Goal: Information Seeking & Learning: Learn about a topic

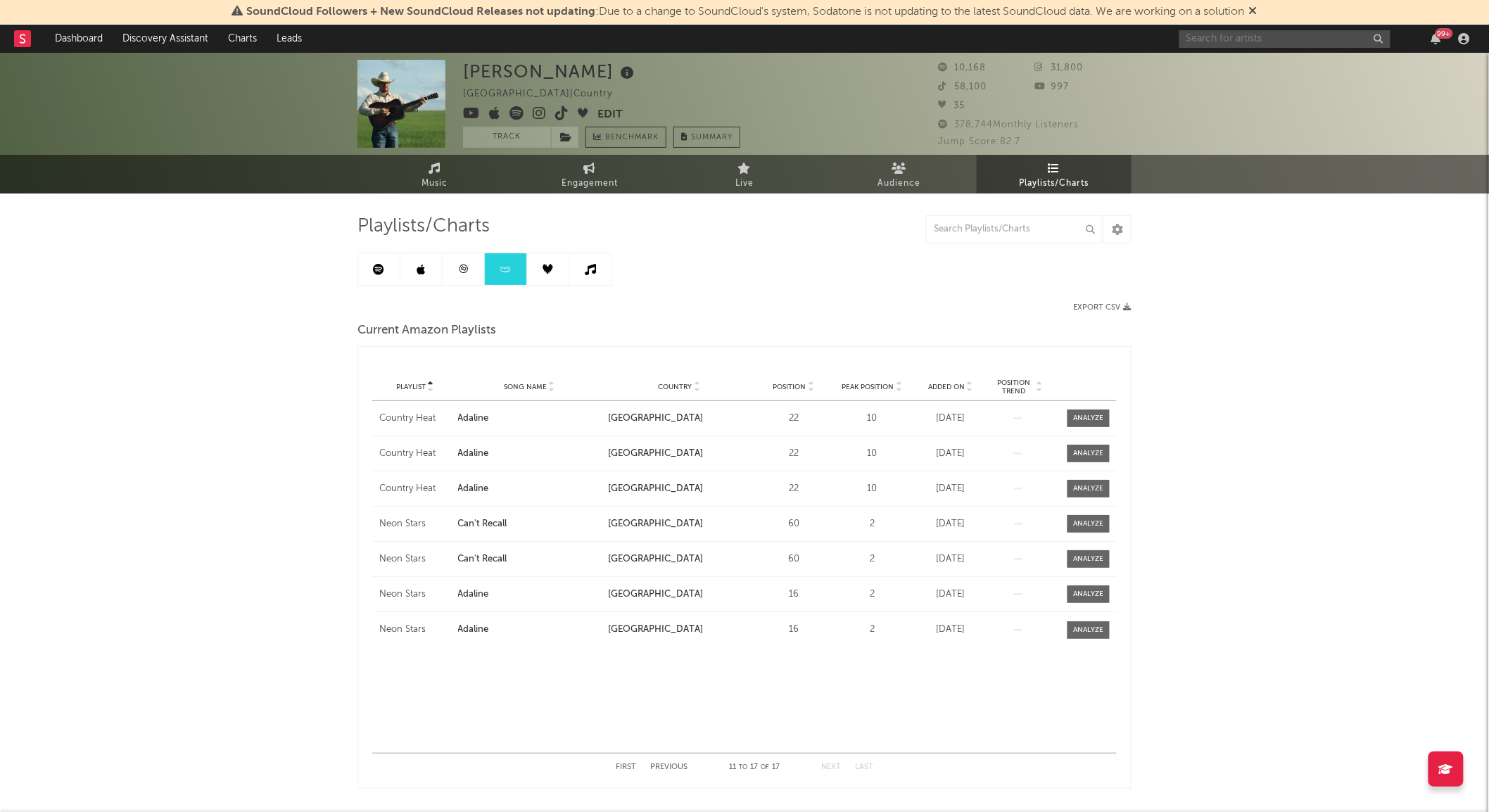
click at [1213, 40] on input "text" at bounding box center [1284, 38] width 211 height 18
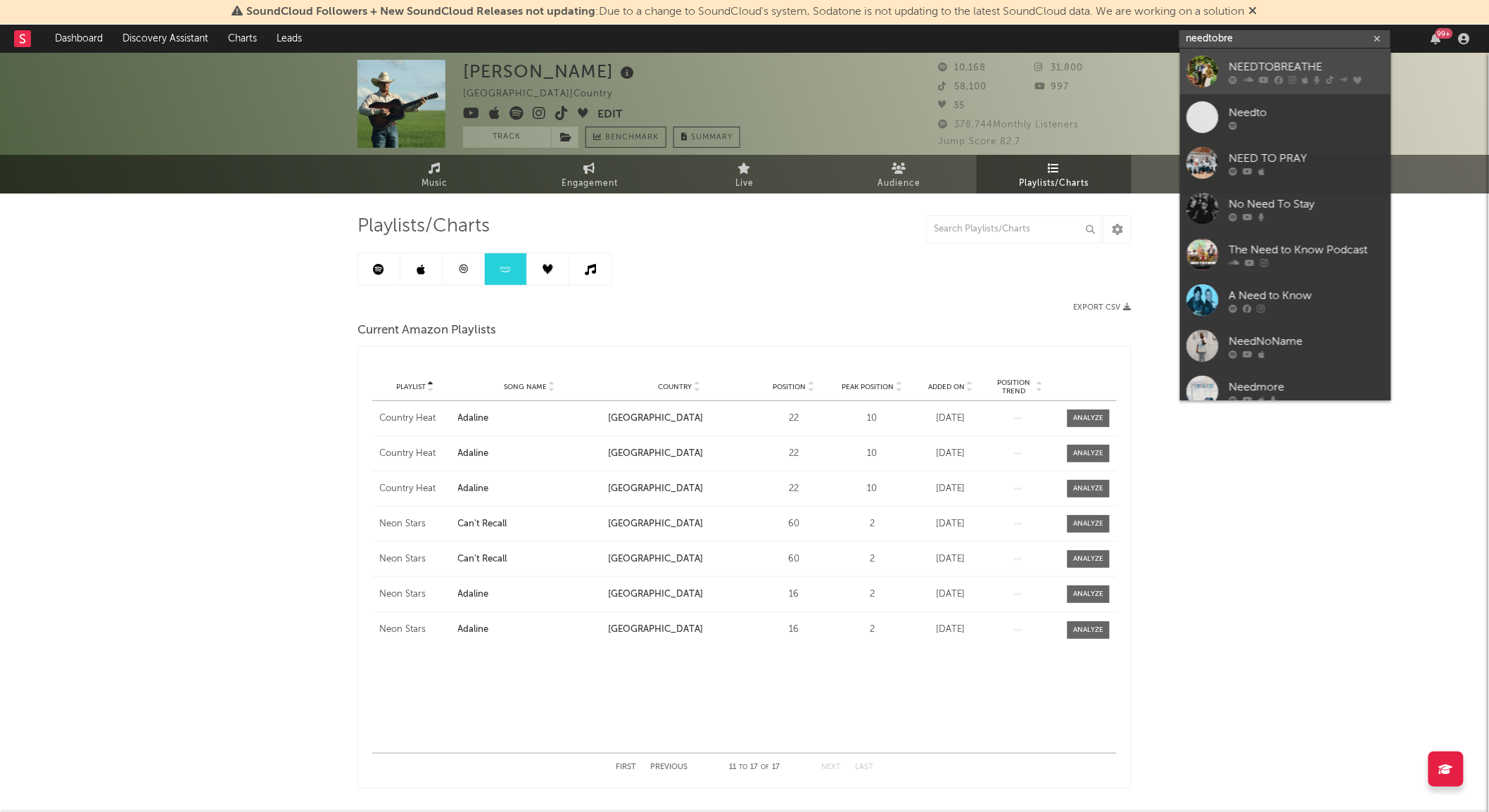
type input "needtobre"
click at [1209, 60] on div at bounding box center [1204, 71] width 32 height 32
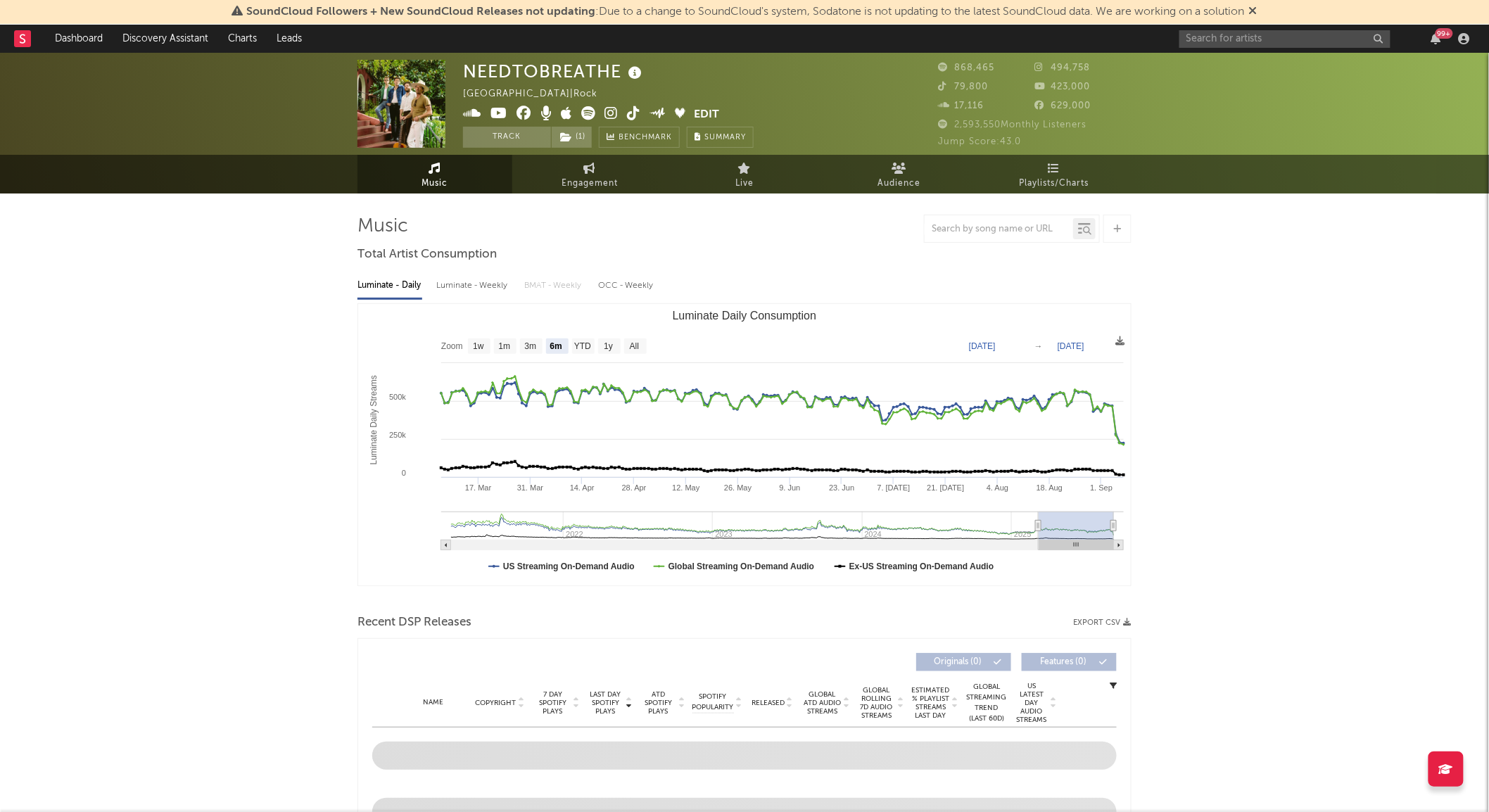
select select "6m"
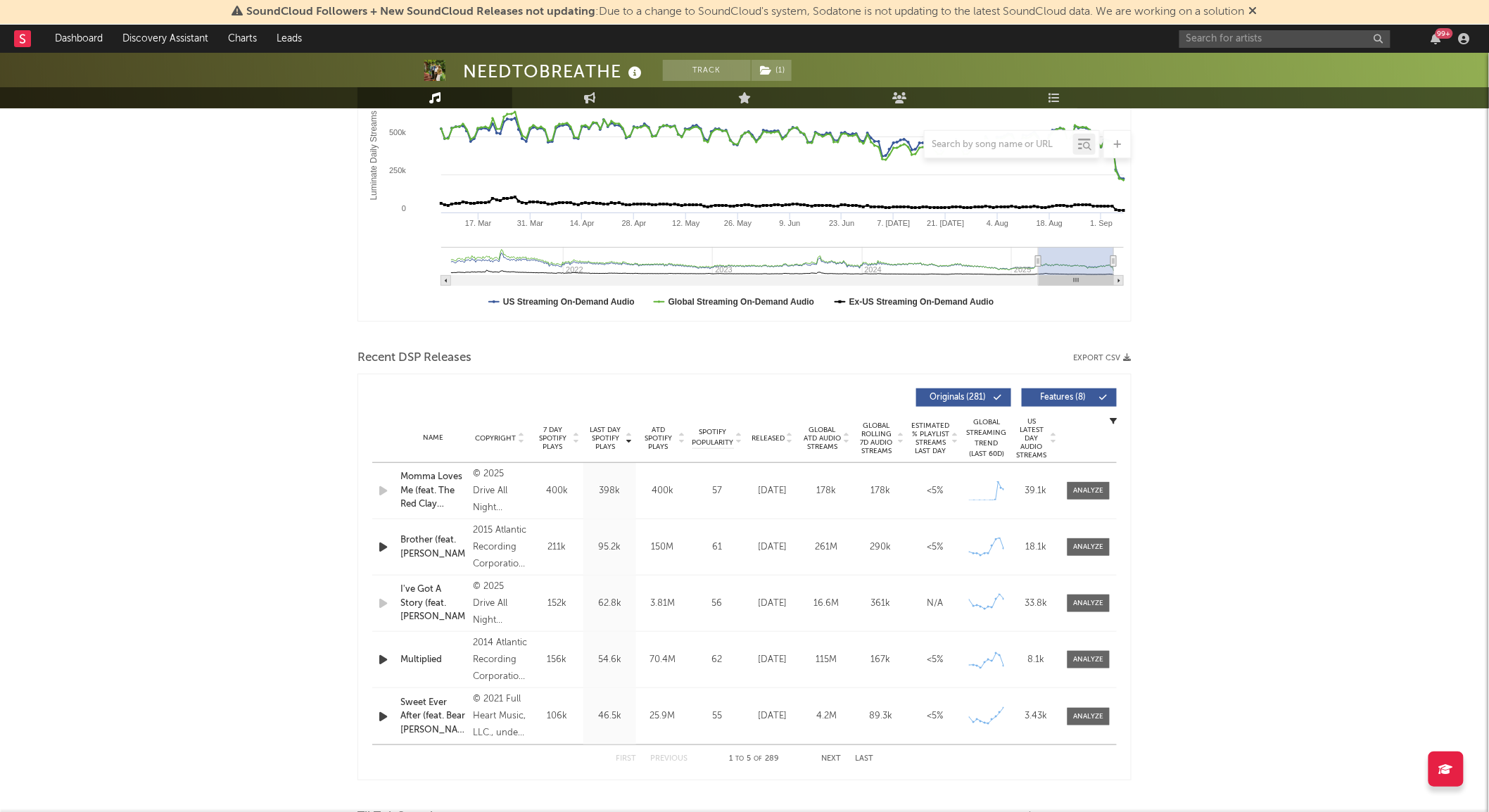
scroll to position [266, 0]
click at [1075, 502] on div "Name Momma Loves Me (feat. The Red Clay Strays) Copyright © 2025 Drive All Nigh…" at bounding box center [744, 490] width 744 height 55
click at [1092, 488] on div at bounding box center [1089, 490] width 30 height 10
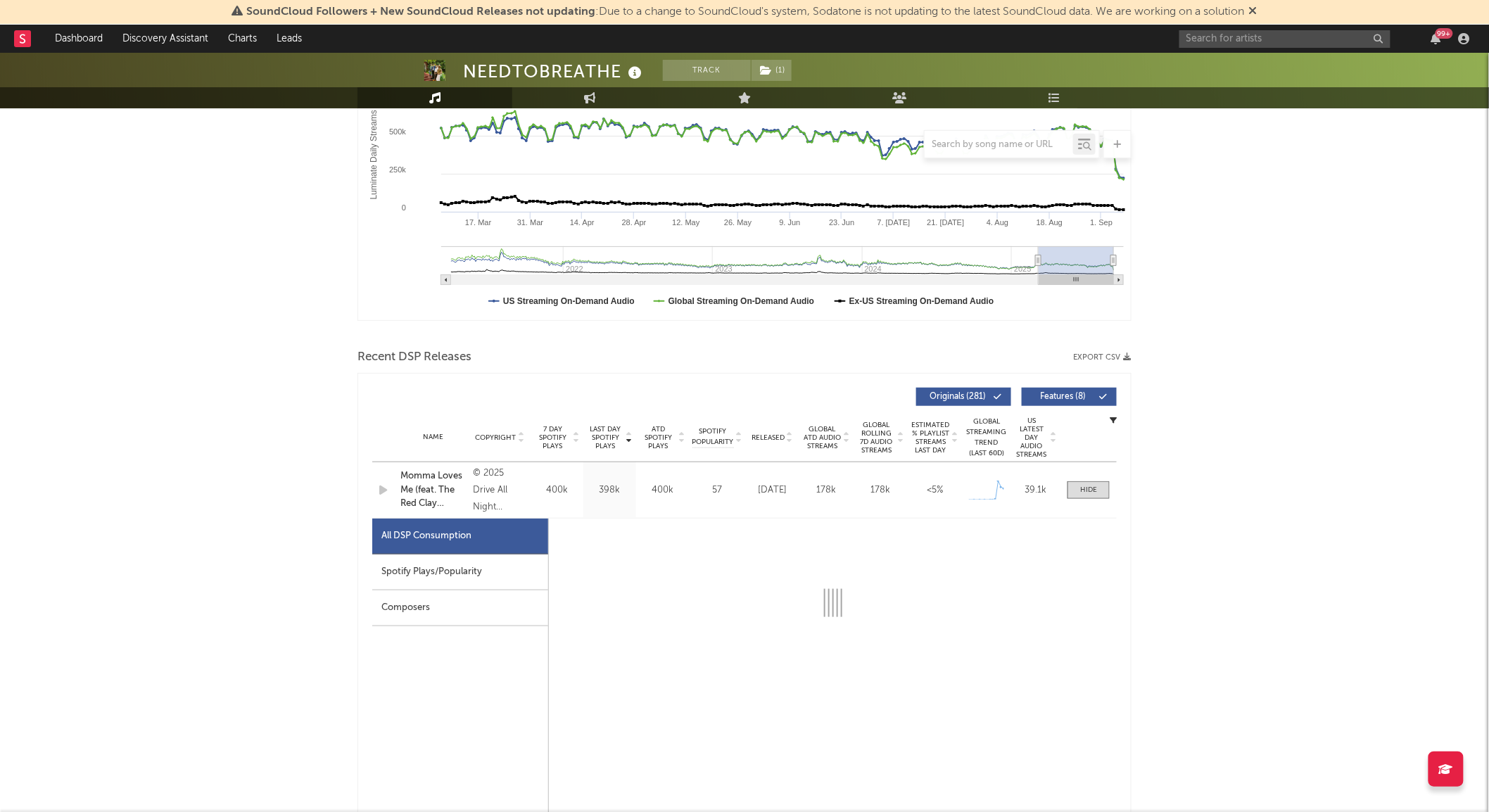
select select "1w"
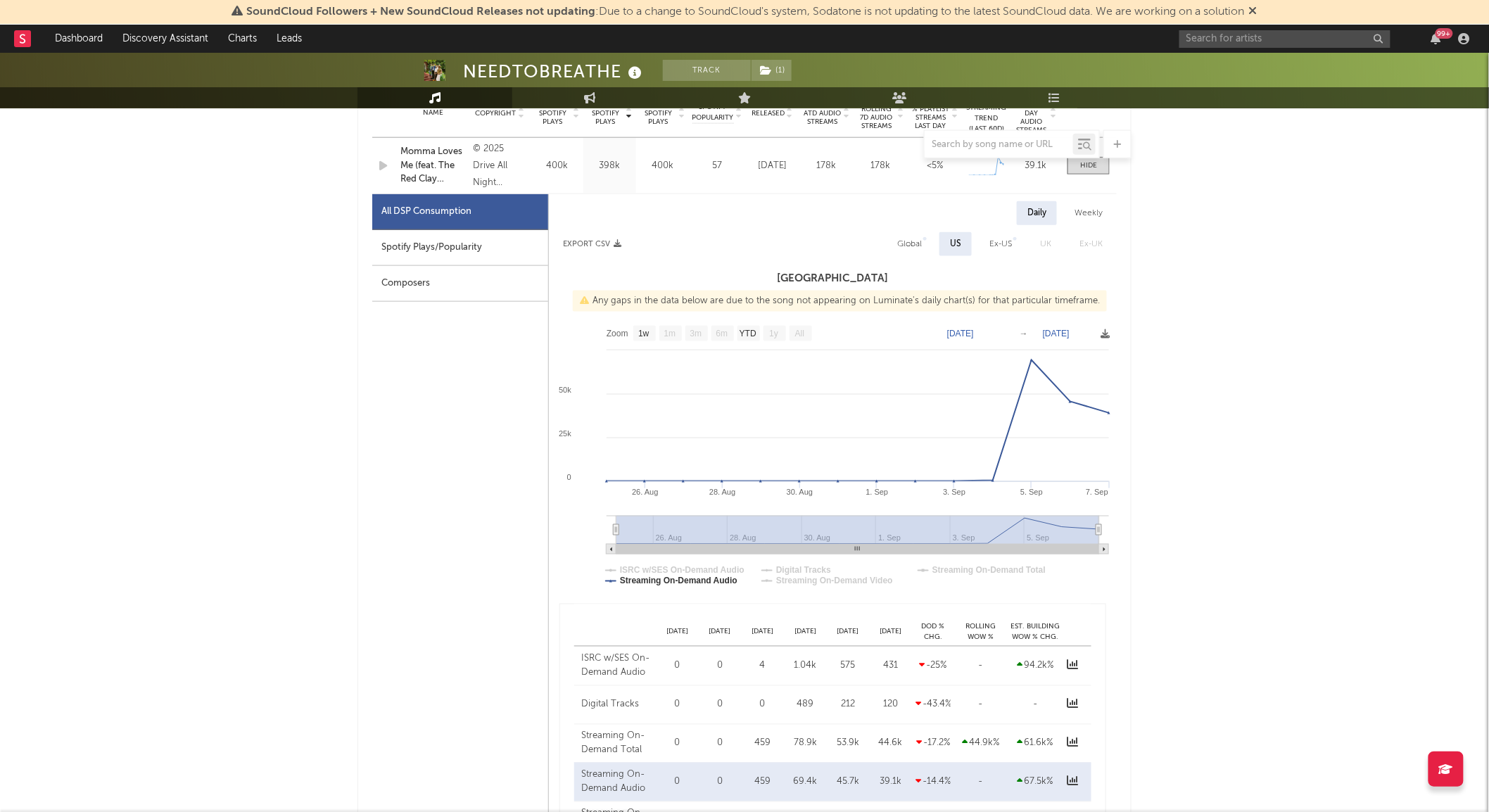
scroll to position [614, 0]
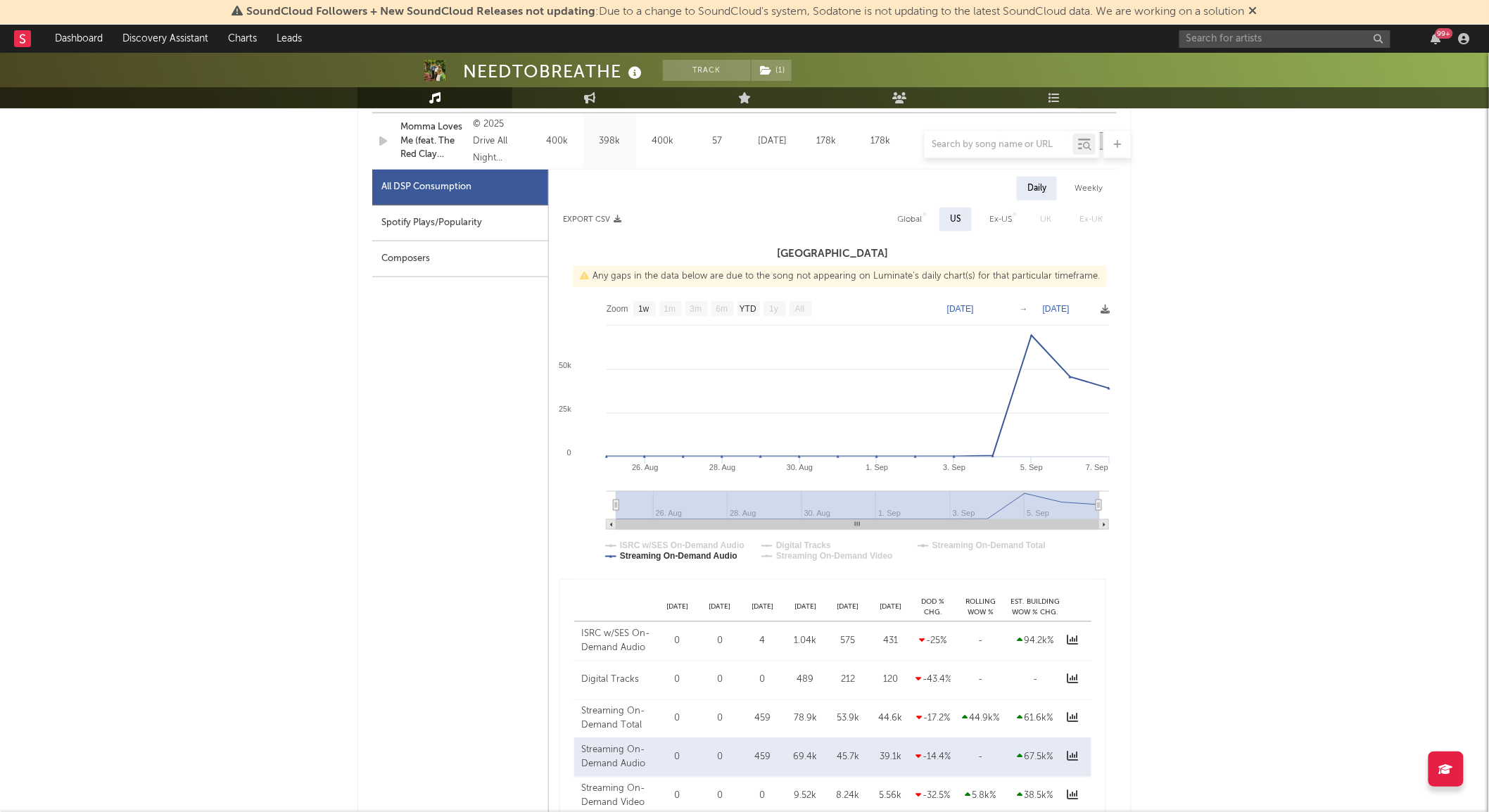
click at [414, 231] on div "Spotify Plays/Popularity" at bounding box center [460, 223] width 176 height 36
select select "1w"
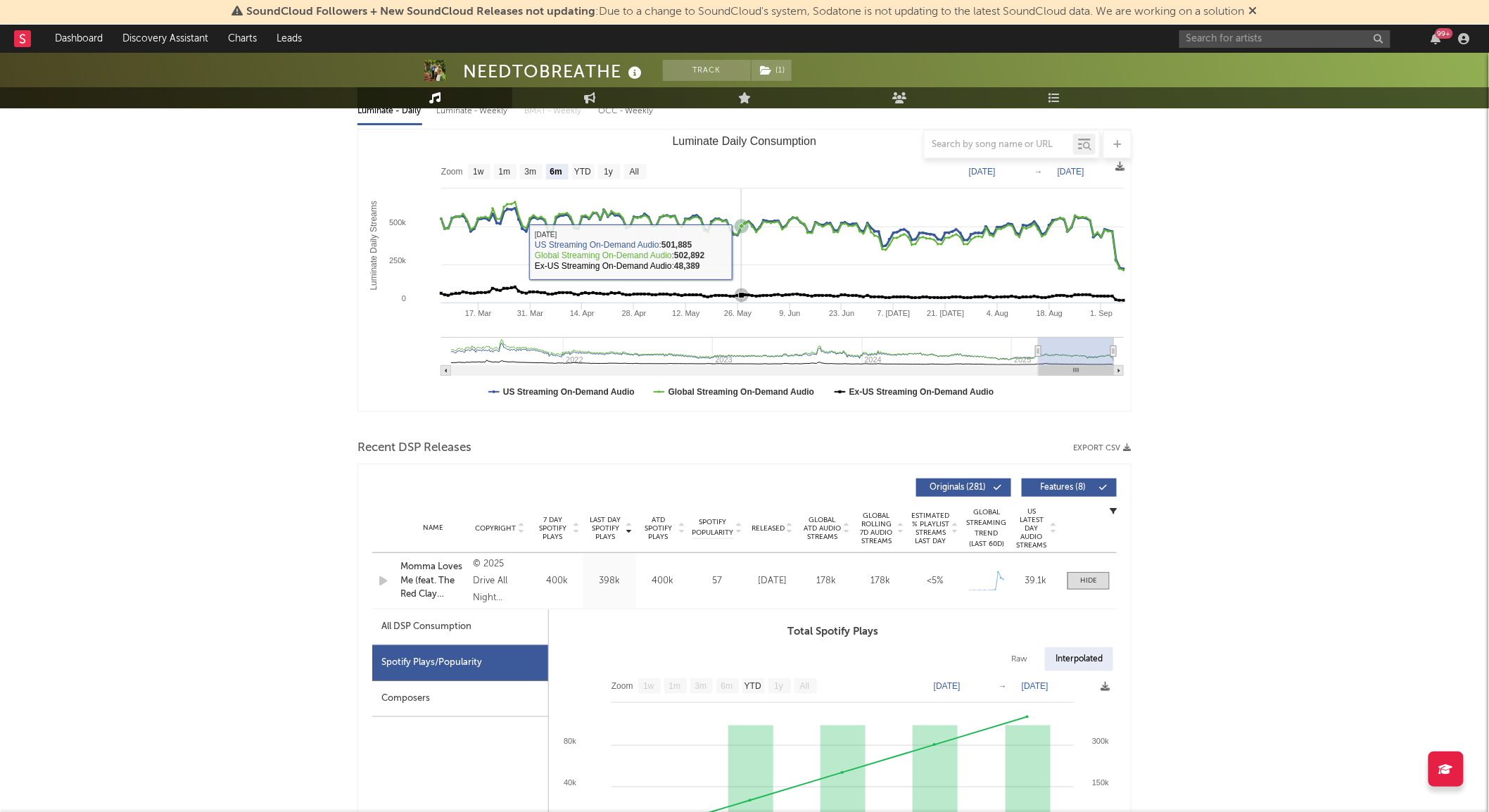
scroll to position [0, 0]
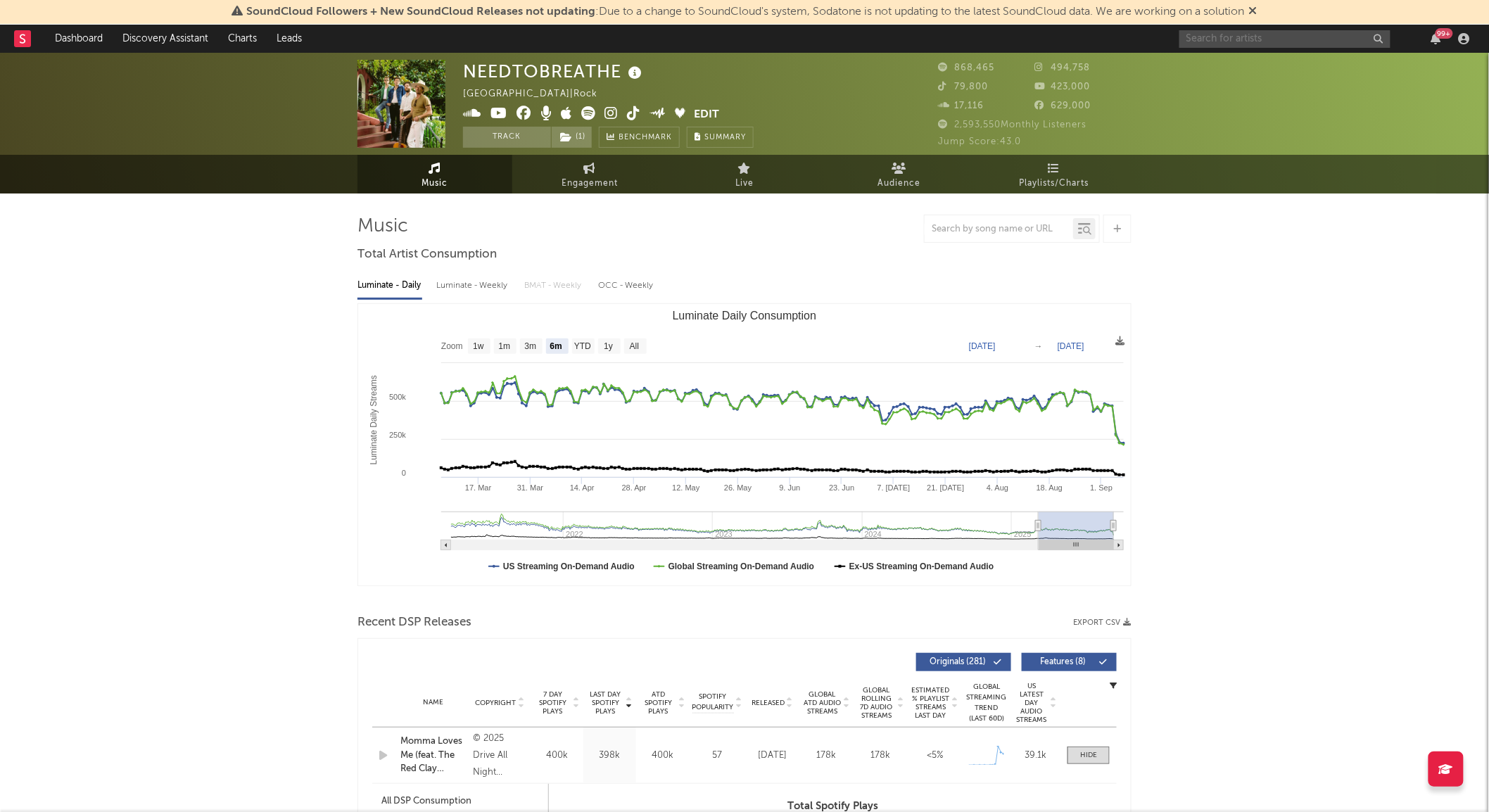
click at [1216, 38] on input "text" at bounding box center [1284, 38] width 211 height 18
type input "red clay stra"
click at [1213, 62] on div at bounding box center [1204, 71] width 32 height 32
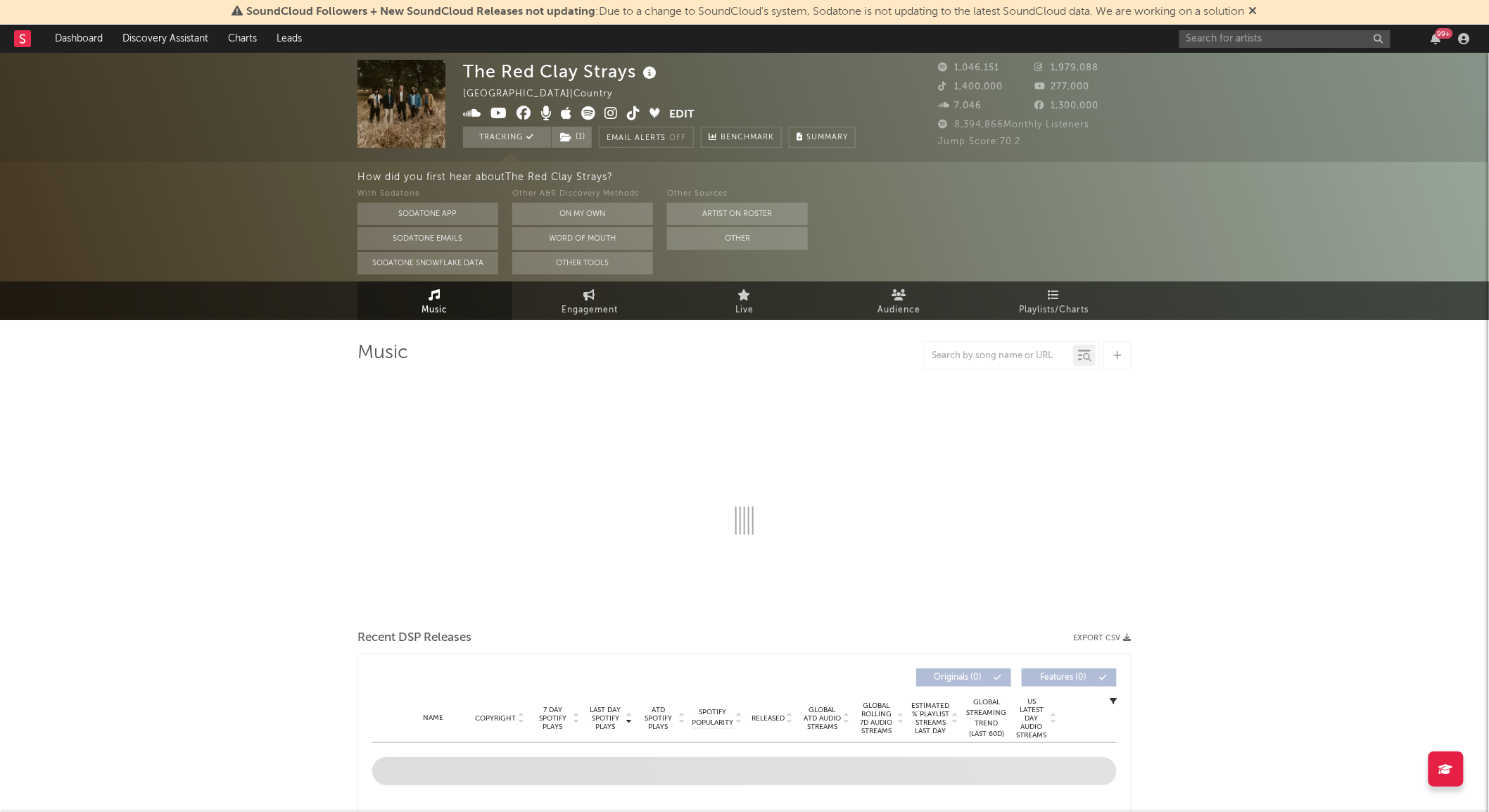
select select "6m"
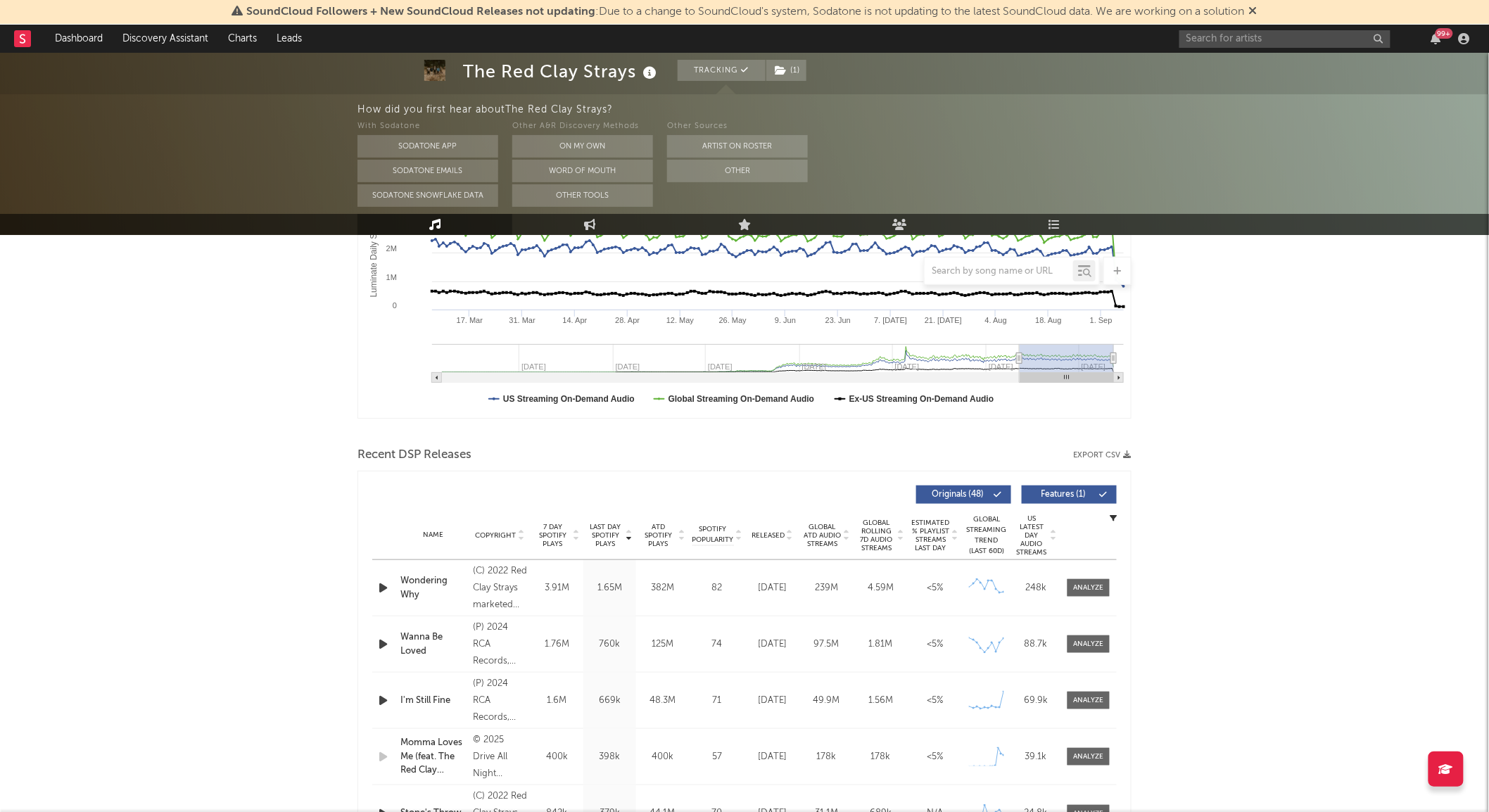
scroll to position [296, 0]
click at [1222, 45] on input "text" at bounding box center [1284, 38] width 211 height 18
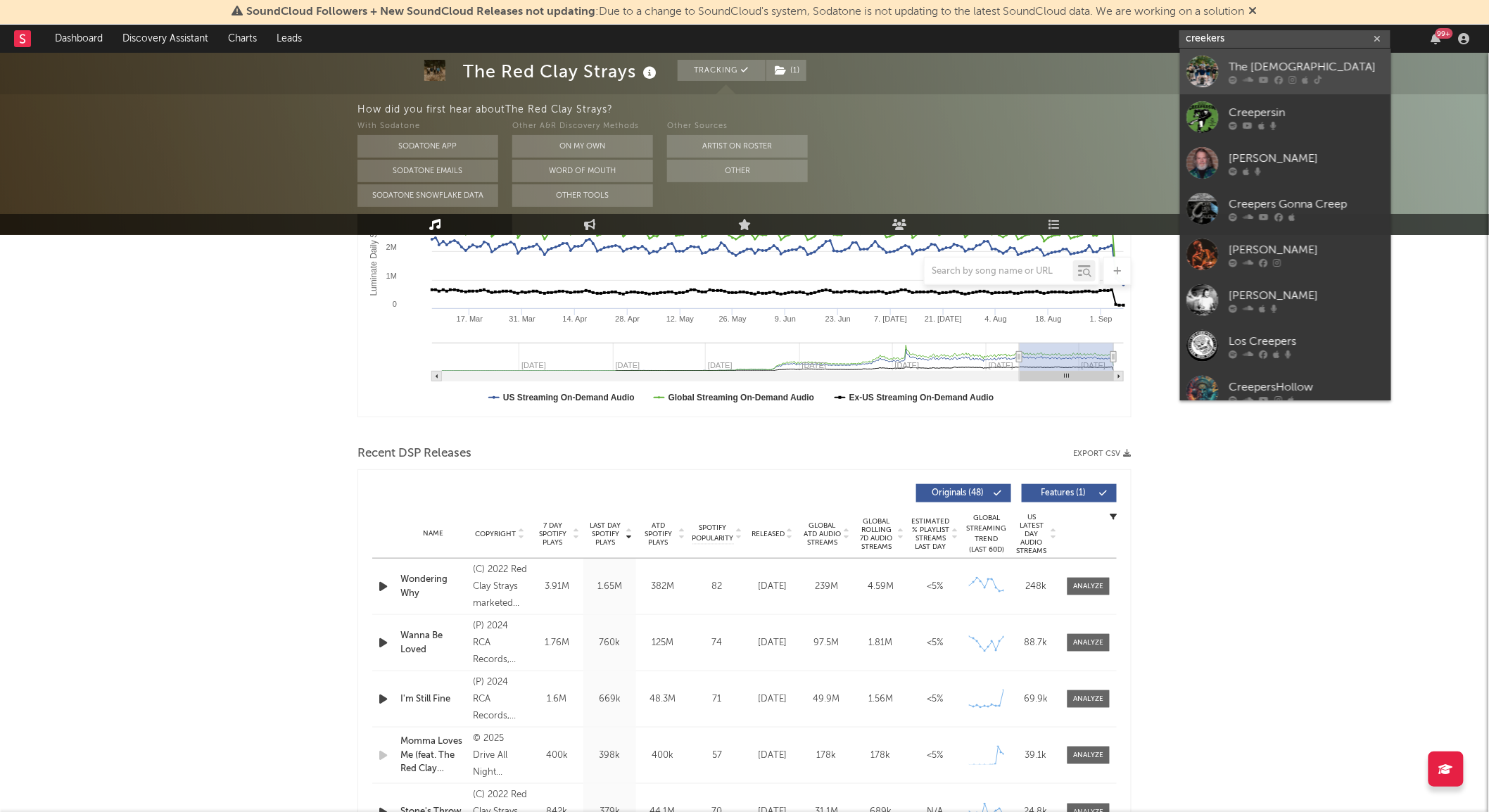
type input "creekers"
click at [1209, 61] on div at bounding box center [1204, 71] width 32 height 32
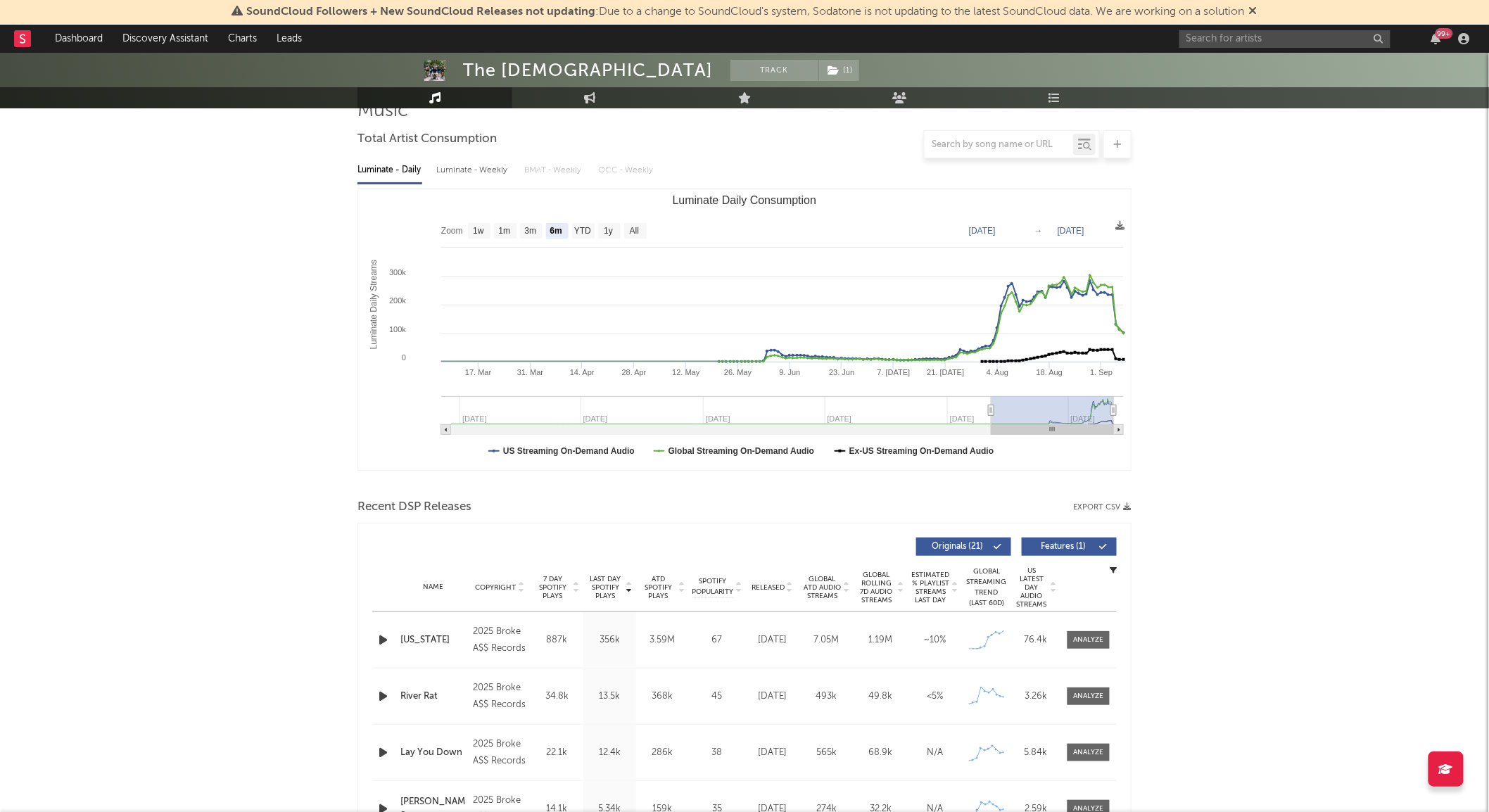
scroll to position [95, 0]
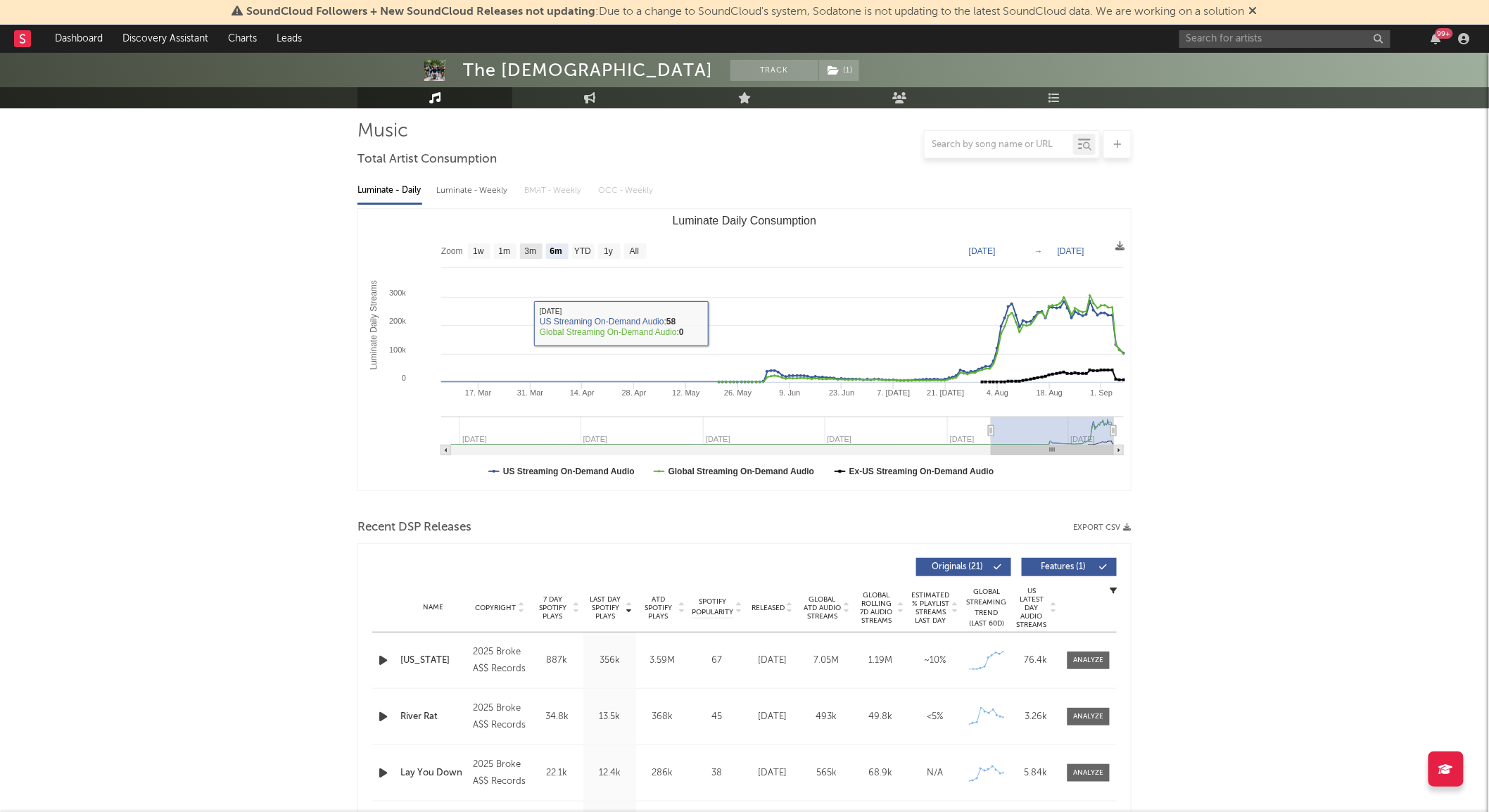
click at [533, 248] on text "3m" at bounding box center [530, 252] width 12 height 9
select select "3m"
type input "2025-06-07"
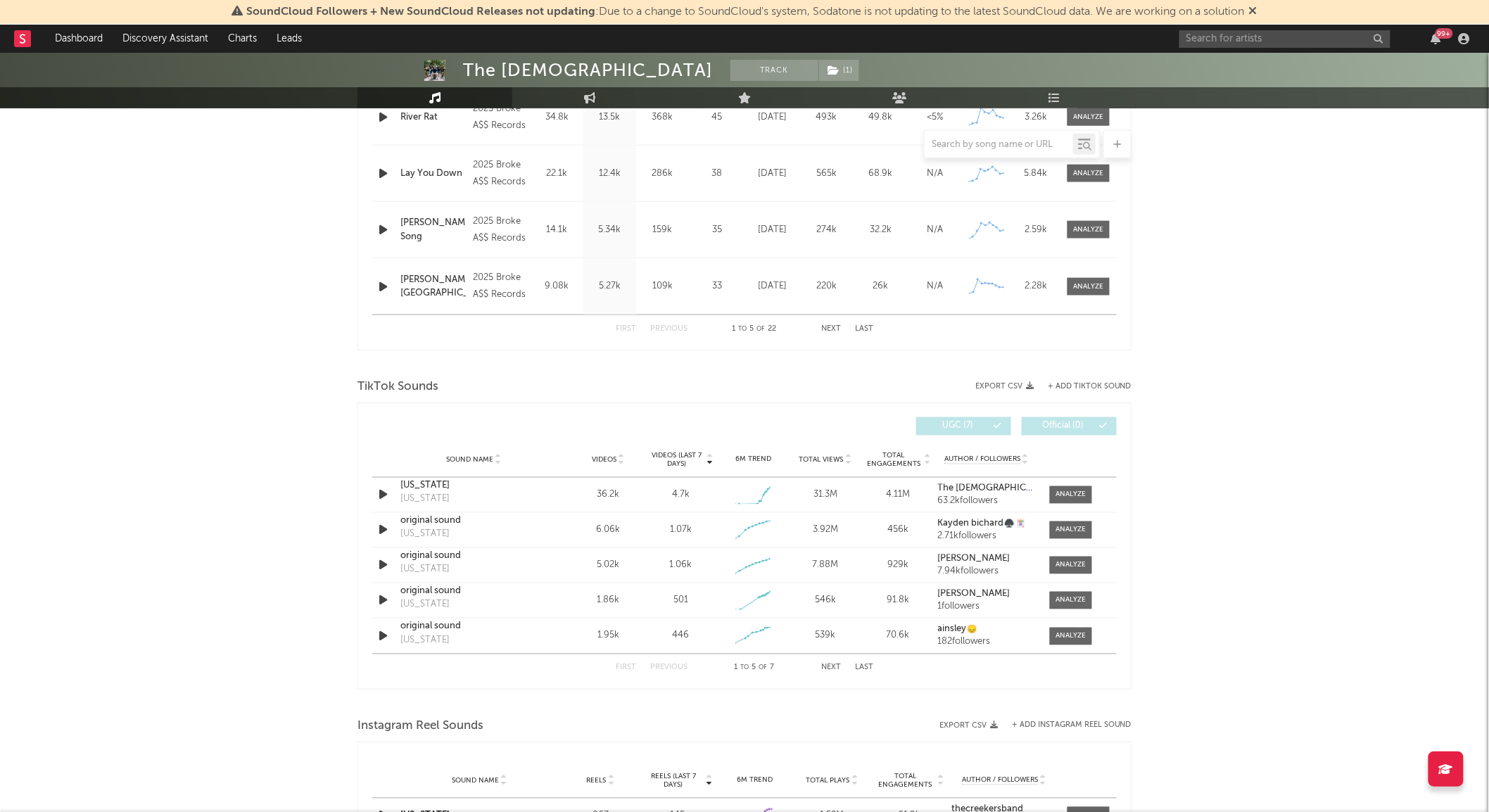
scroll to position [696, 0]
click at [1065, 491] on div at bounding box center [1071, 494] width 30 height 10
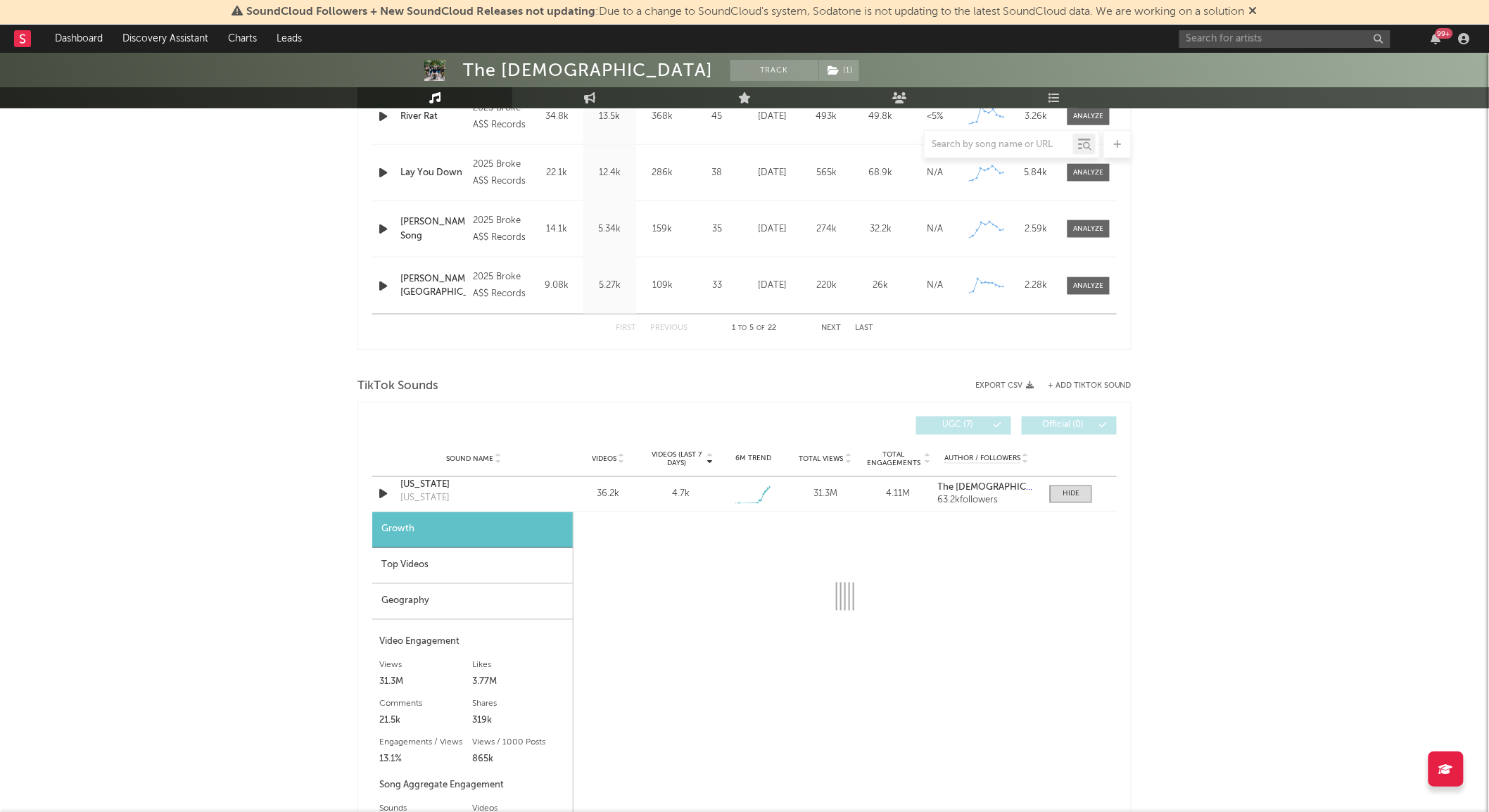
select select "1w"
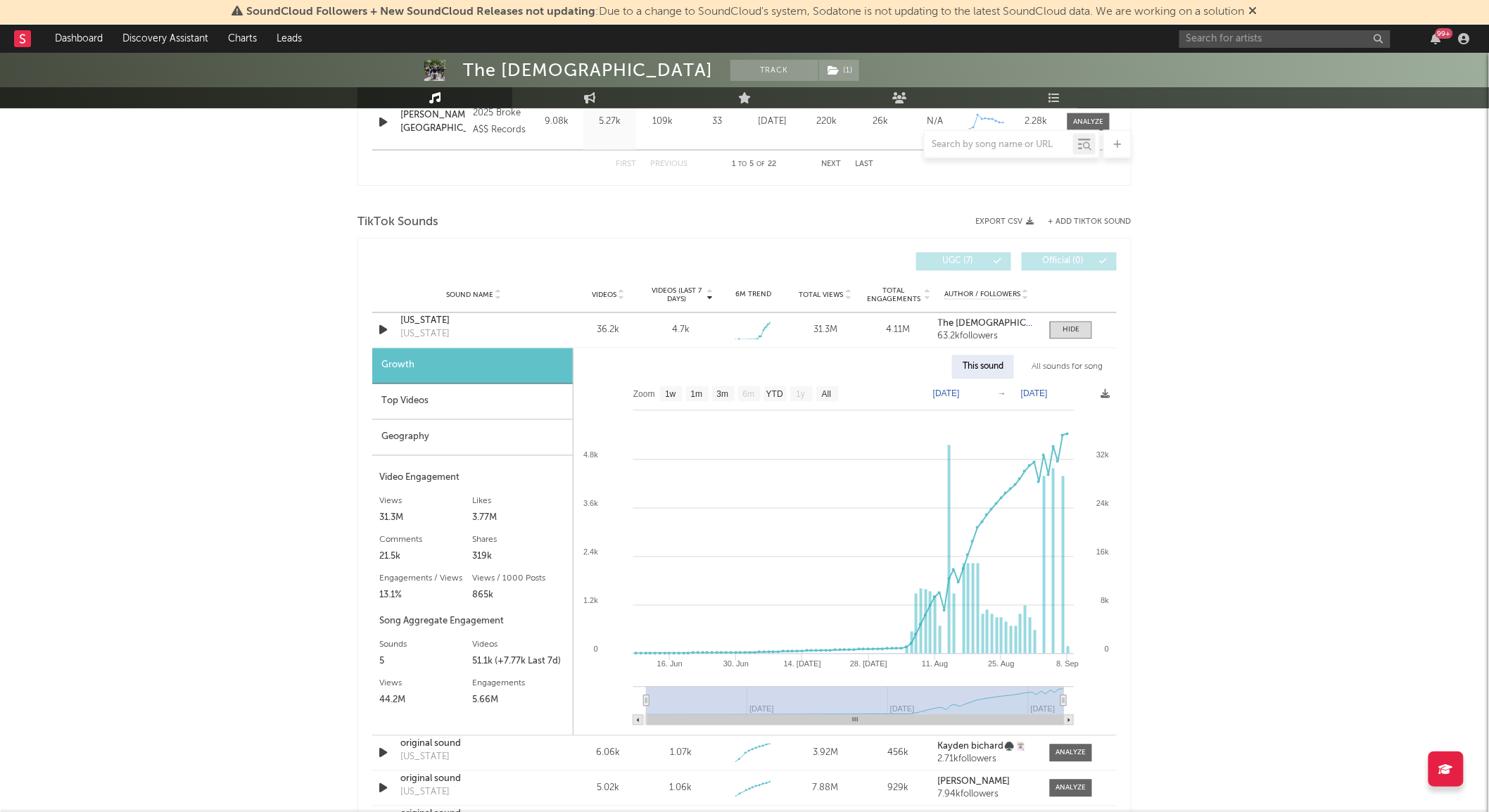
scroll to position [861, 0]
click at [1071, 329] on div at bounding box center [1071, 329] width 17 height 10
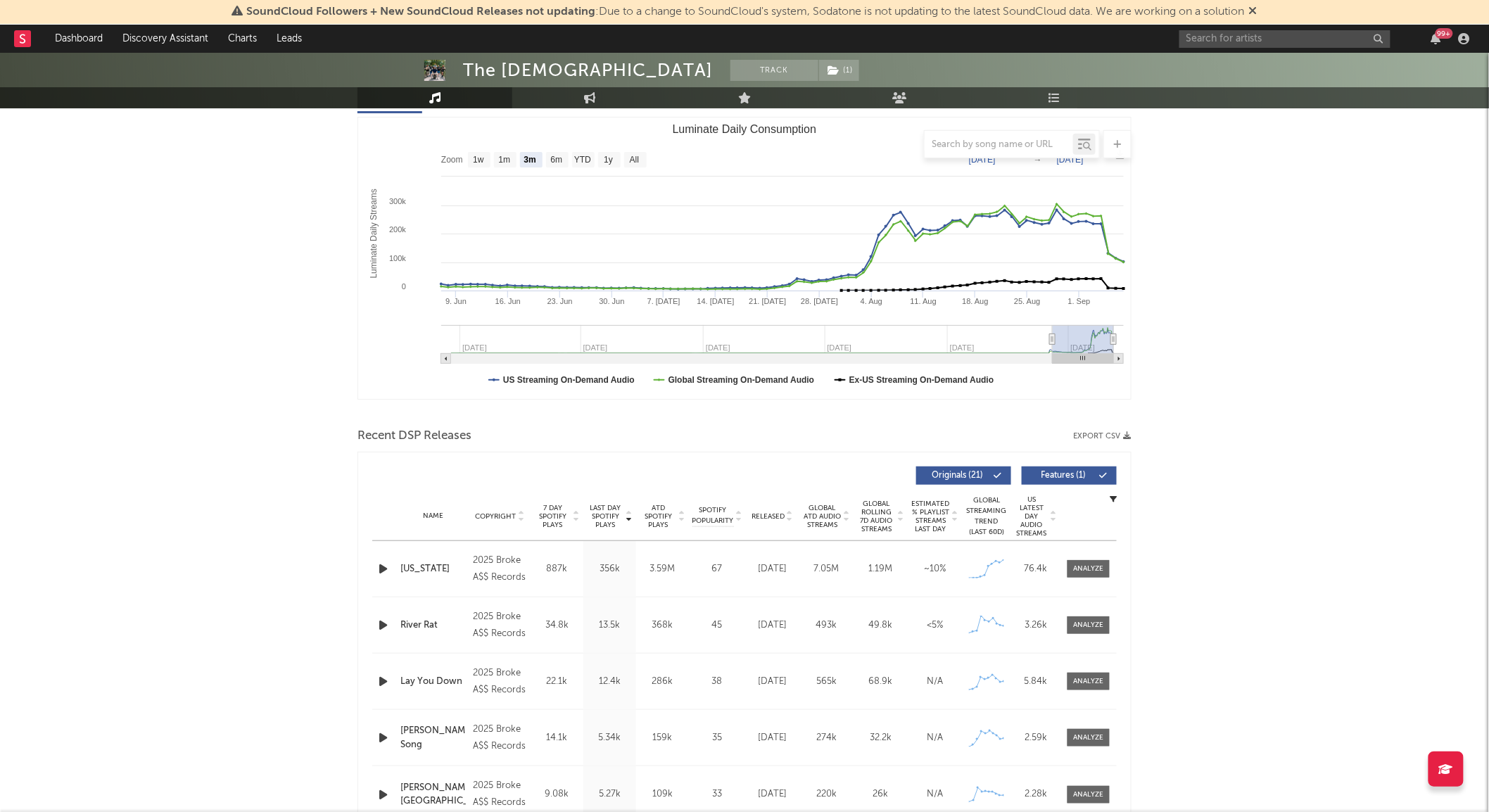
scroll to position [0, 0]
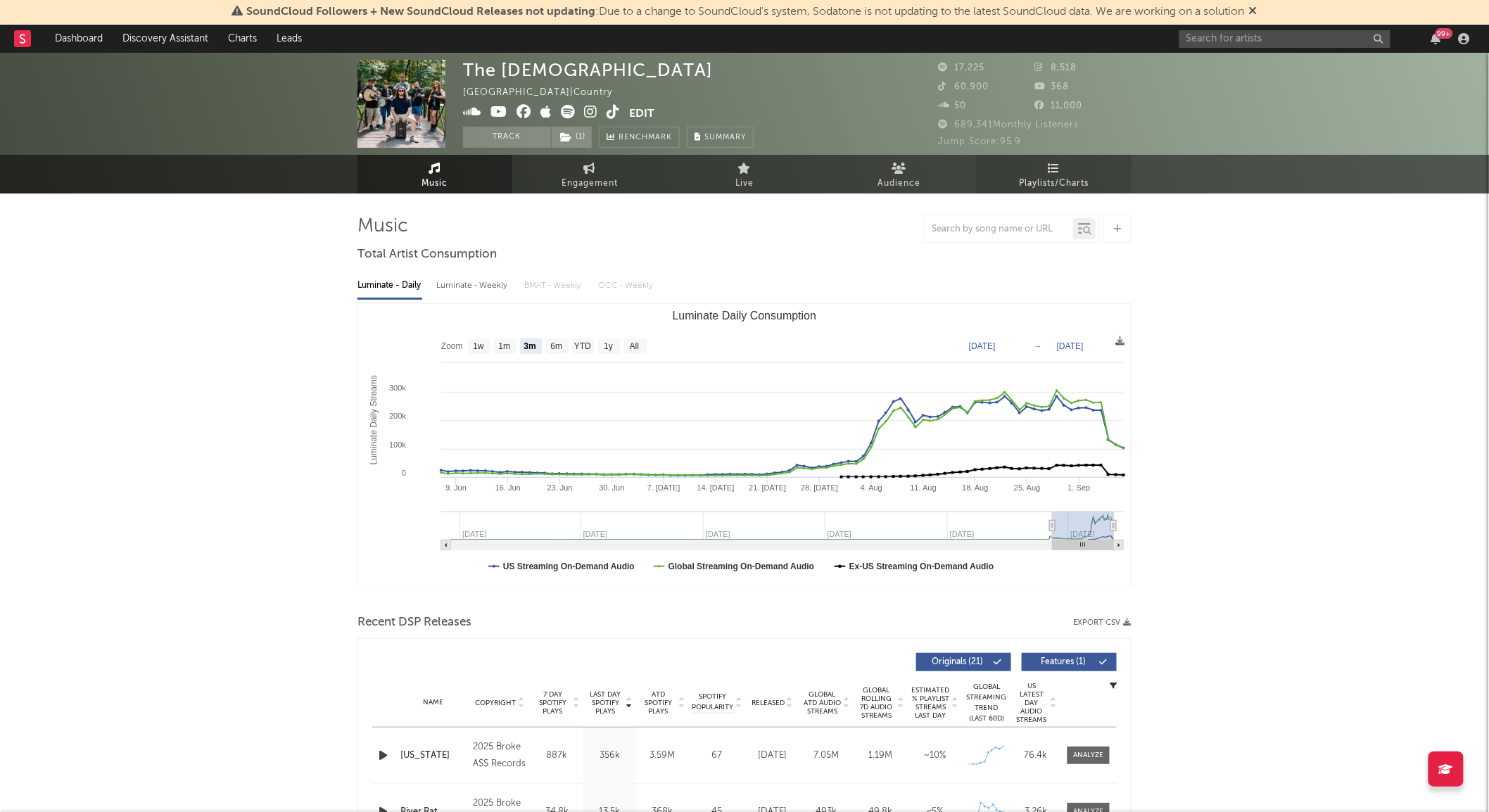
click at [1046, 176] on span "Playlists/Charts" at bounding box center [1054, 184] width 69 height 17
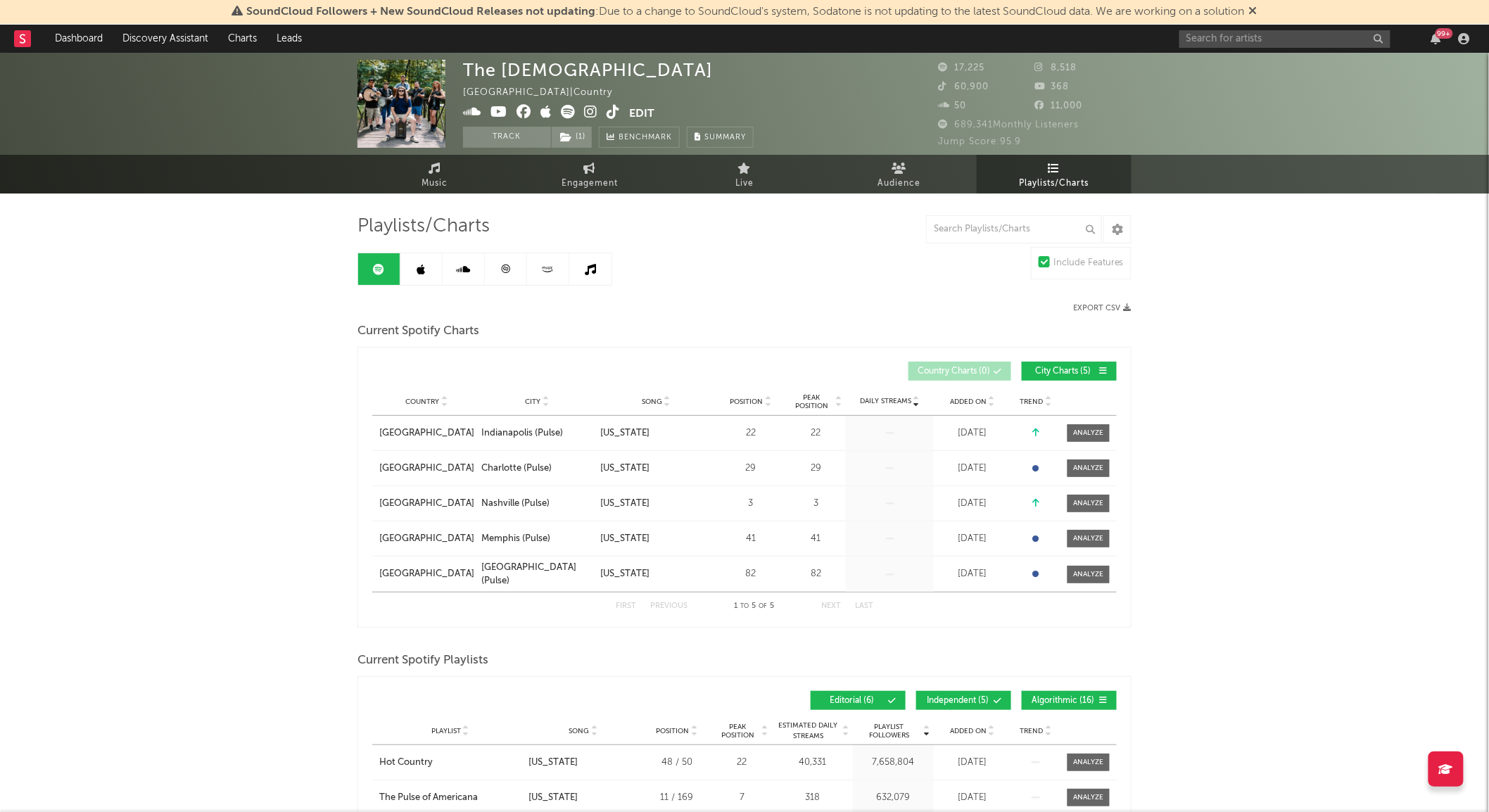
click at [423, 268] on icon at bounding box center [422, 269] width 8 height 11
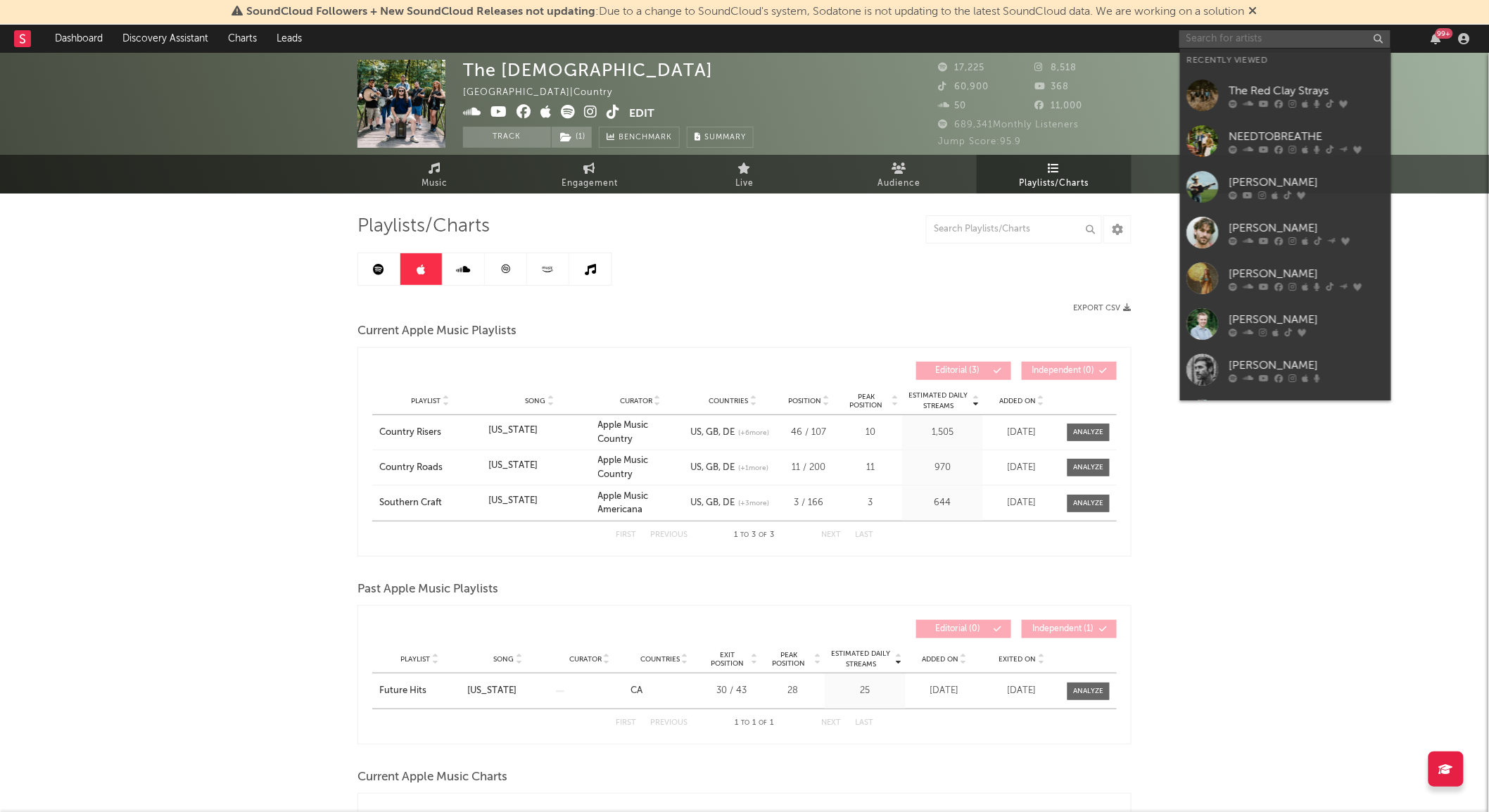
click at [1215, 44] on input "text" at bounding box center [1284, 38] width 211 height 18
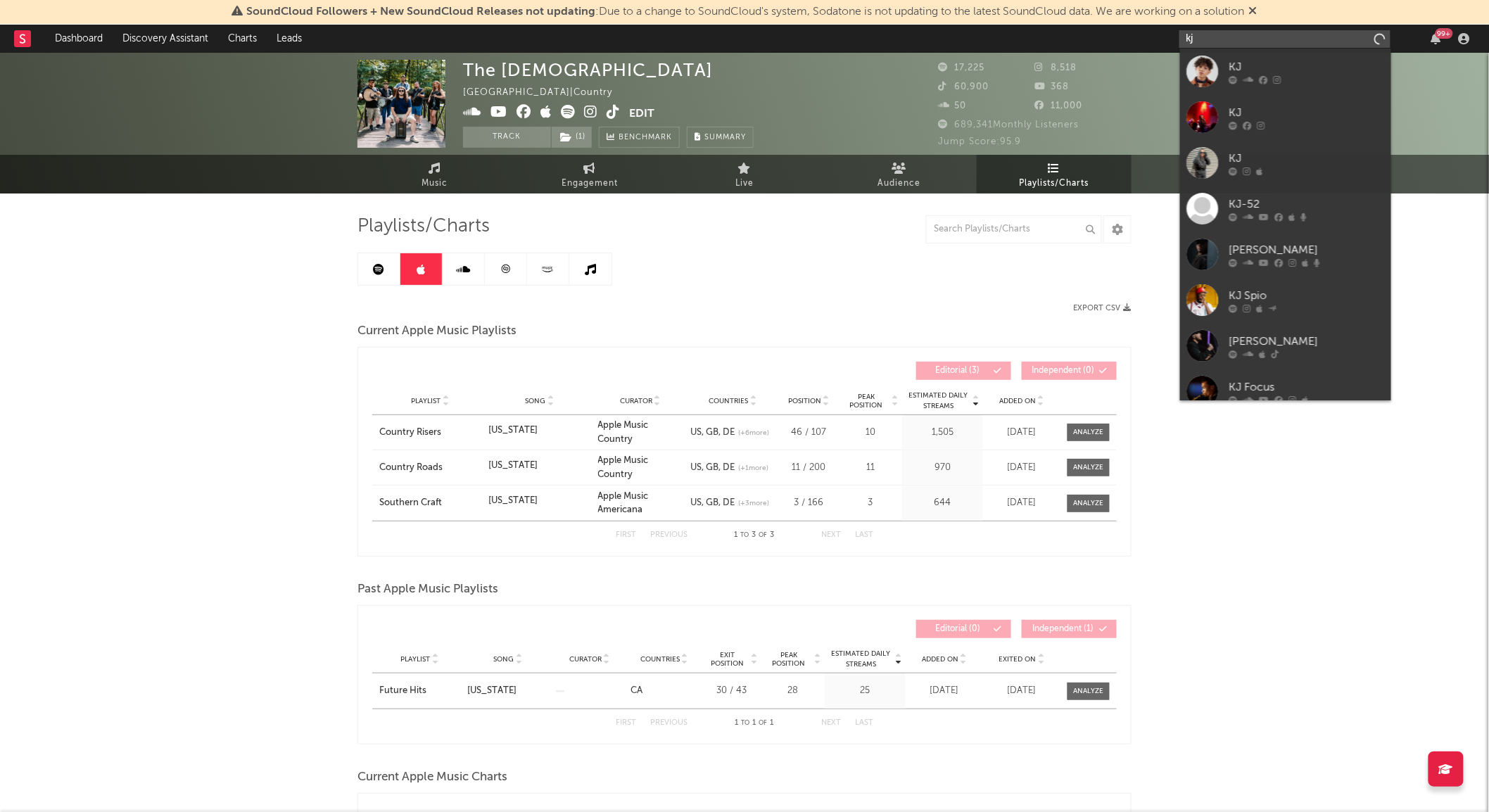
type input "k"
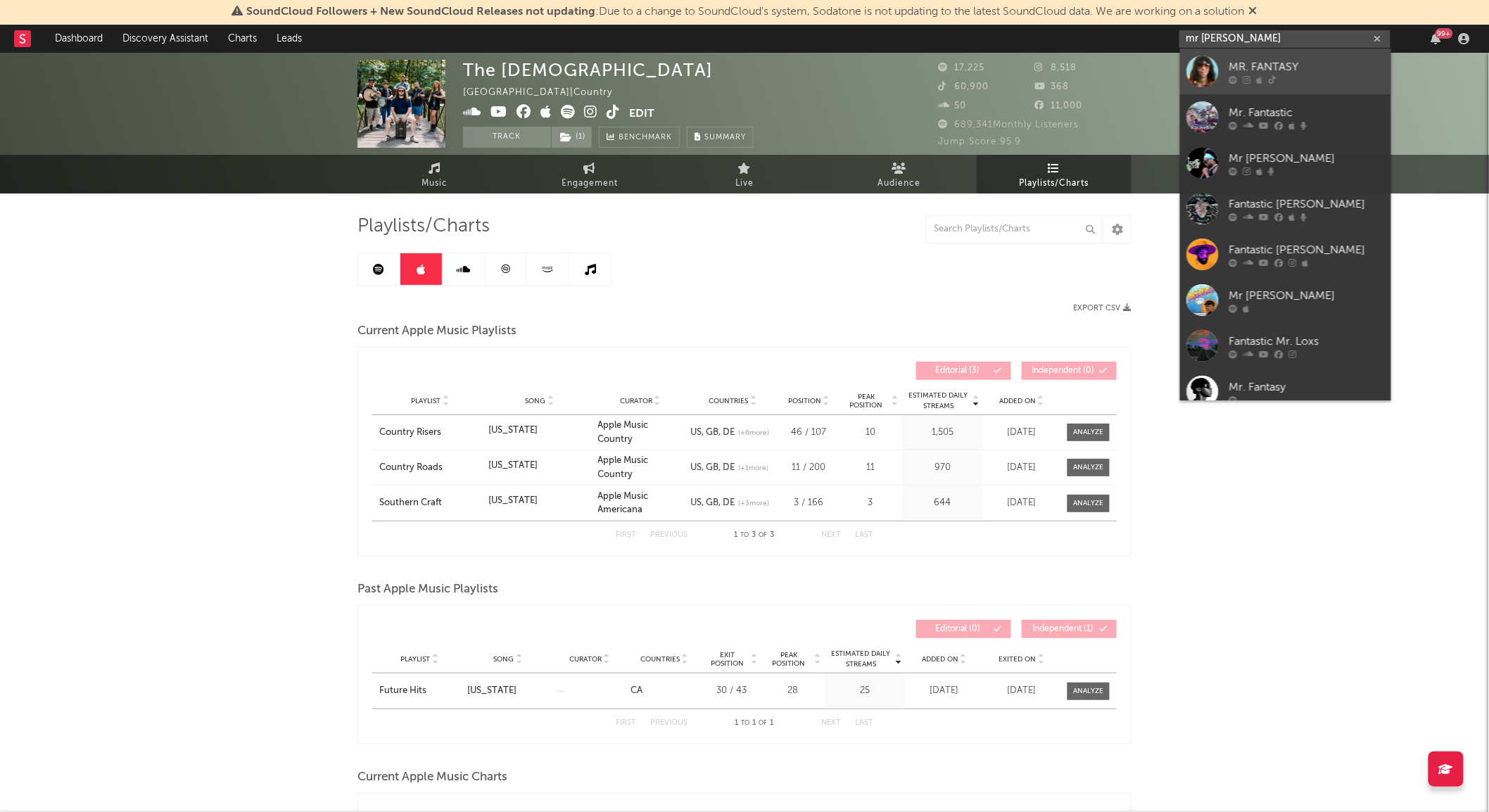
type input "mr fantas"
click at [1207, 85] on div at bounding box center [1204, 71] width 32 height 32
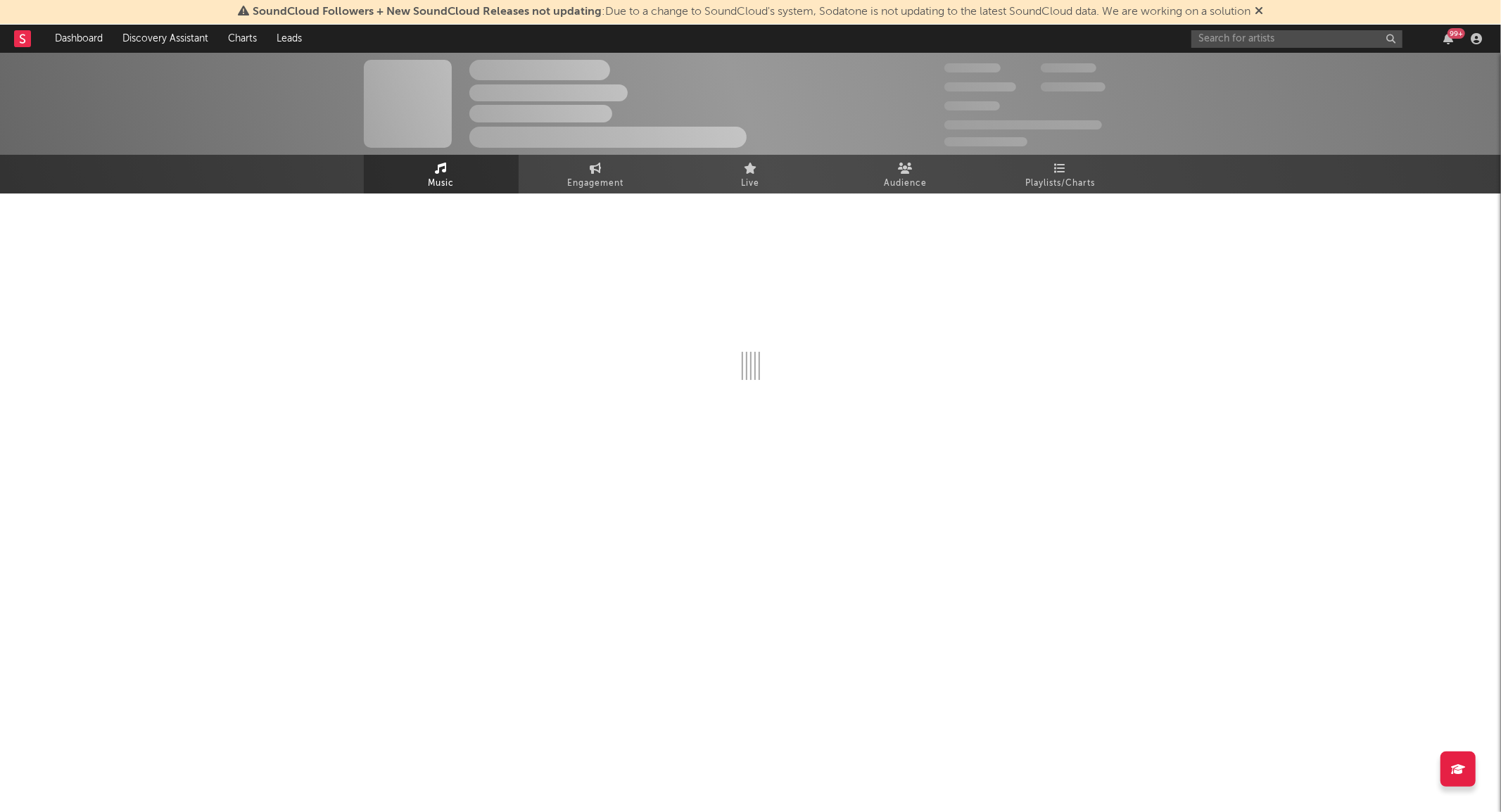
select select "1w"
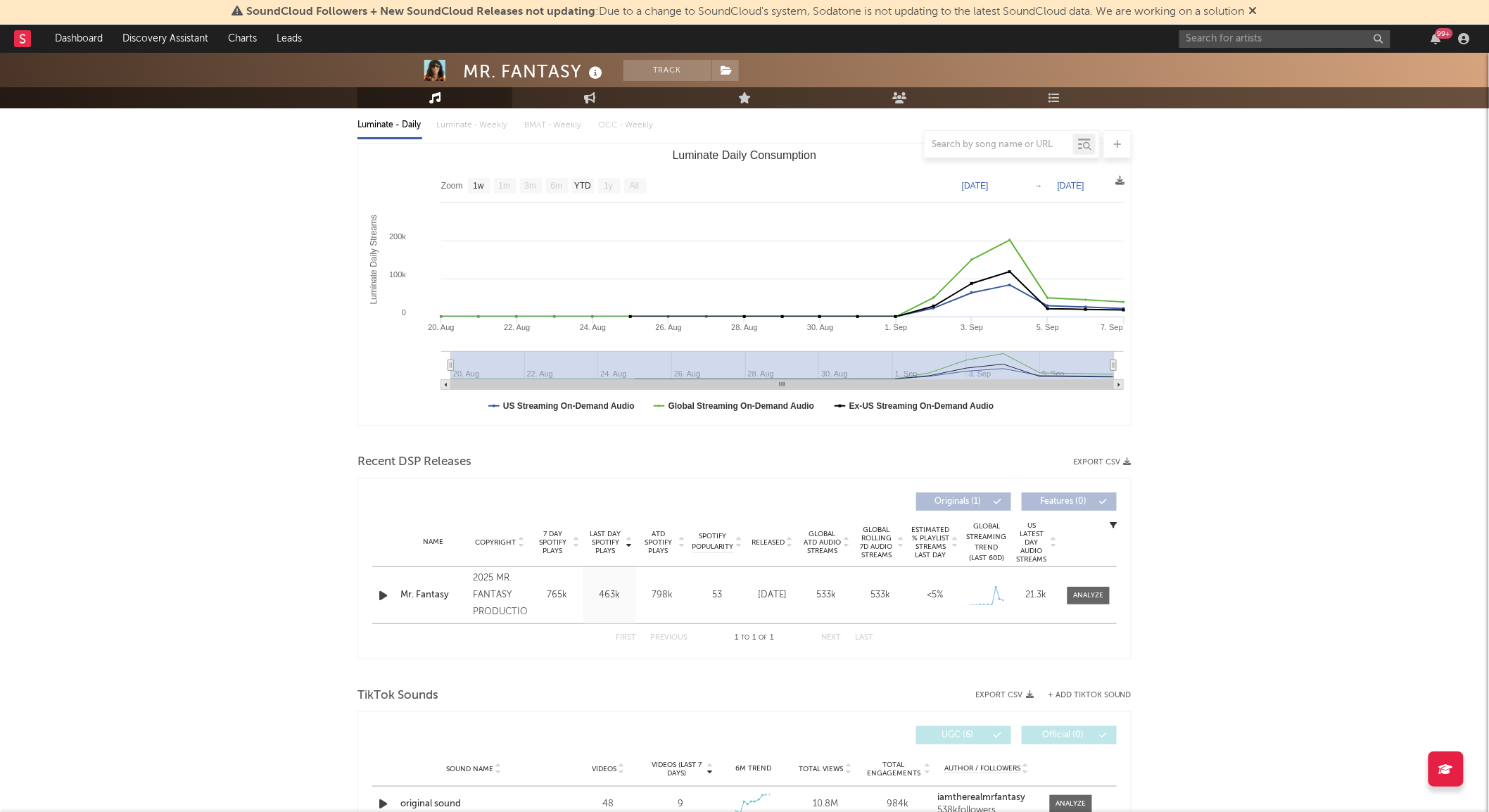
scroll to position [156, 0]
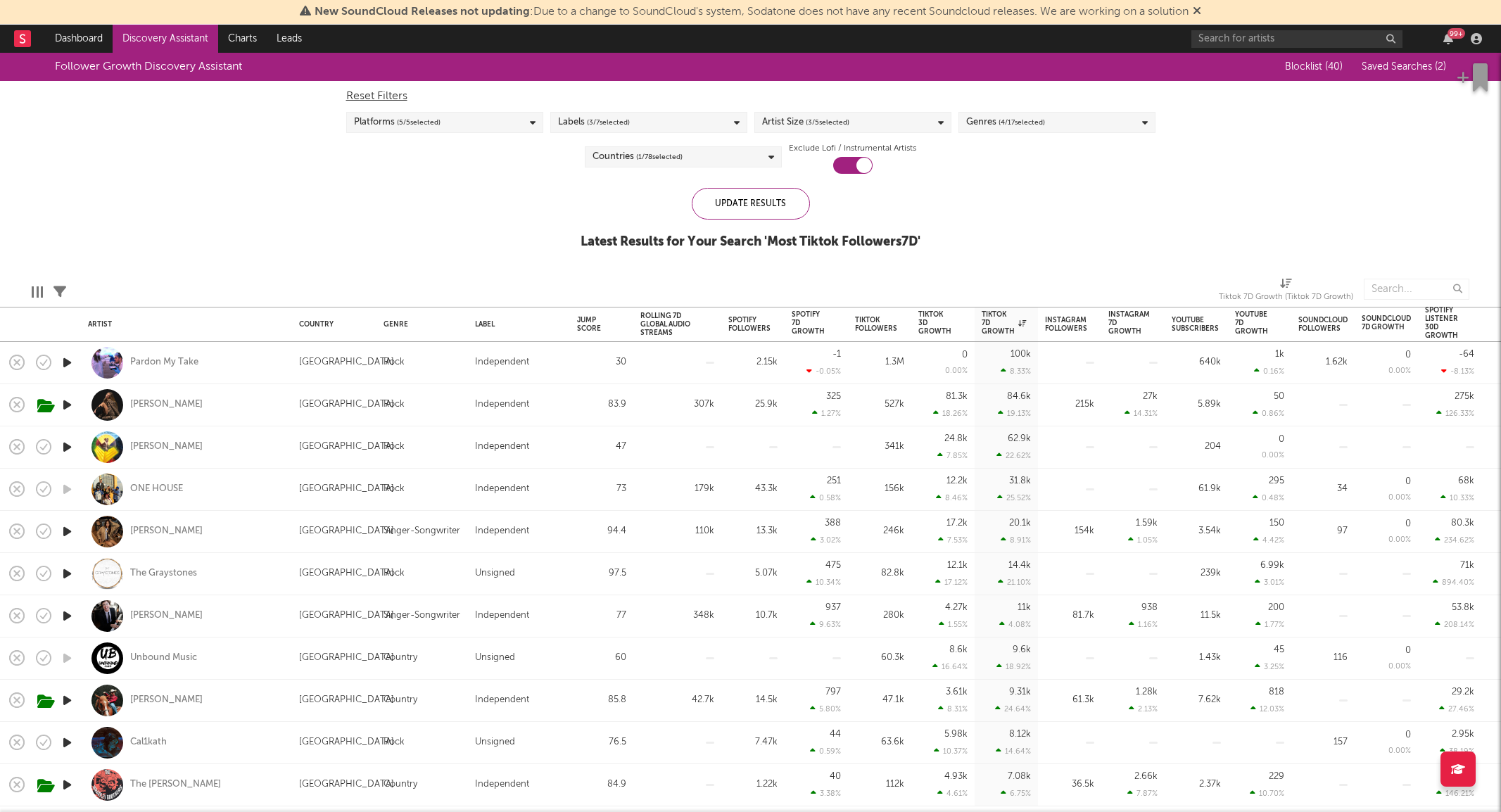
select select "1m"
select select "6m"
click at [161, 40] on link "Discovery Assistant" at bounding box center [165, 38] width 105 height 28
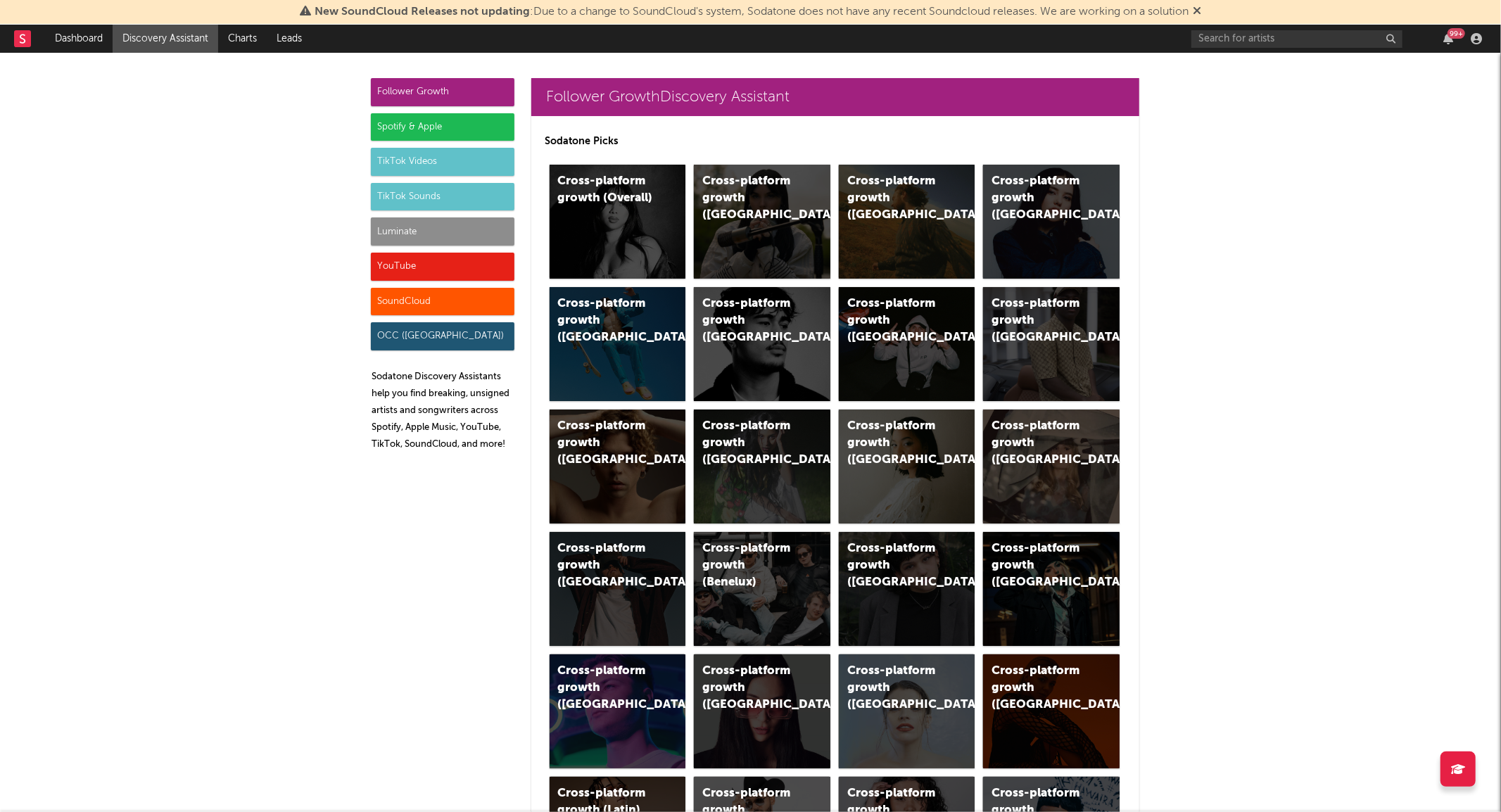
click at [428, 132] on div "Spotify & Apple" at bounding box center [442, 128] width 144 height 28
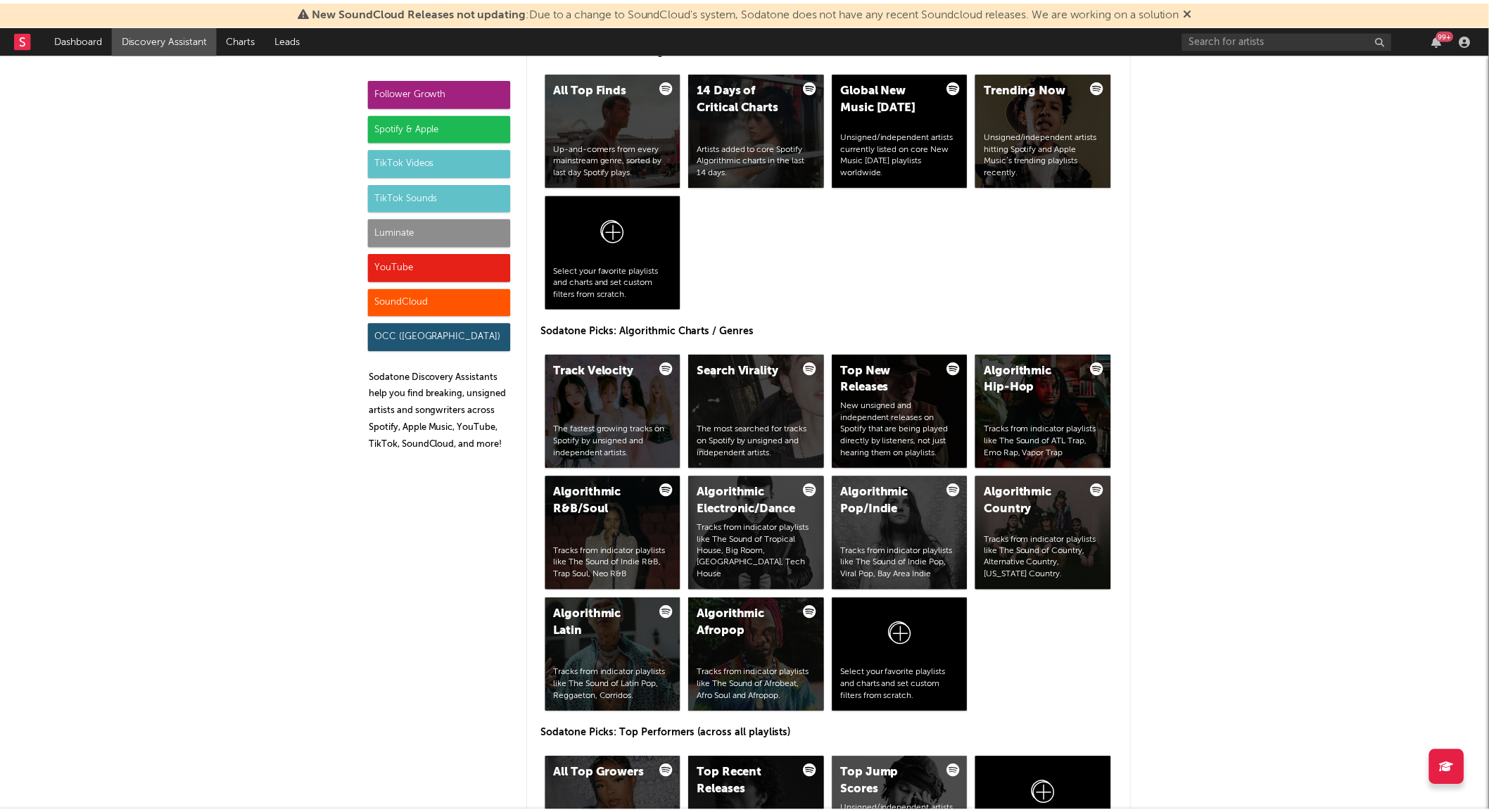
scroll to position [1544, 0]
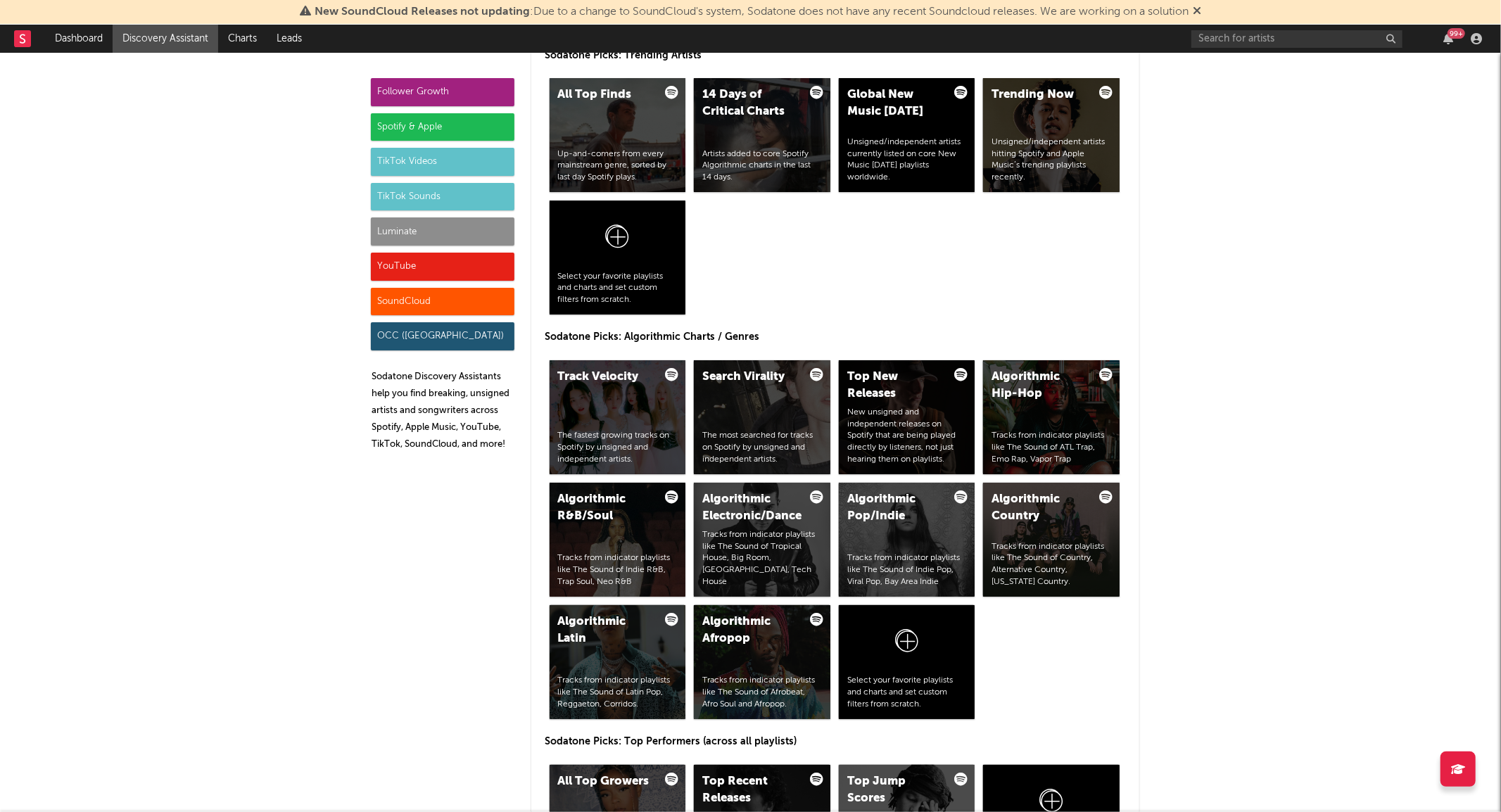
click at [79, 18] on div "New SoundCloud Releases not updating : Due to a change to SoundCloud's system, …" at bounding box center [750, 12] width 1501 height 24
click at [75, 46] on link "Dashboard" at bounding box center [79, 38] width 68 height 28
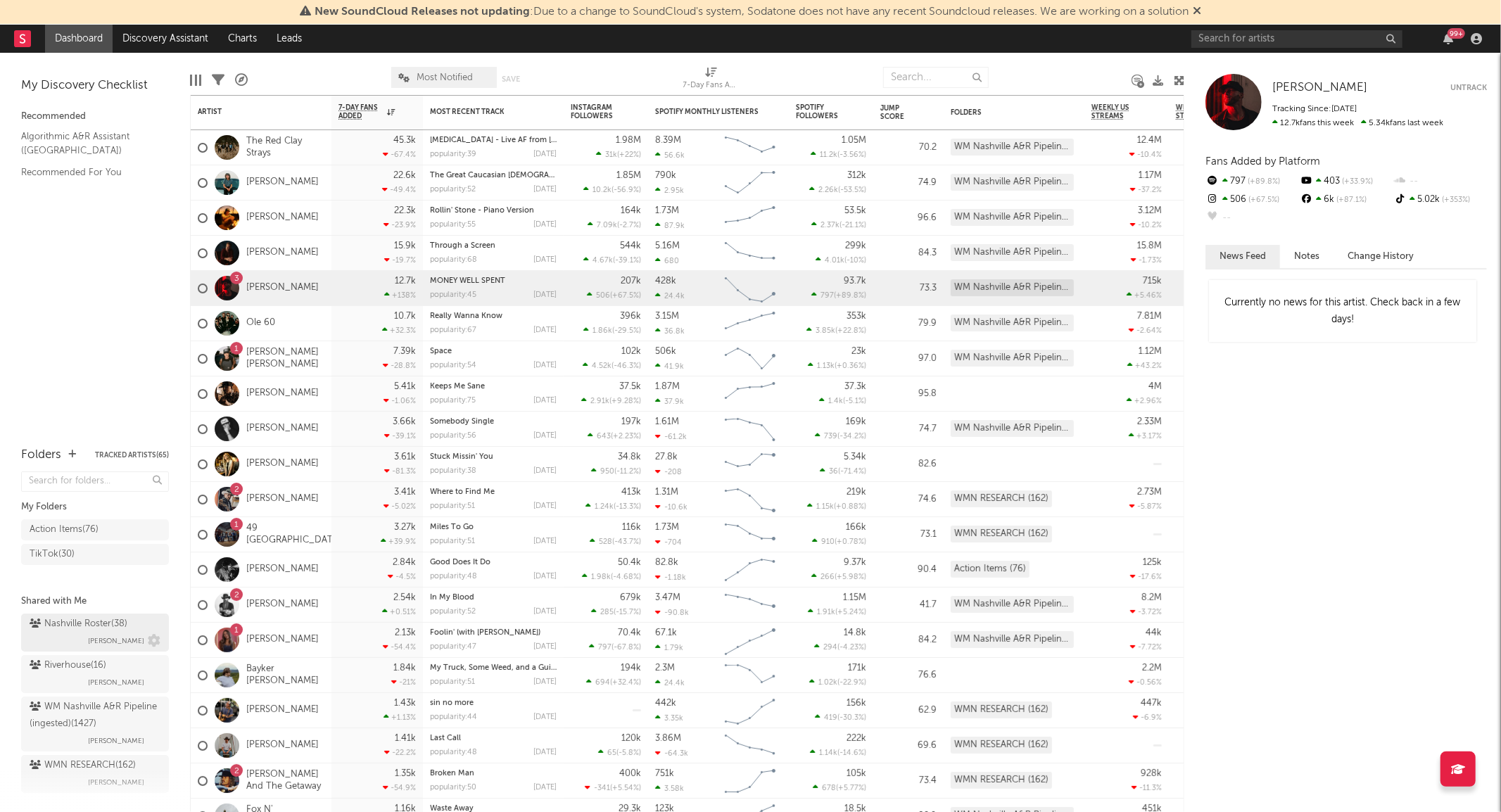
click at [102, 633] on span "Addison Nunes" at bounding box center [116, 641] width 56 height 17
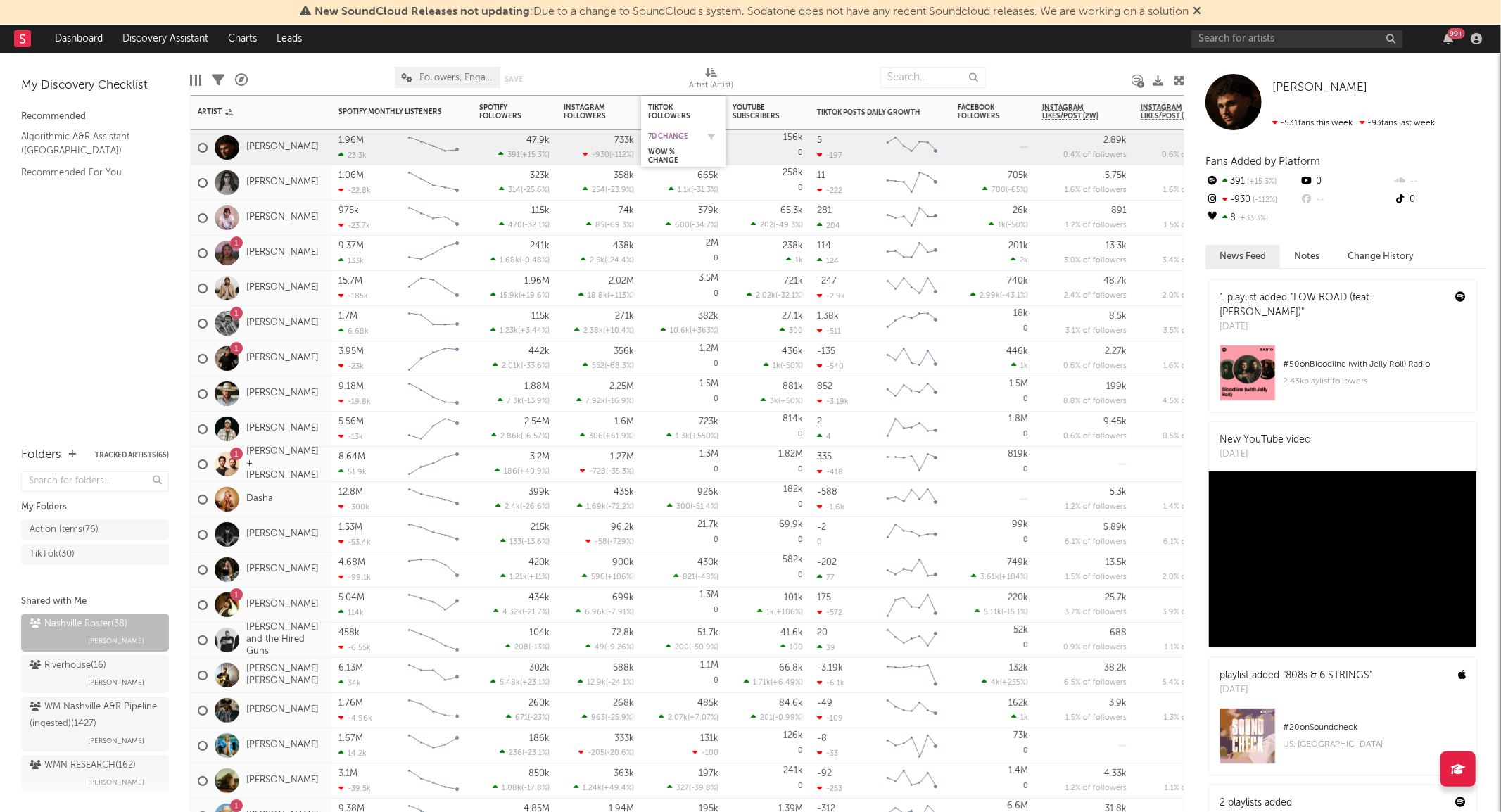
click at [679, 136] on div "7d Change" at bounding box center [672, 136] width 49 height 8
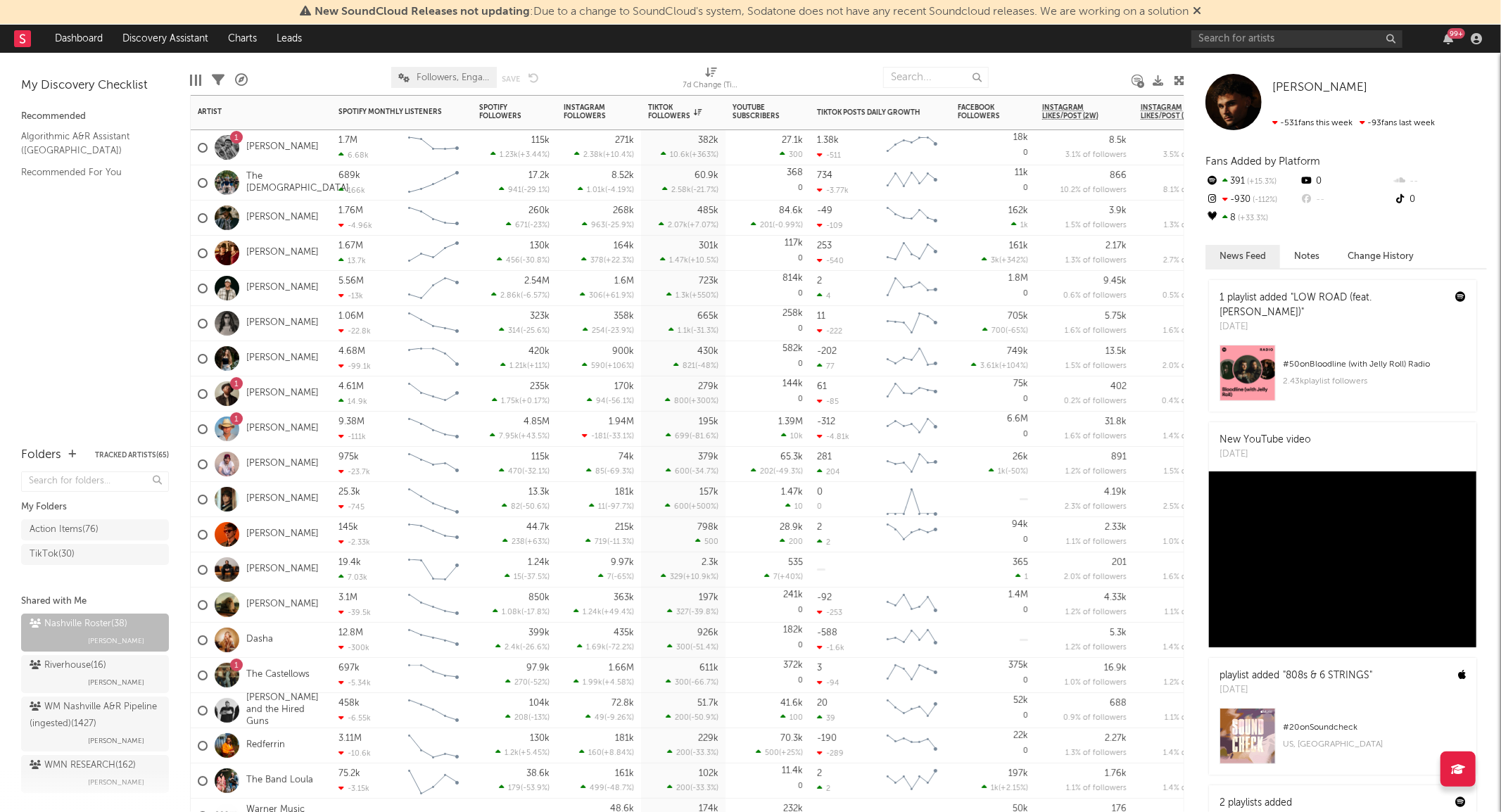
click at [750, 184] on div "368 0" at bounding box center [767, 182] width 70 height 35
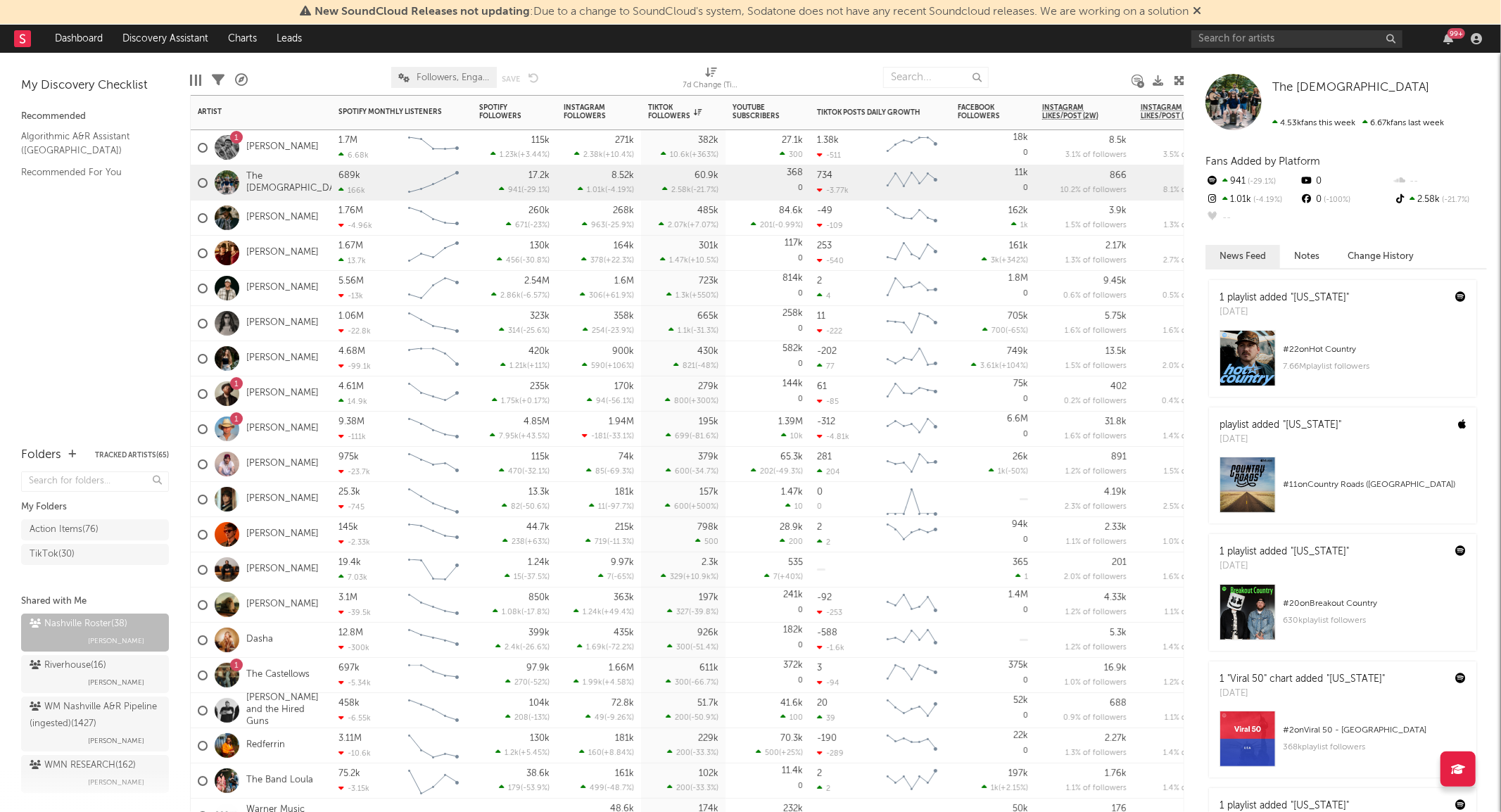
click at [753, 229] on div "84.6k 201 ( -0.99 % )" at bounding box center [767, 218] width 70 height 35
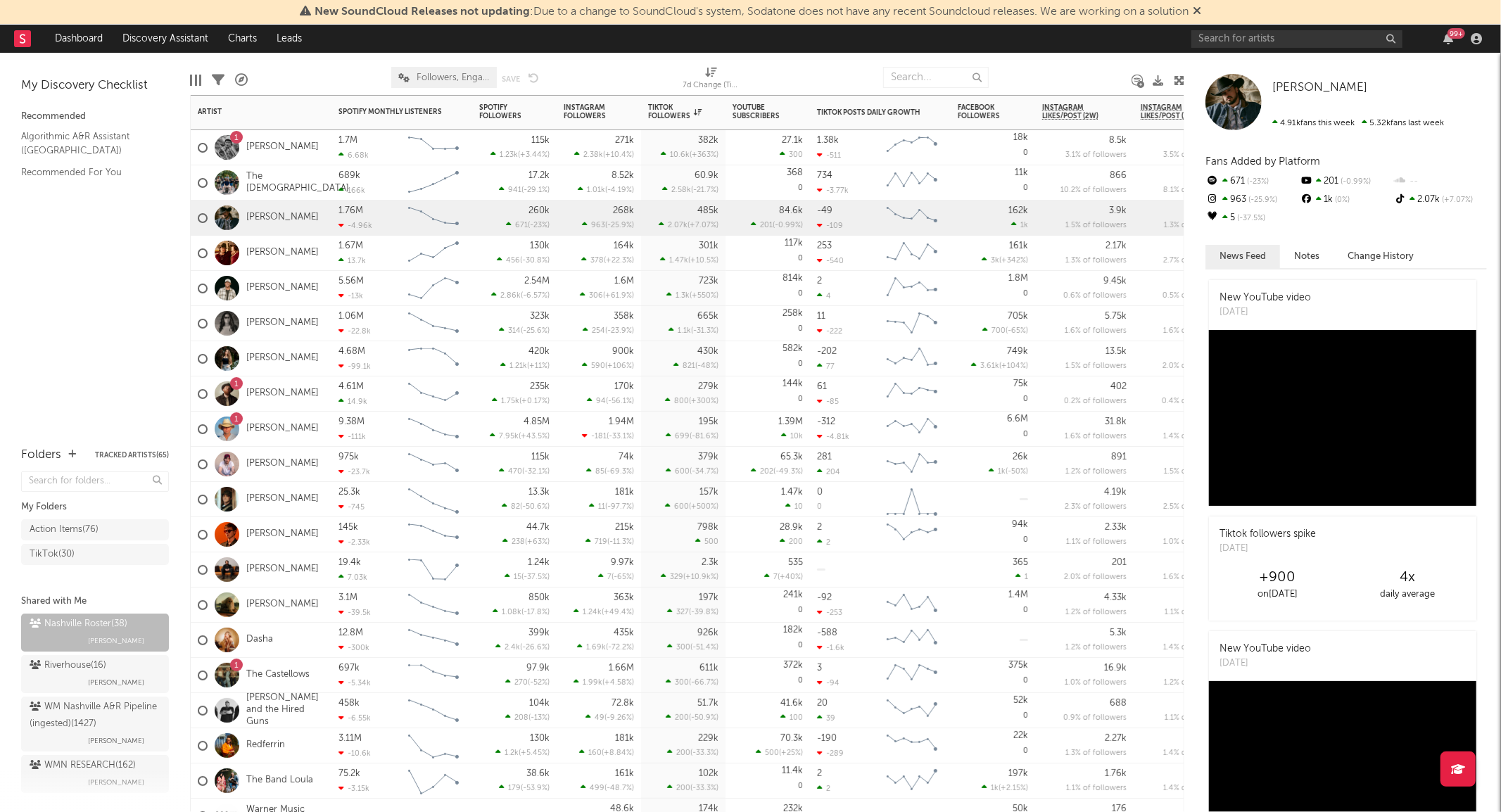
click at [753, 184] on div "368 0" at bounding box center [767, 182] width 70 height 35
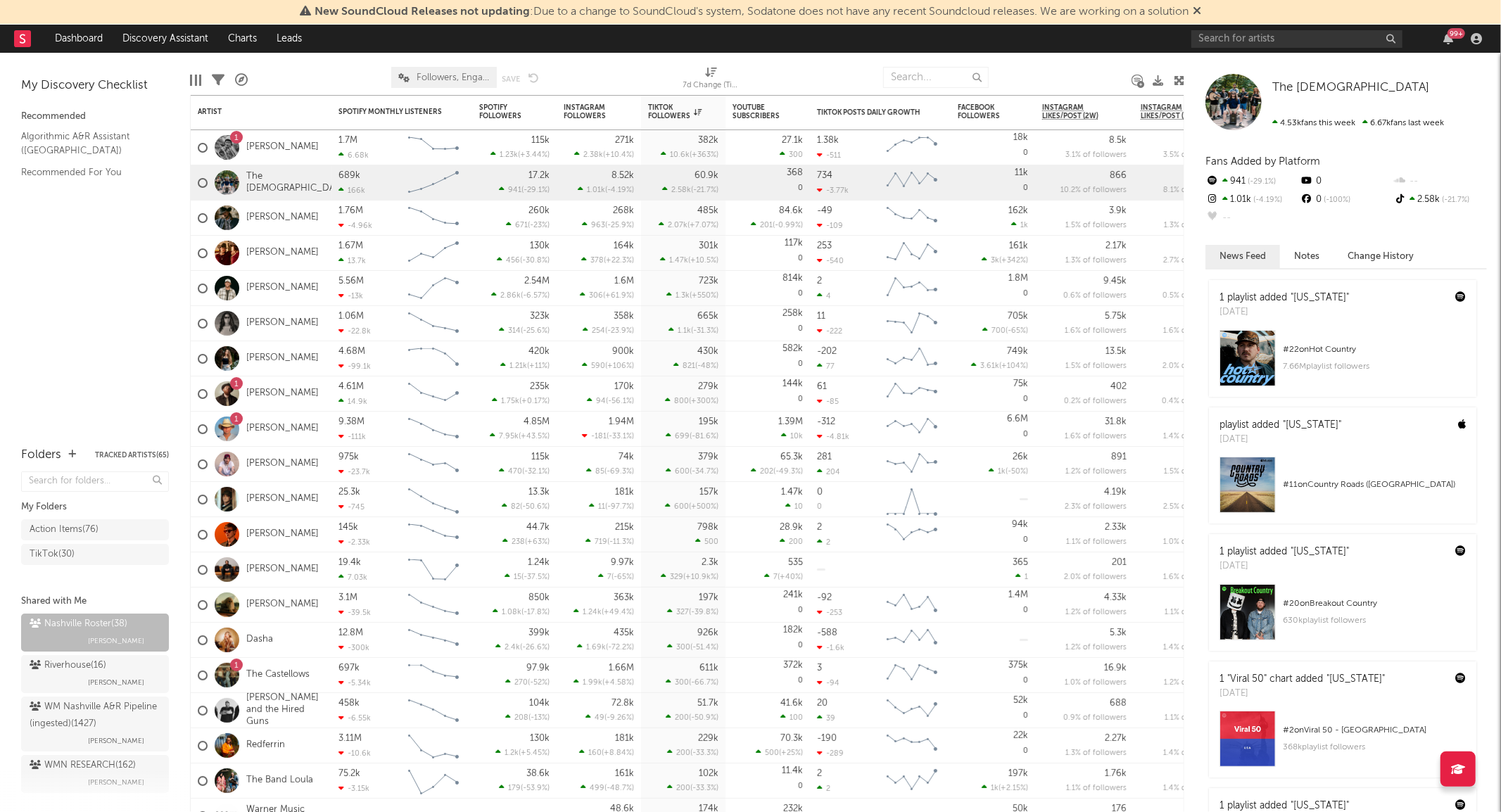
click at [1369, 249] on button "Change History" at bounding box center [1381, 256] width 94 height 23
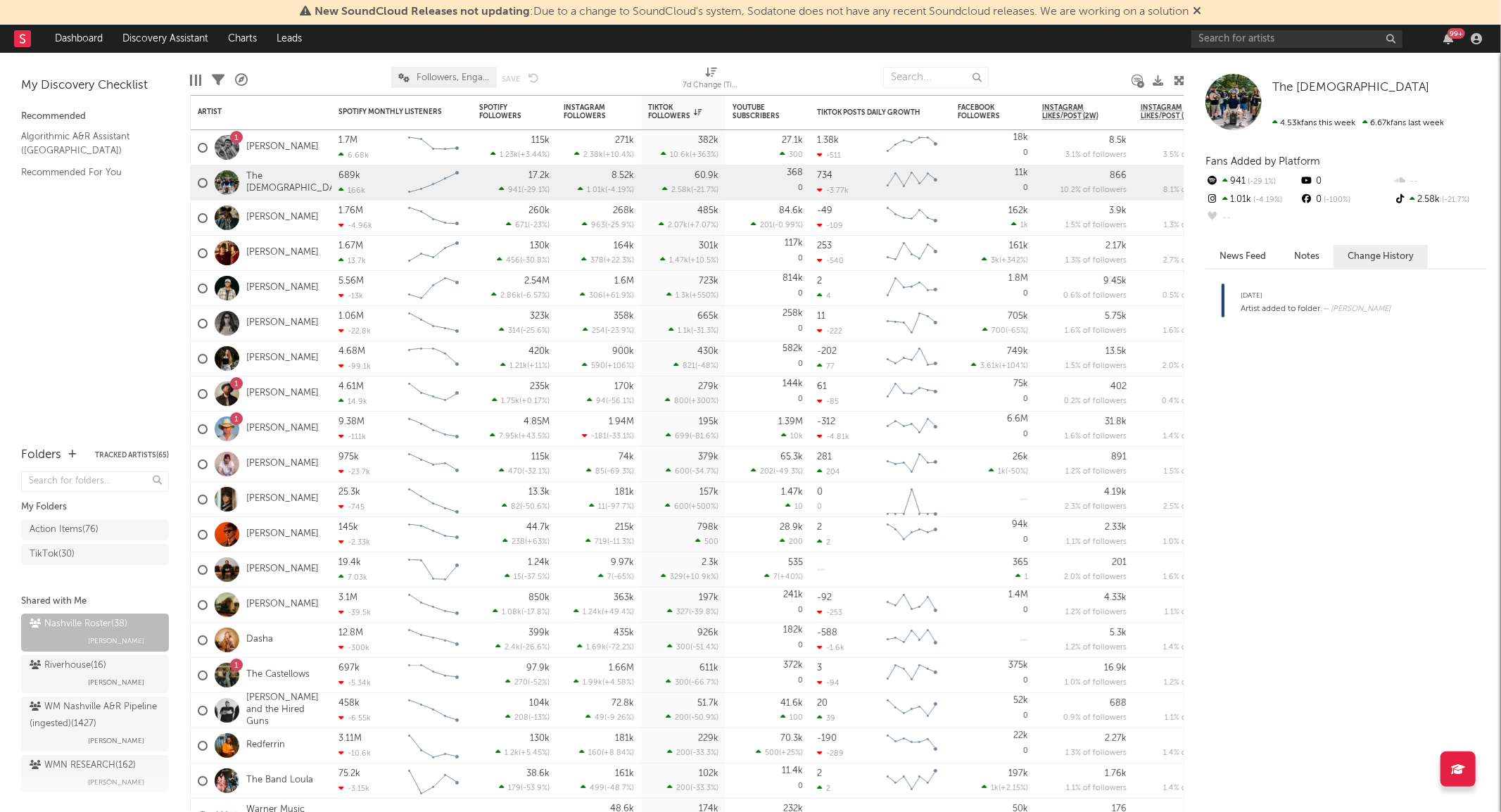
click at [1297, 258] on button "Notes" at bounding box center [1307, 256] width 54 height 23
click at [1241, 255] on button "News Feed" at bounding box center [1242, 256] width 74 height 23
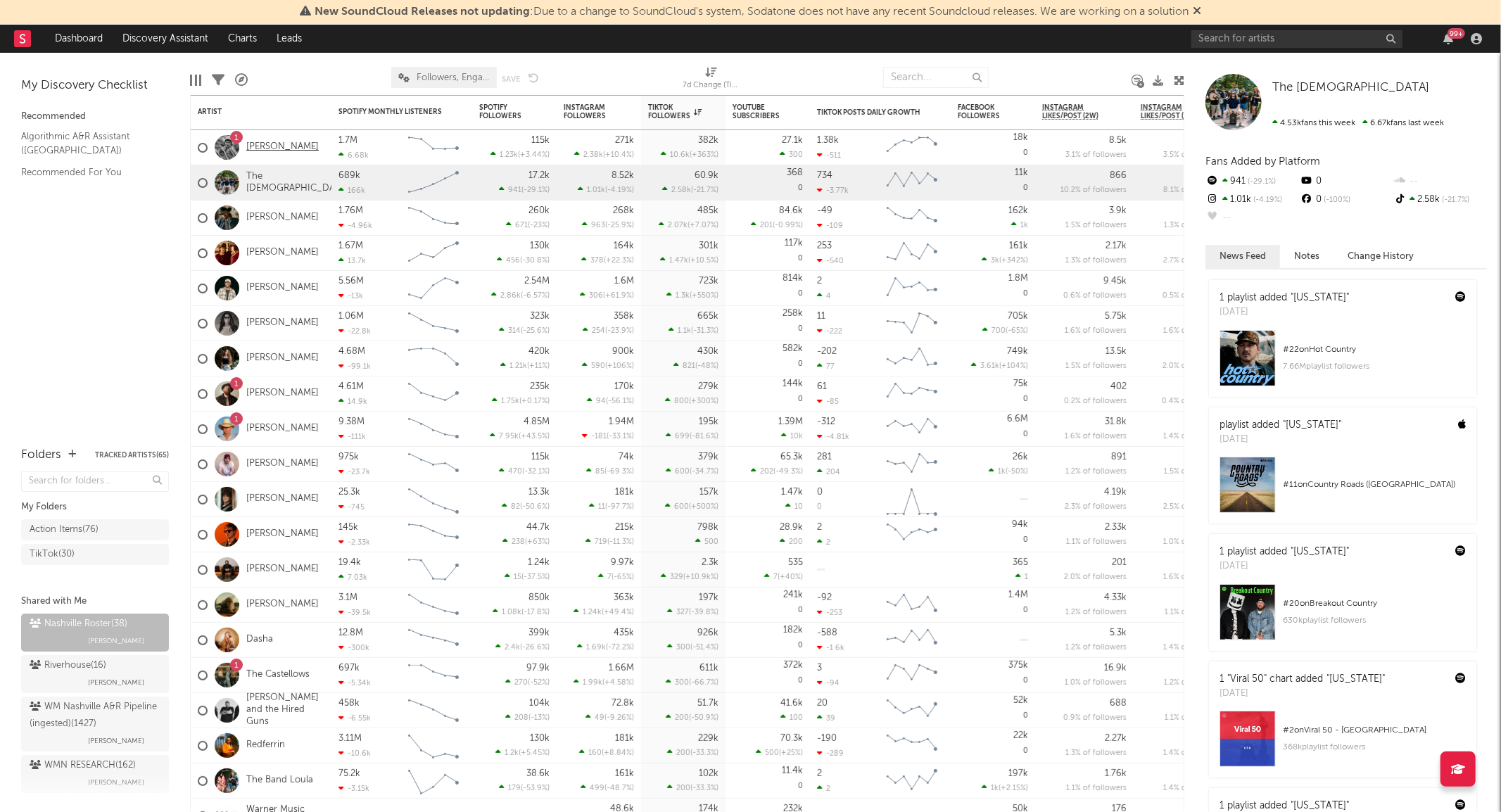
click at [287, 142] on link "Braxton Keith" at bounding box center [282, 147] width 72 height 12
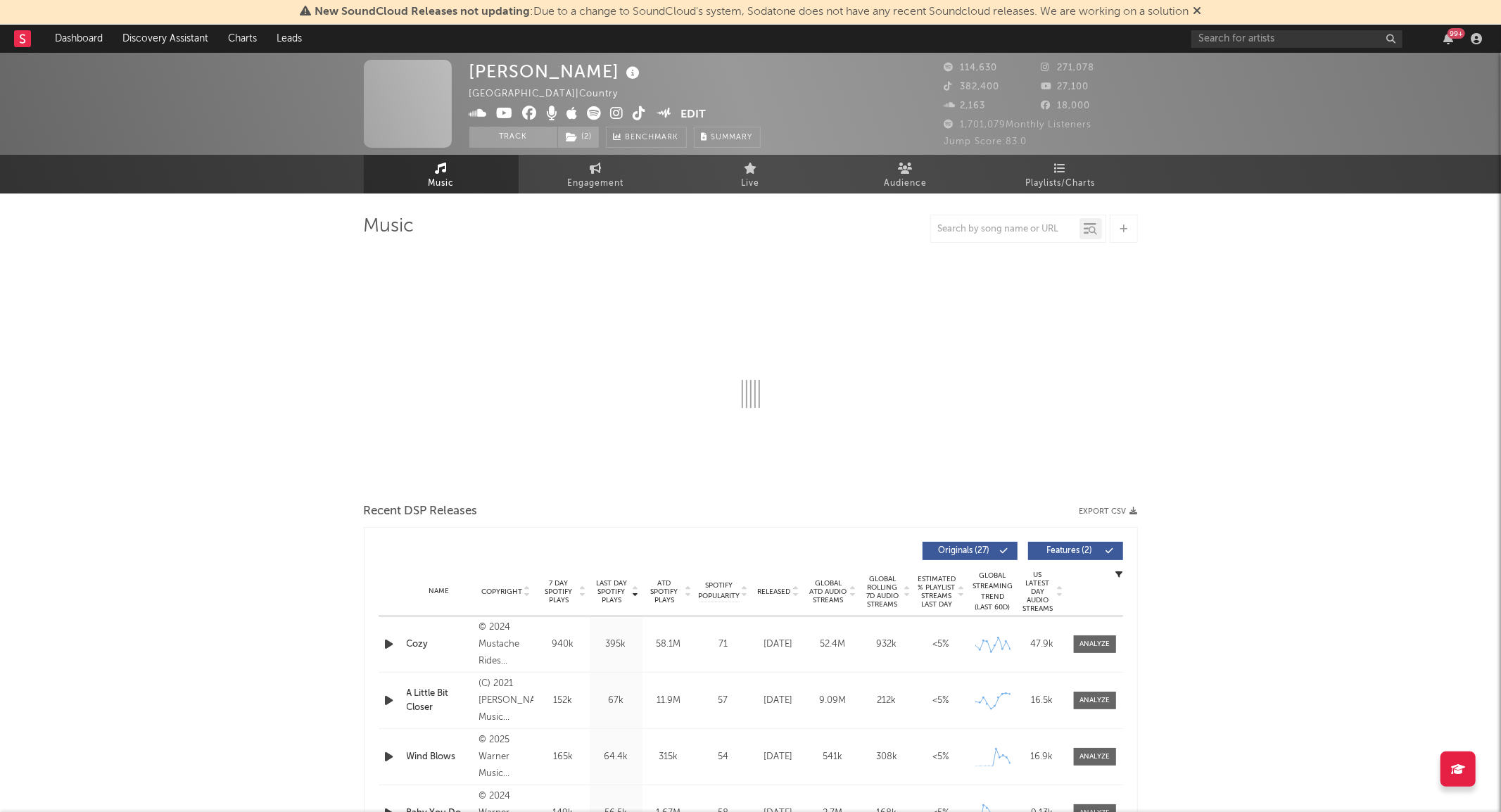
select select "6m"
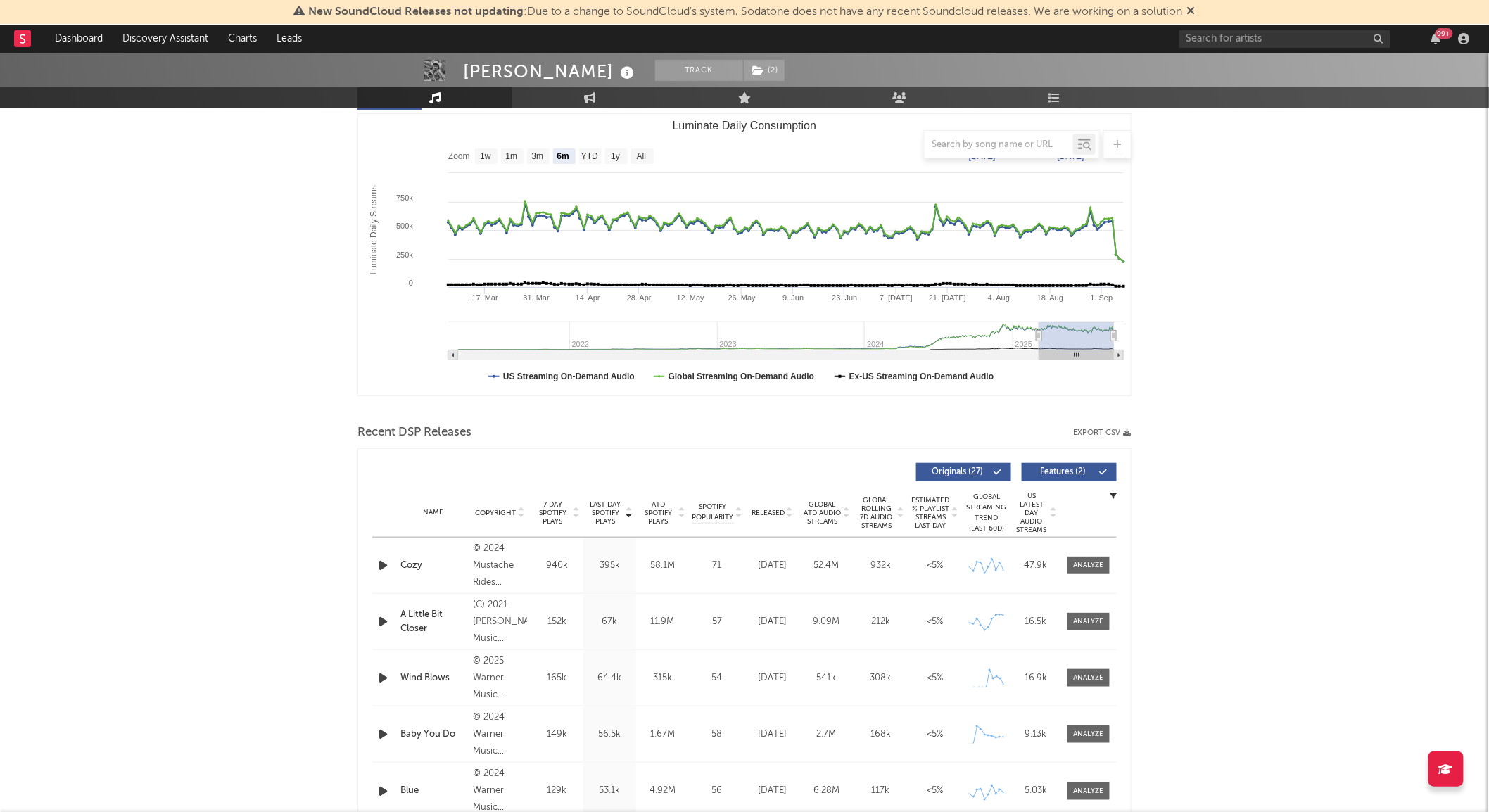
scroll to position [191, 0]
click at [882, 499] on span "Global Rolling 7D Audio Streams" at bounding box center [876, 513] width 38 height 34
click at [1112, 567] on div at bounding box center [1089, 564] width 56 height 18
click at [1100, 565] on div at bounding box center [1089, 564] width 30 height 10
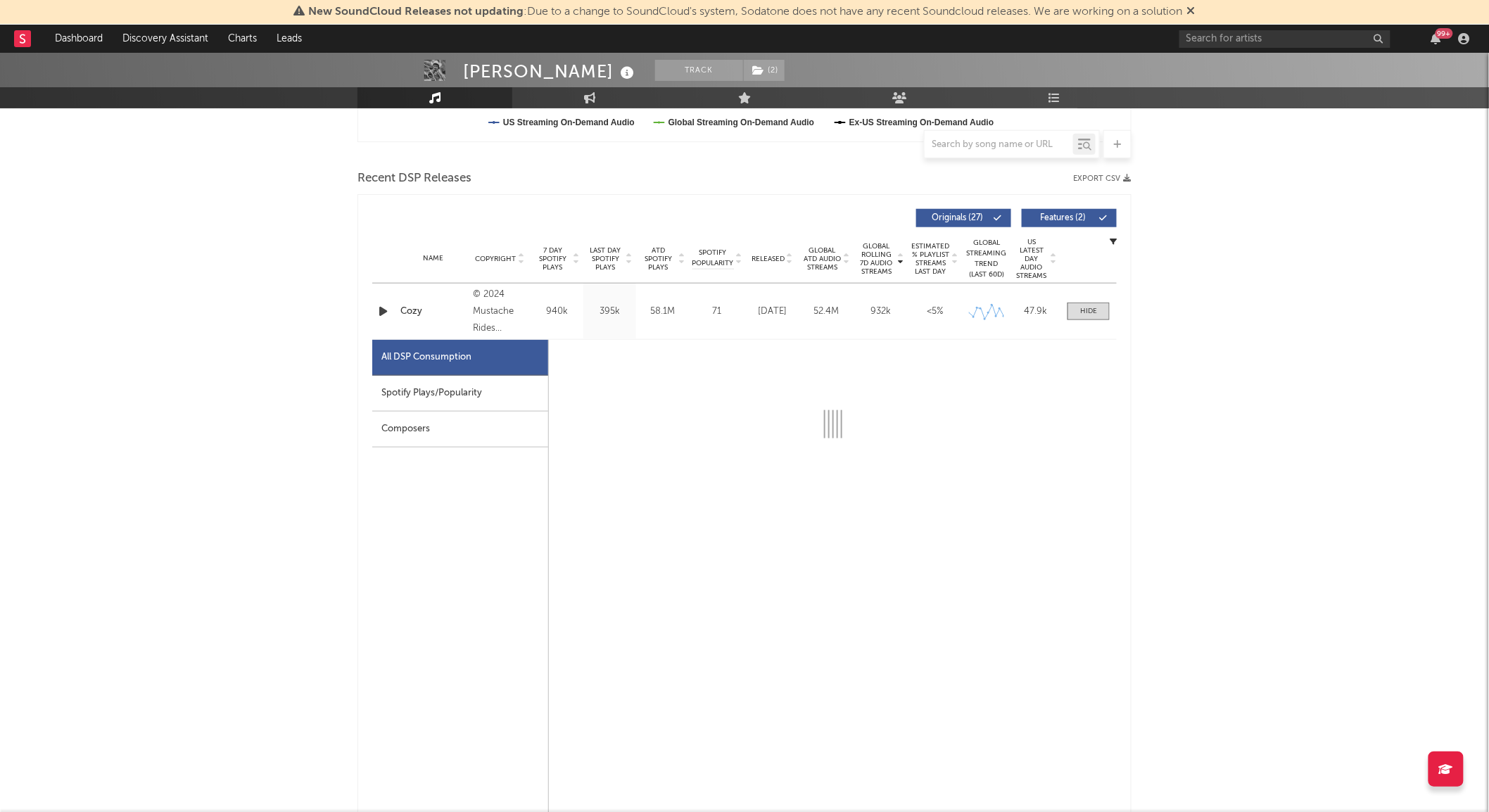
select select "6m"
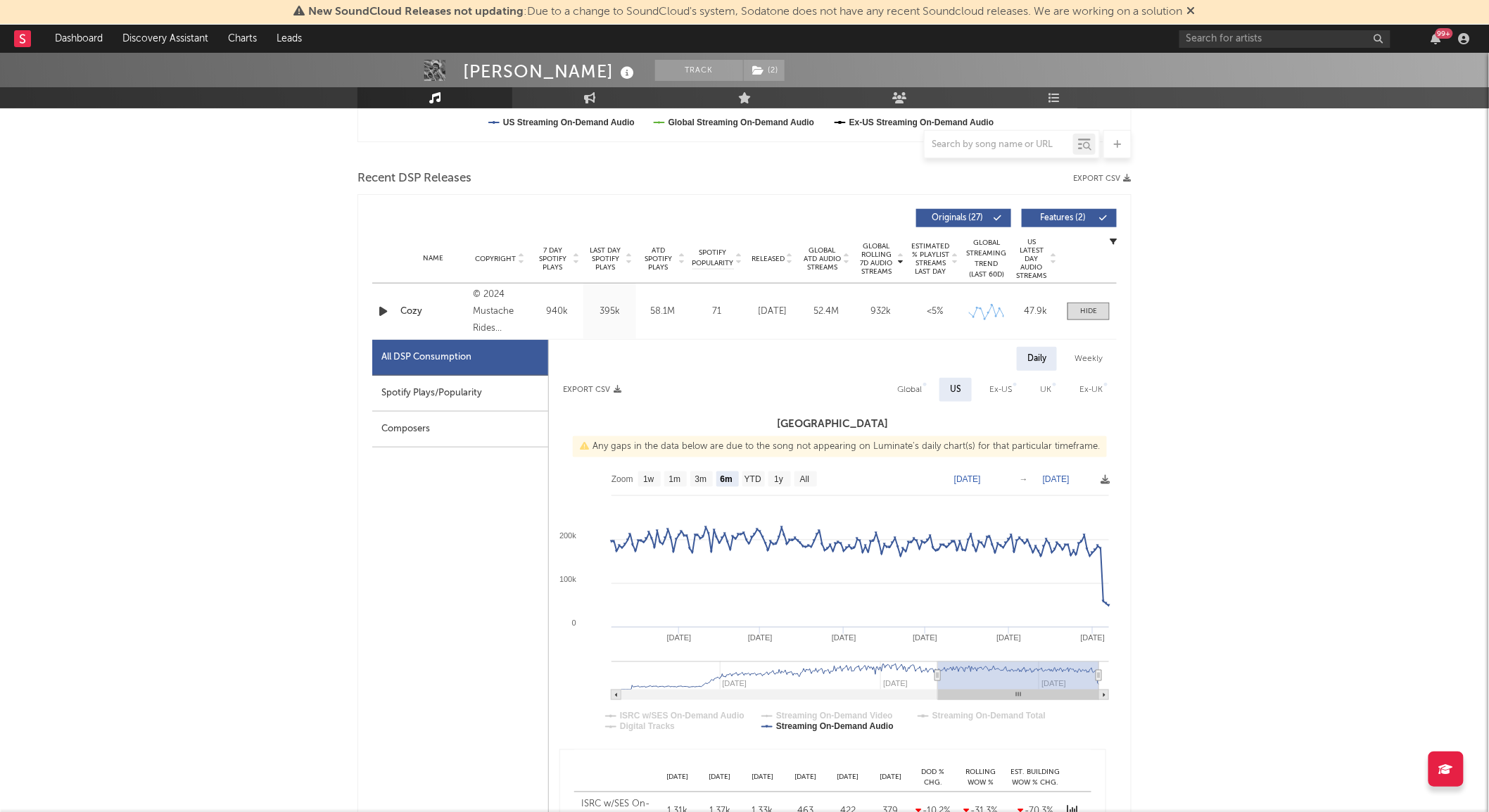
scroll to position [445, 0]
click at [468, 378] on div "Spotify Plays/Popularity" at bounding box center [460, 393] width 176 height 36
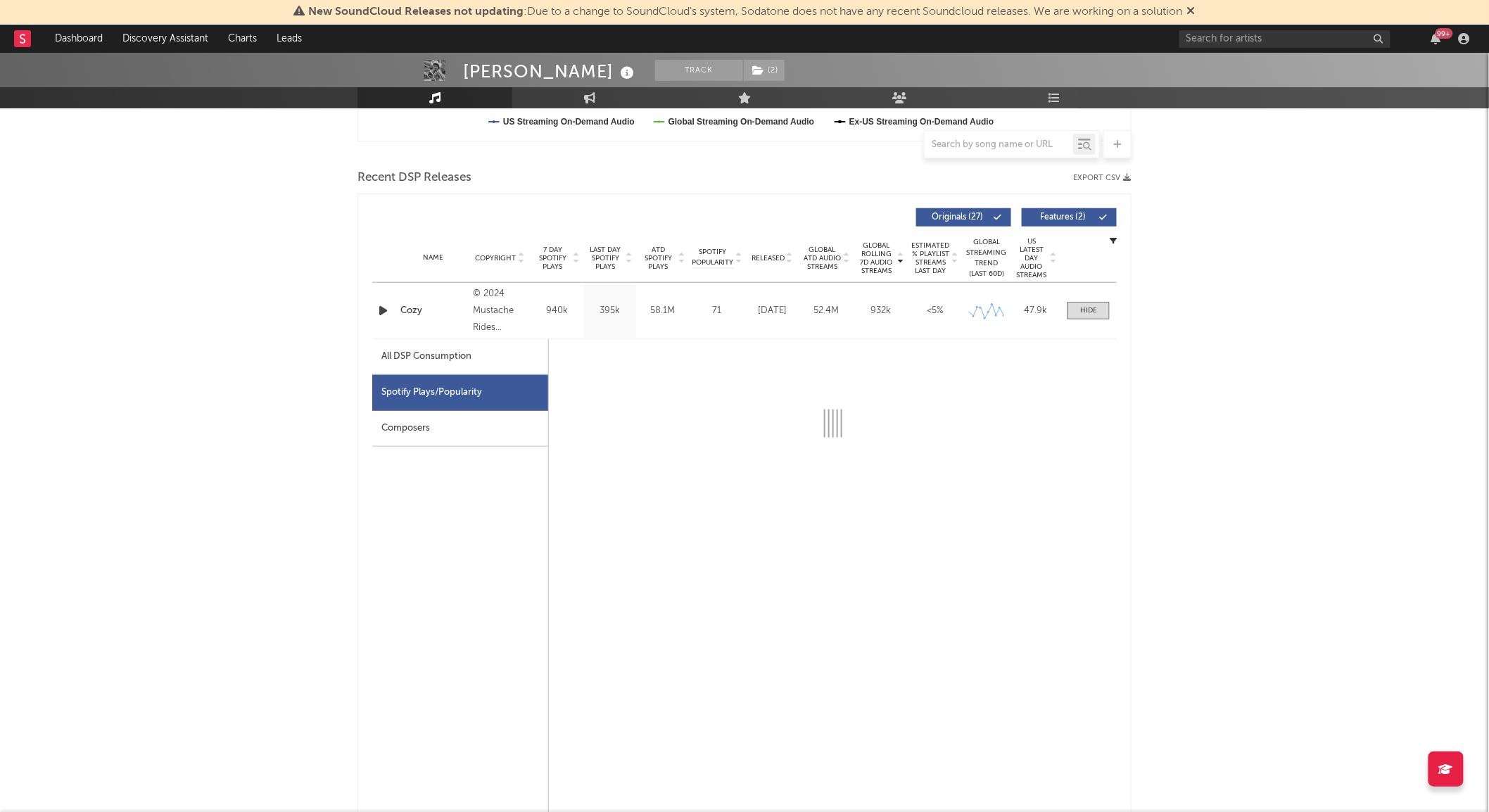
select select "6m"
select select "1w"
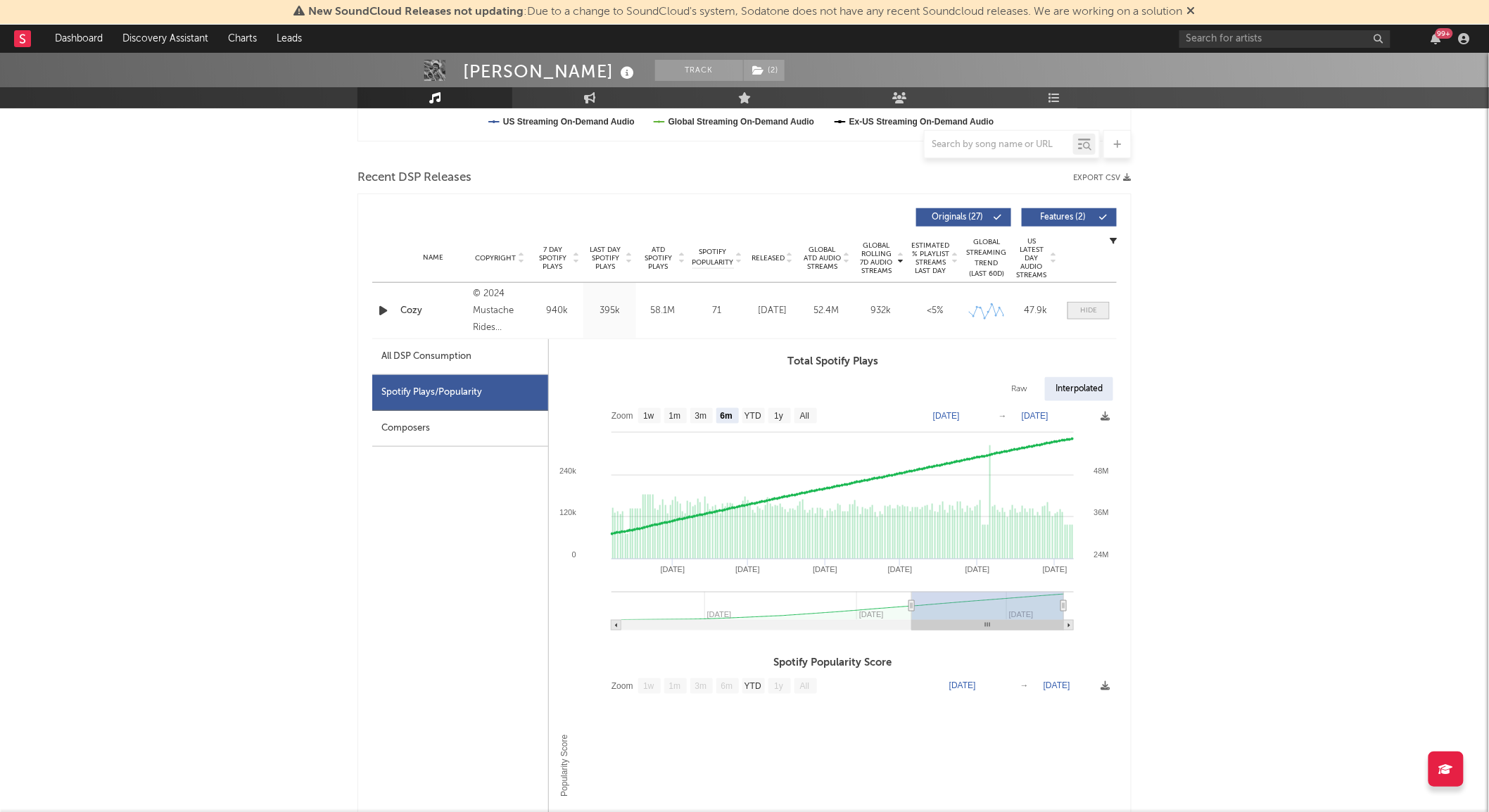
click at [1082, 304] on span at bounding box center [1088, 311] width 42 height 18
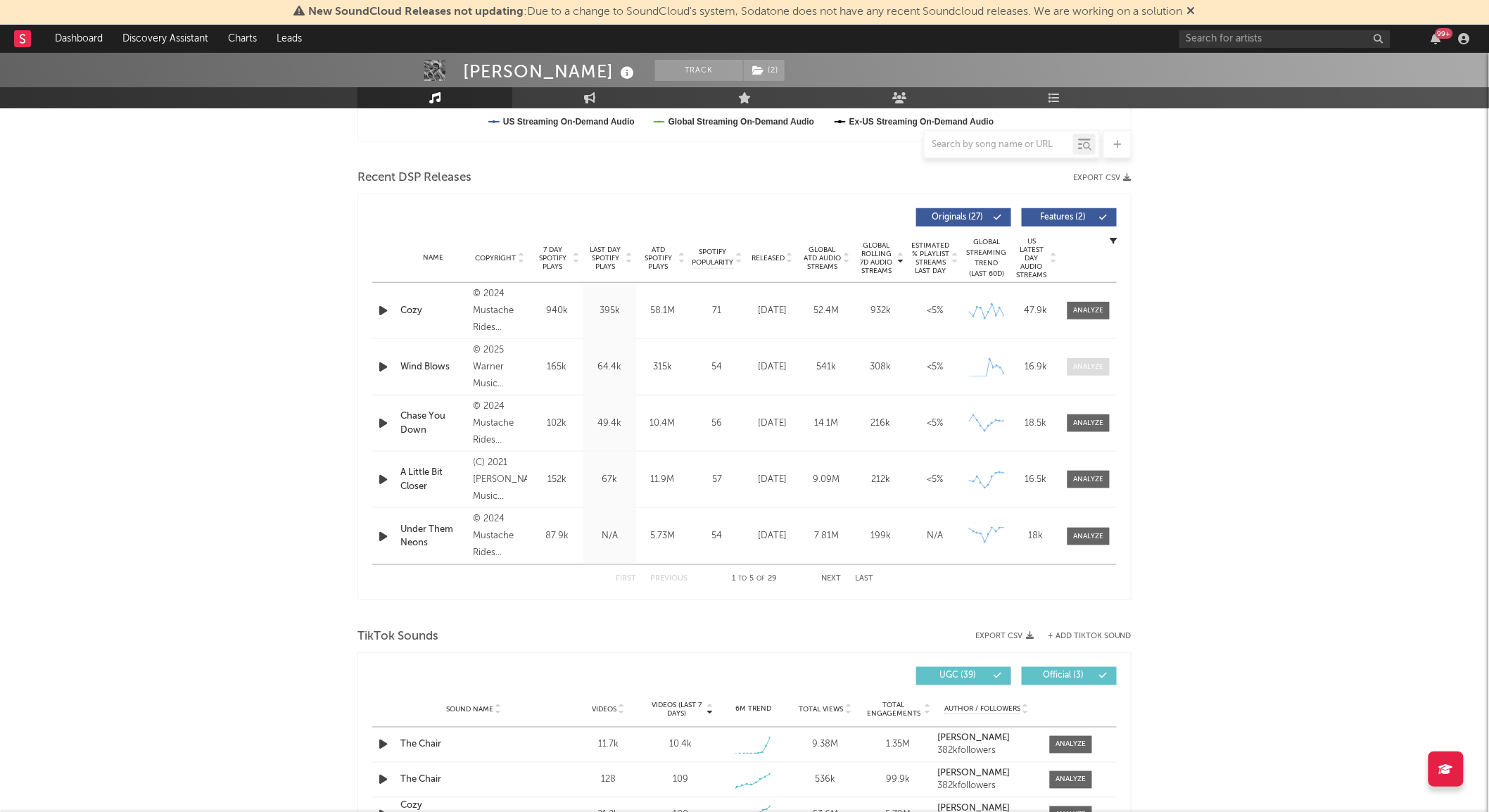
click at [1072, 374] on span at bounding box center [1088, 367] width 42 height 18
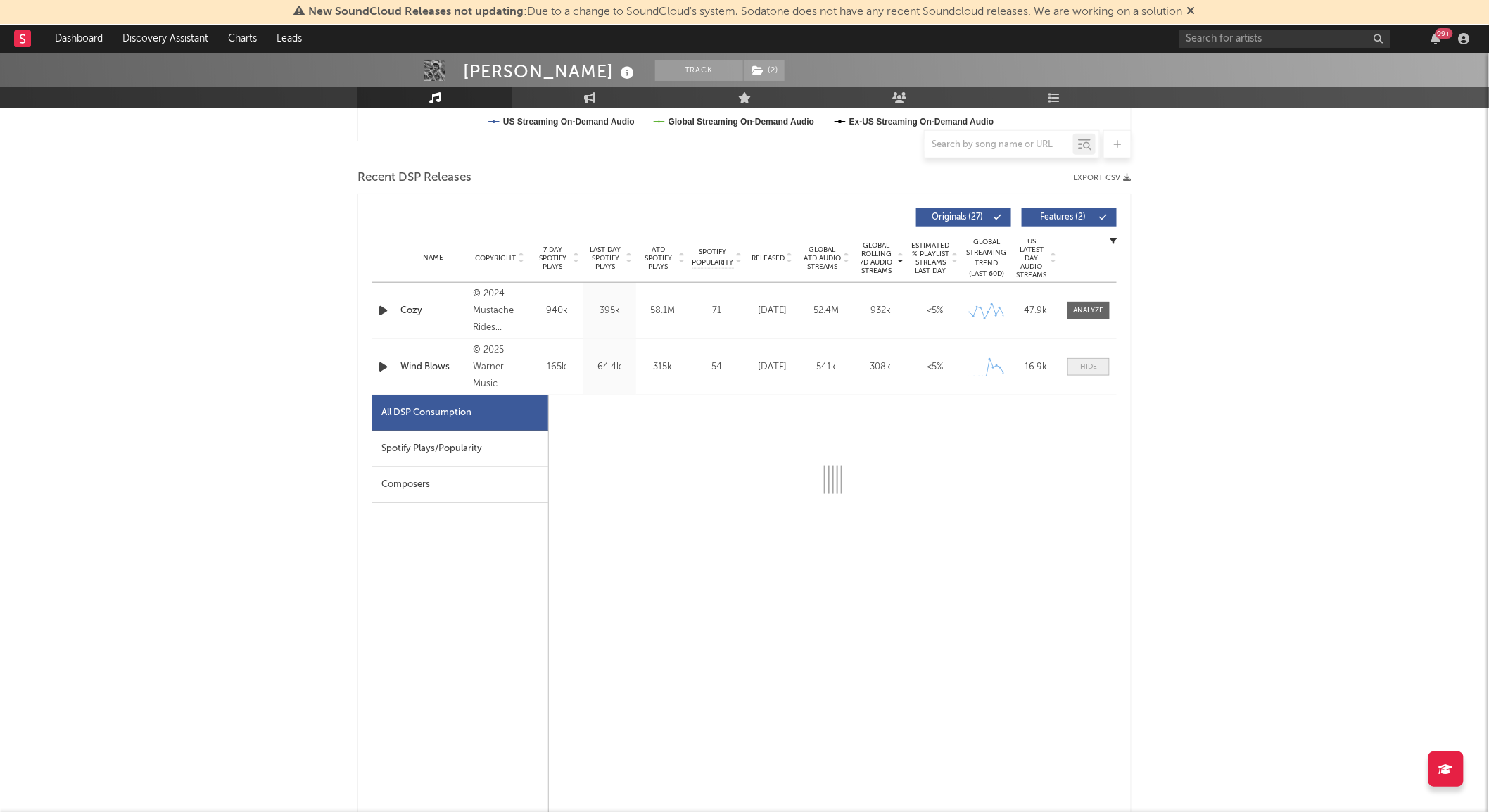
select select "1w"
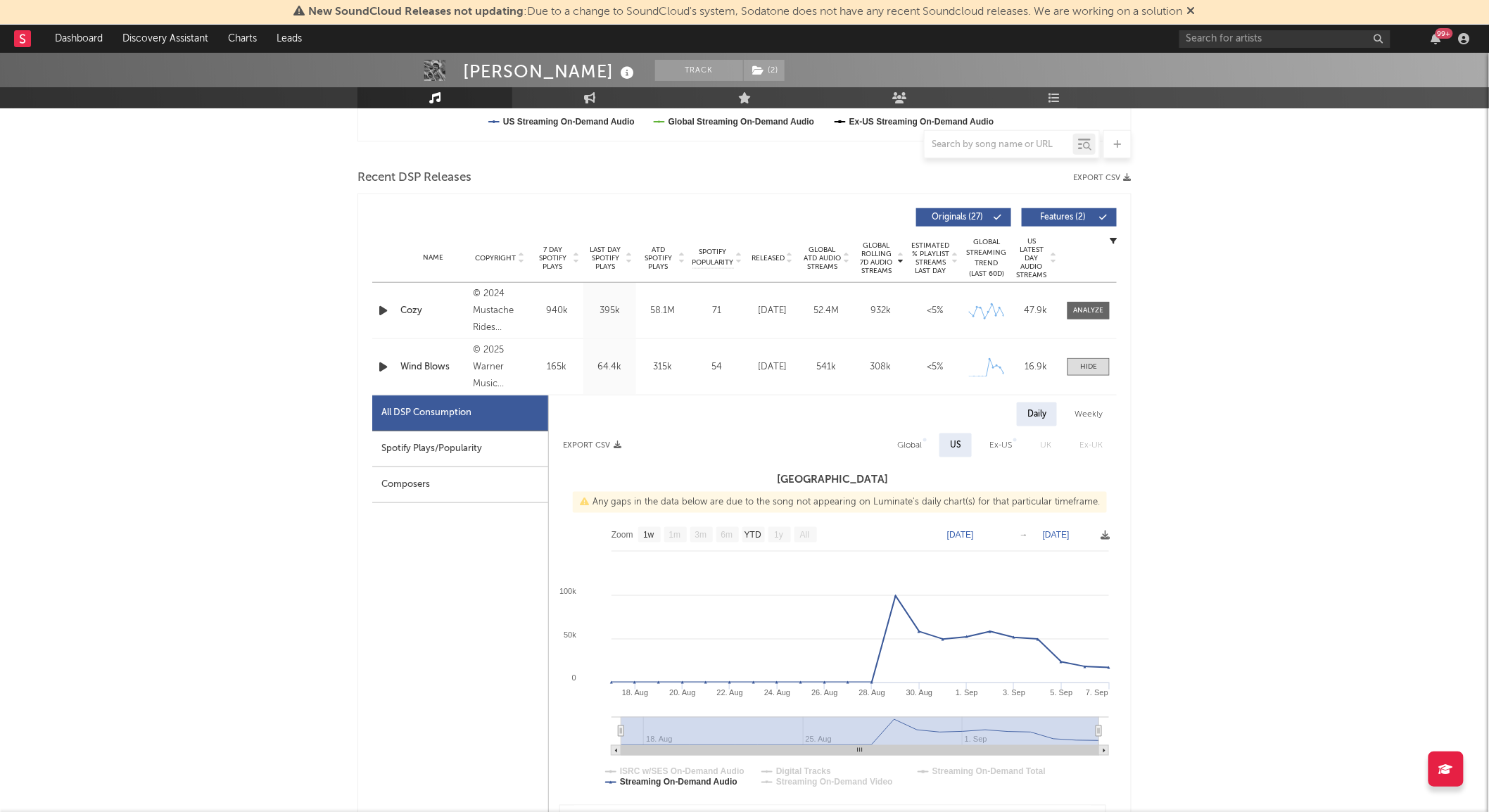
click at [514, 435] on div "Spotify Plays/Popularity" at bounding box center [460, 450] width 176 height 36
select select "1w"
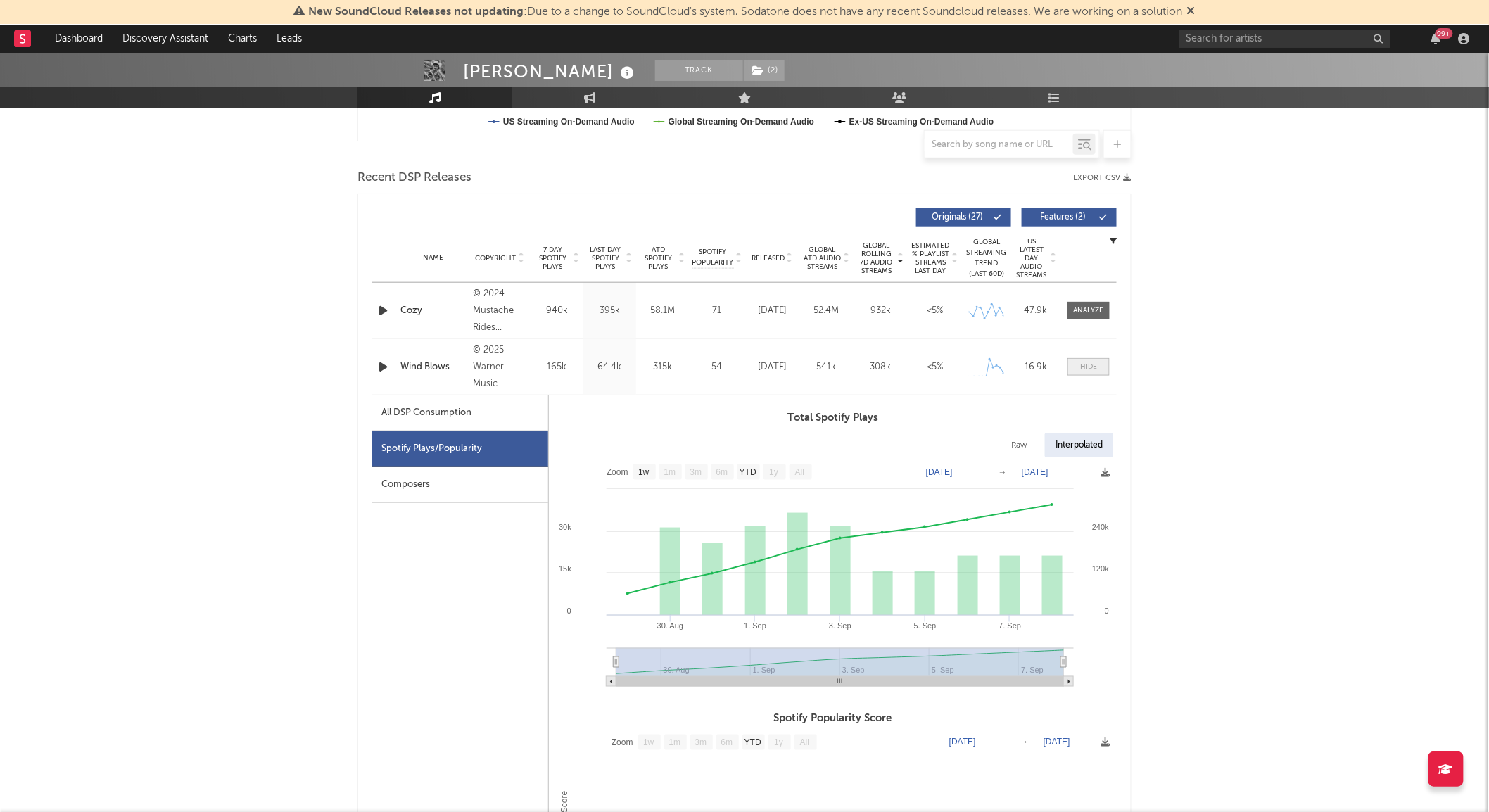
click at [1081, 374] on span at bounding box center [1088, 367] width 42 height 18
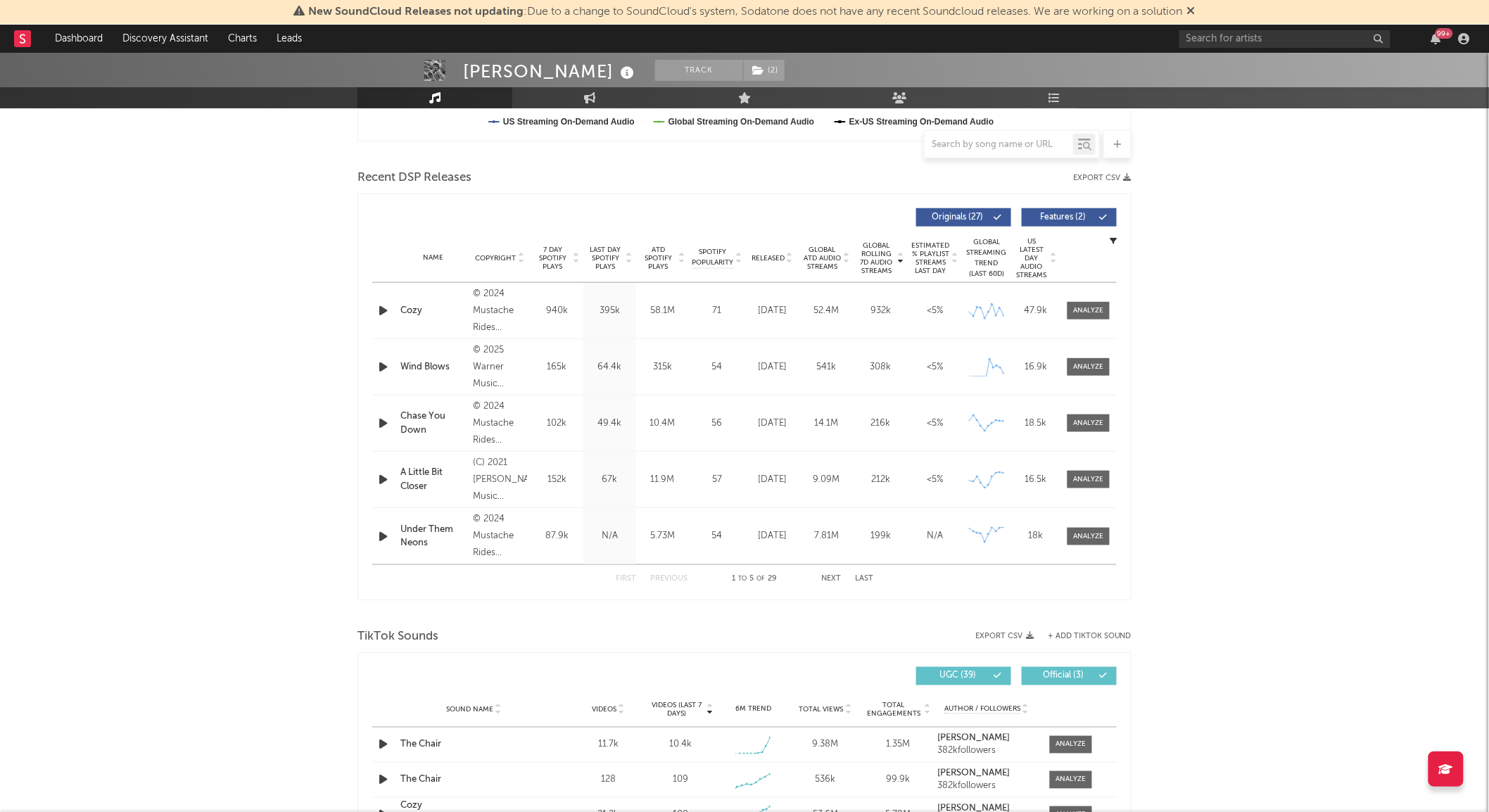
click at [1062, 427] on div at bounding box center [1089, 423] width 56 height 18
click at [1078, 428] on div at bounding box center [1089, 422] width 30 height 10
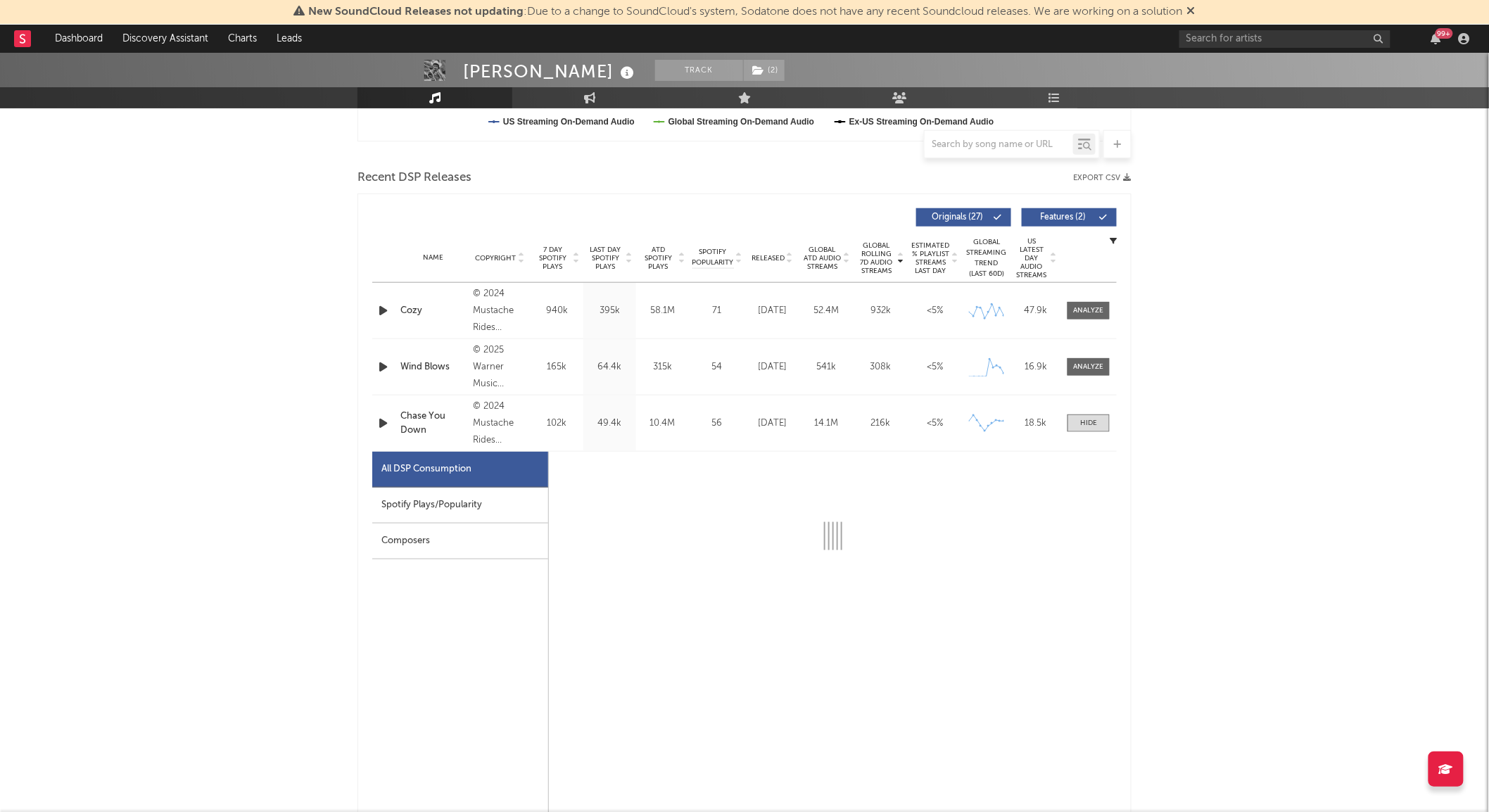
select select "6m"
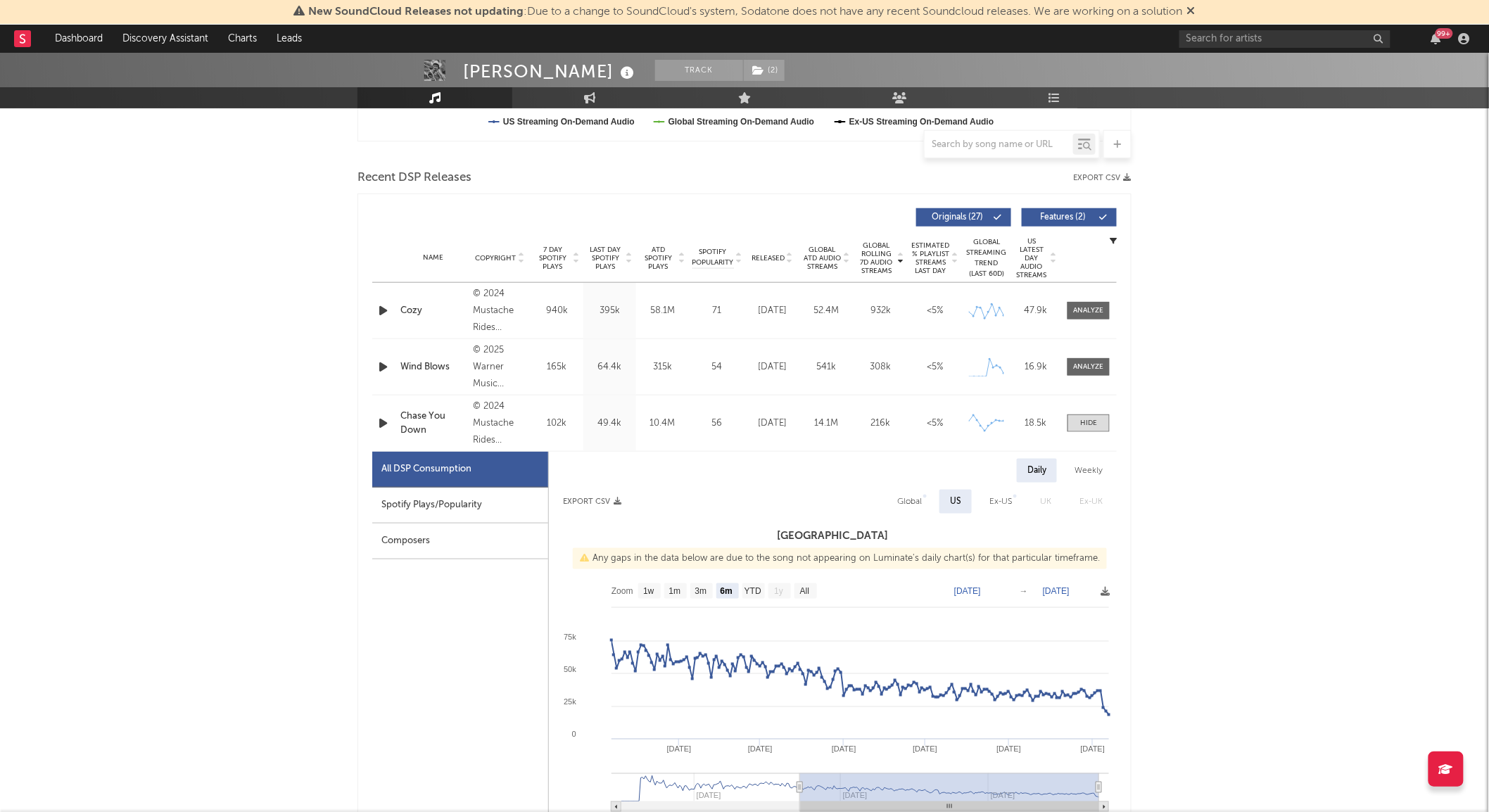
click at [497, 498] on div "Spotify Plays/Popularity" at bounding box center [460, 506] width 176 height 36
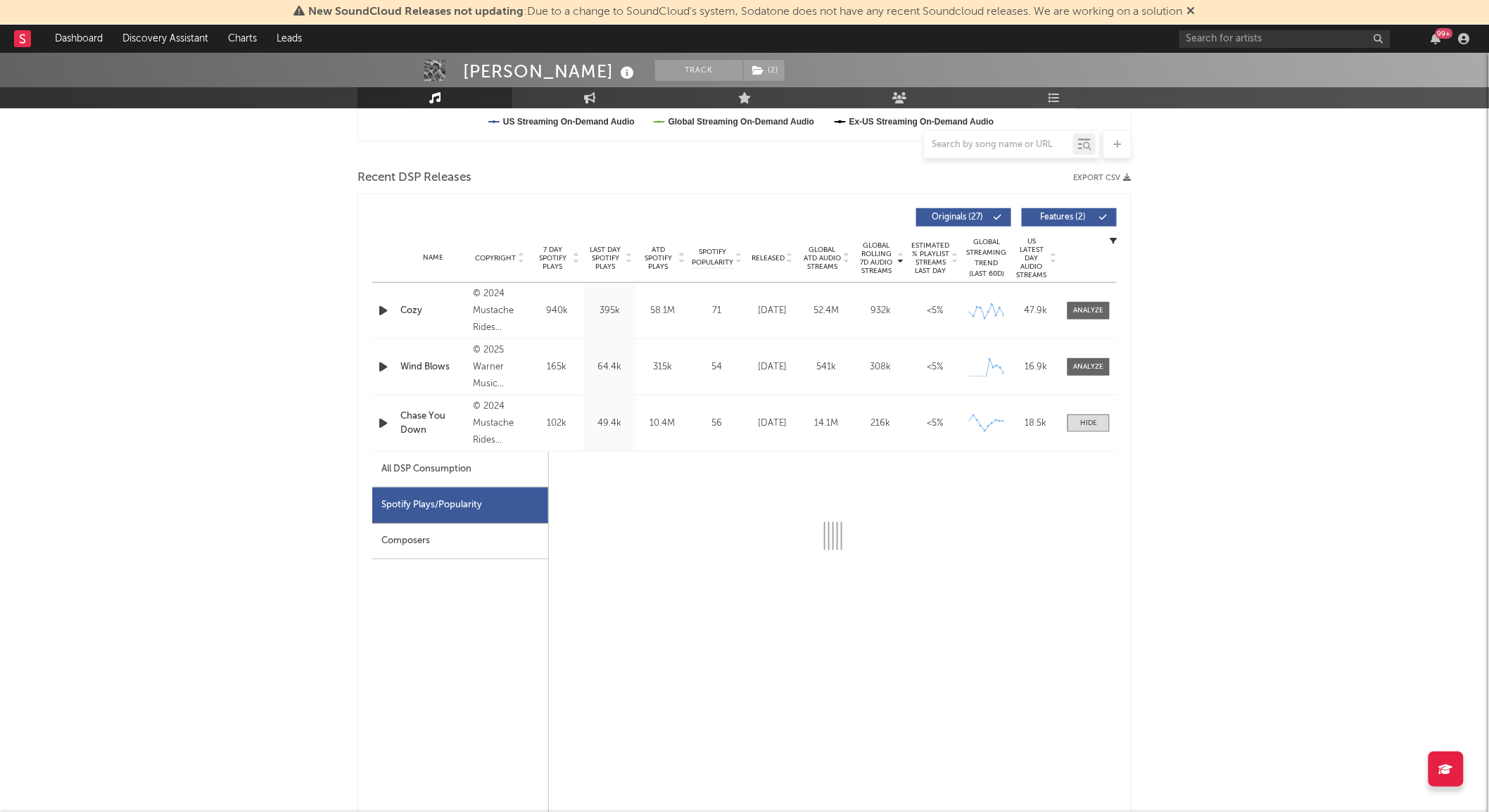
select select "6m"
select select "1w"
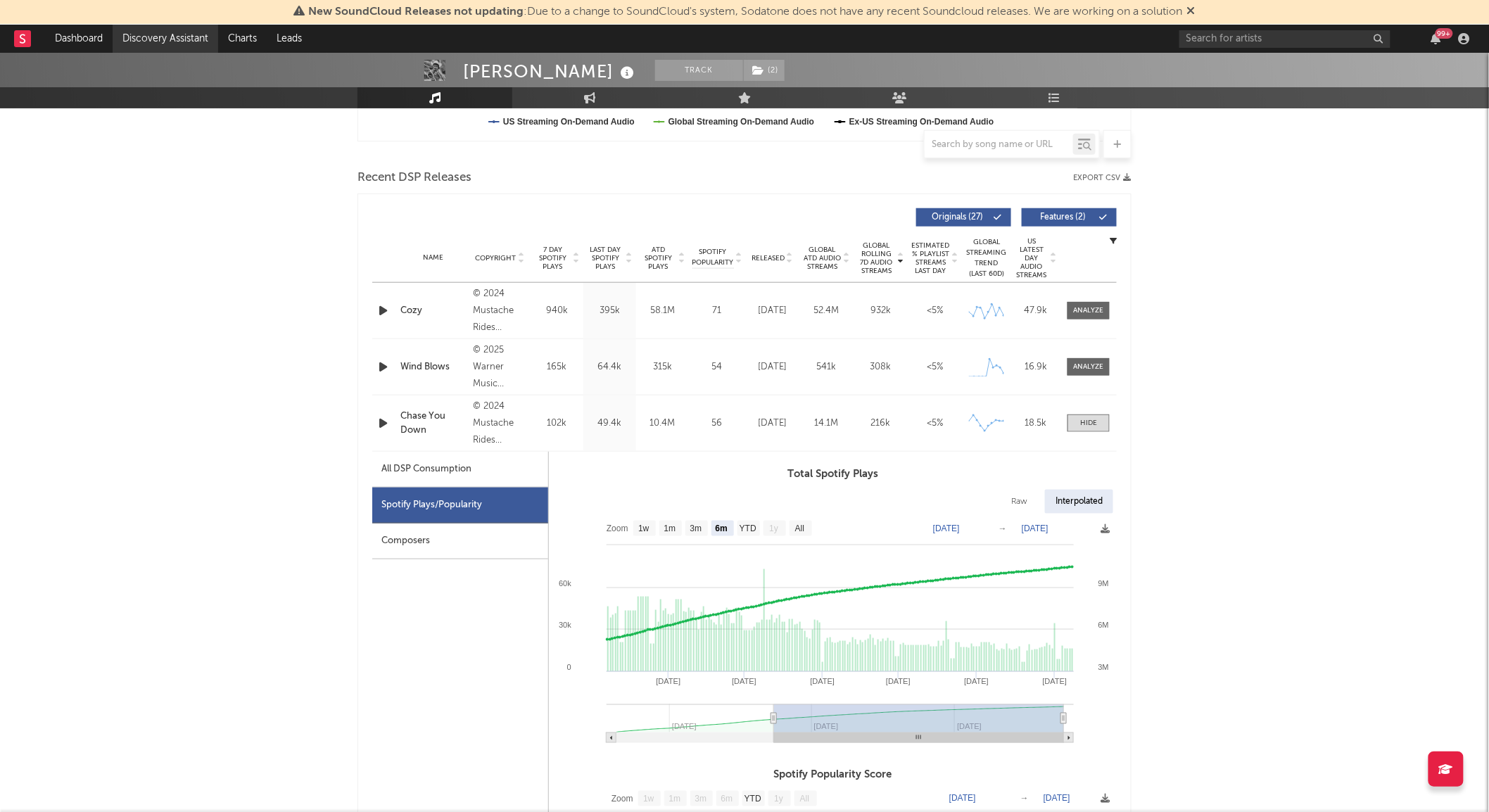
click at [165, 42] on link "Discovery Assistant" at bounding box center [165, 38] width 105 height 28
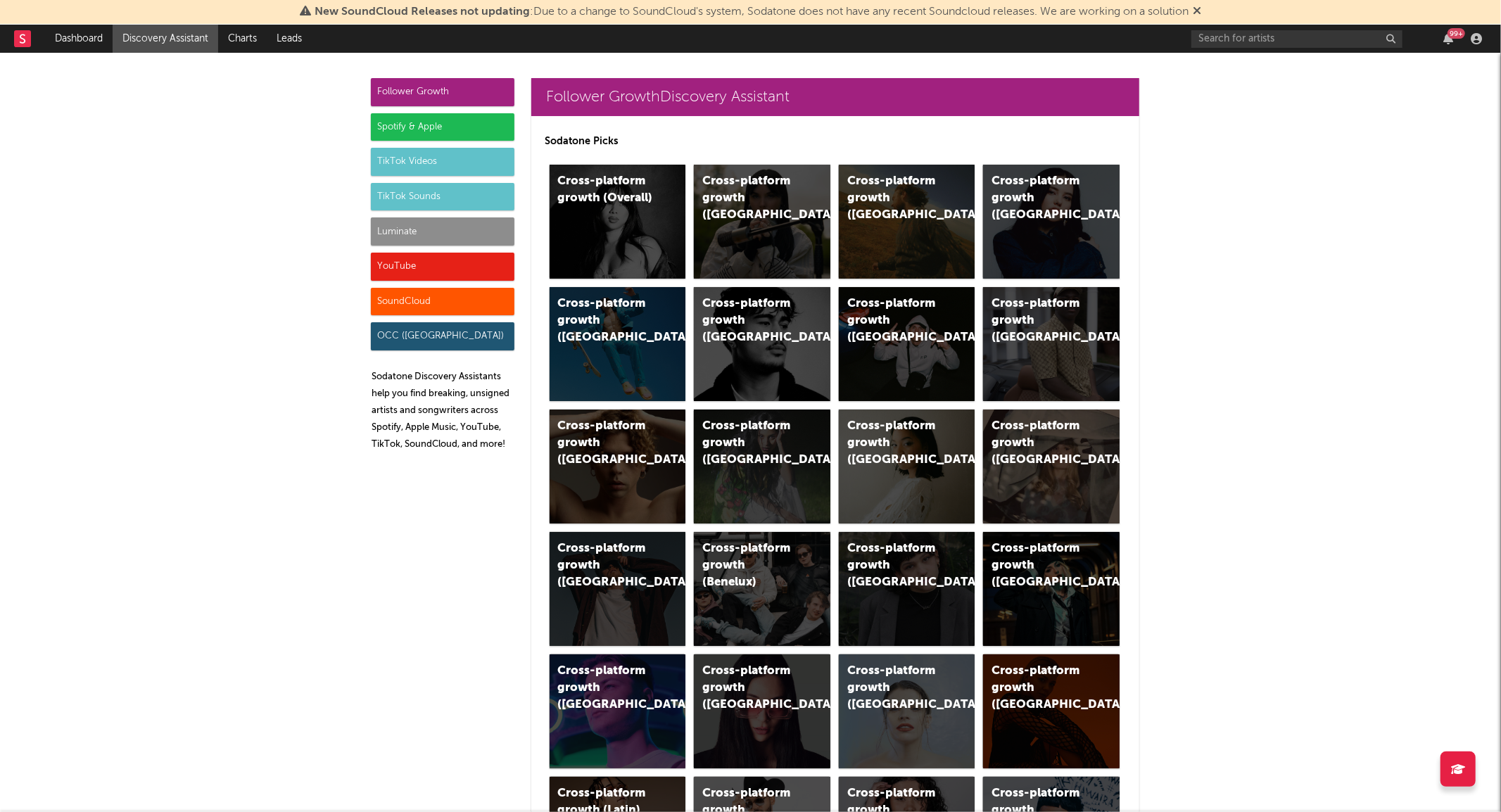
click at [396, 158] on div "TikTok Videos" at bounding box center [442, 161] width 144 height 28
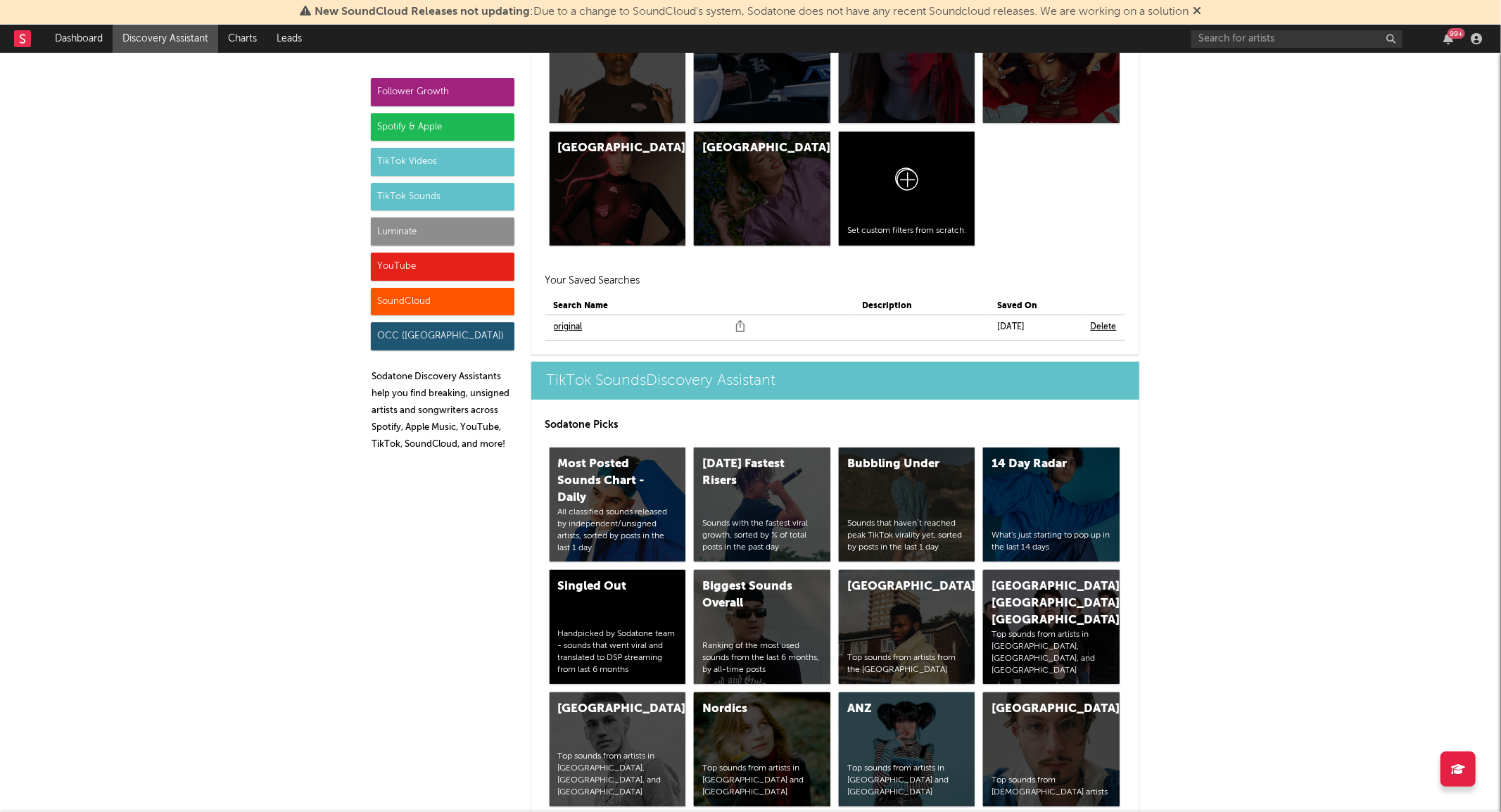
scroll to position [4604, 0]
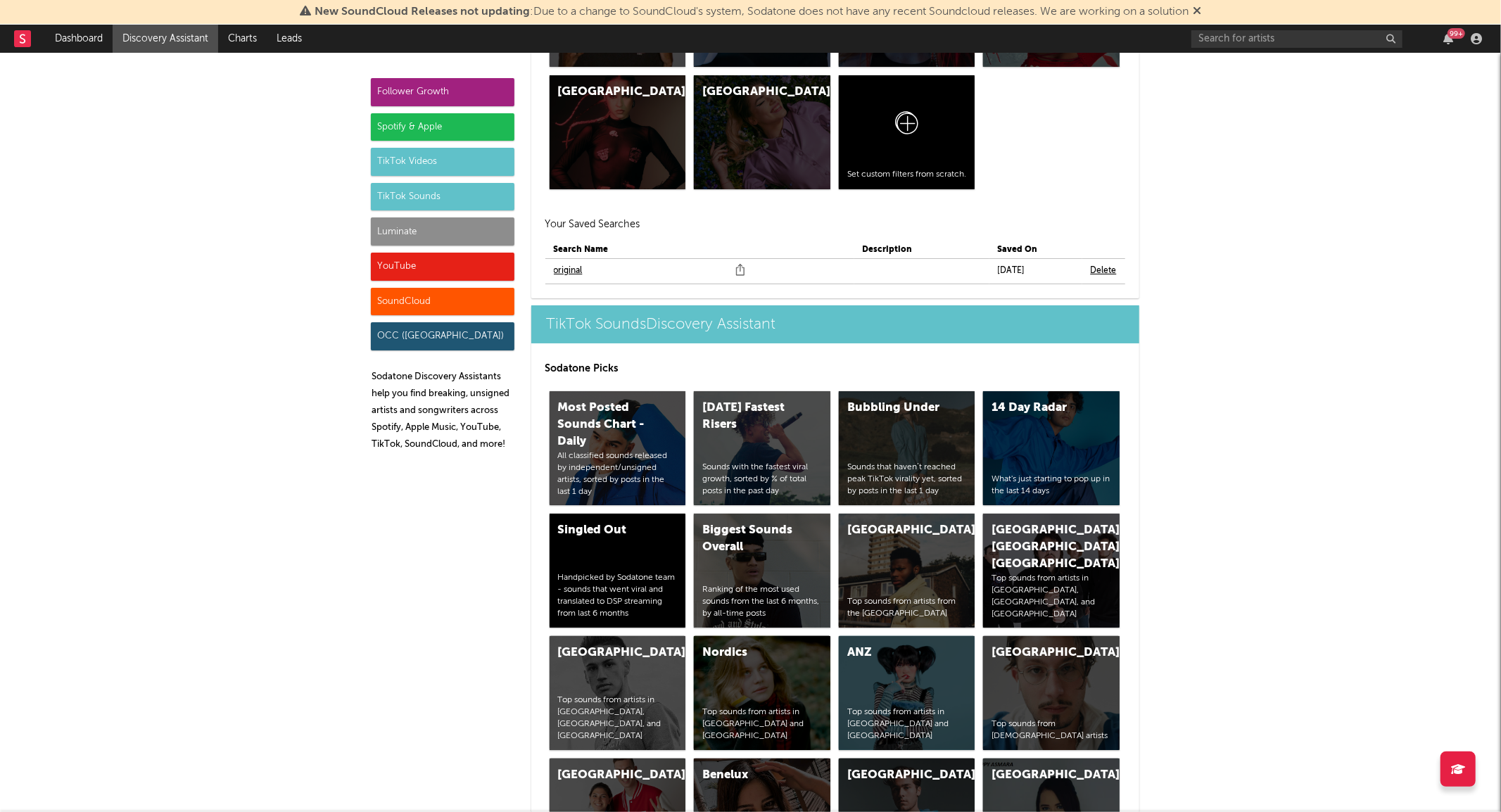
click at [563, 269] on link "original" at bounding box center [568, 271] width 29 height 17
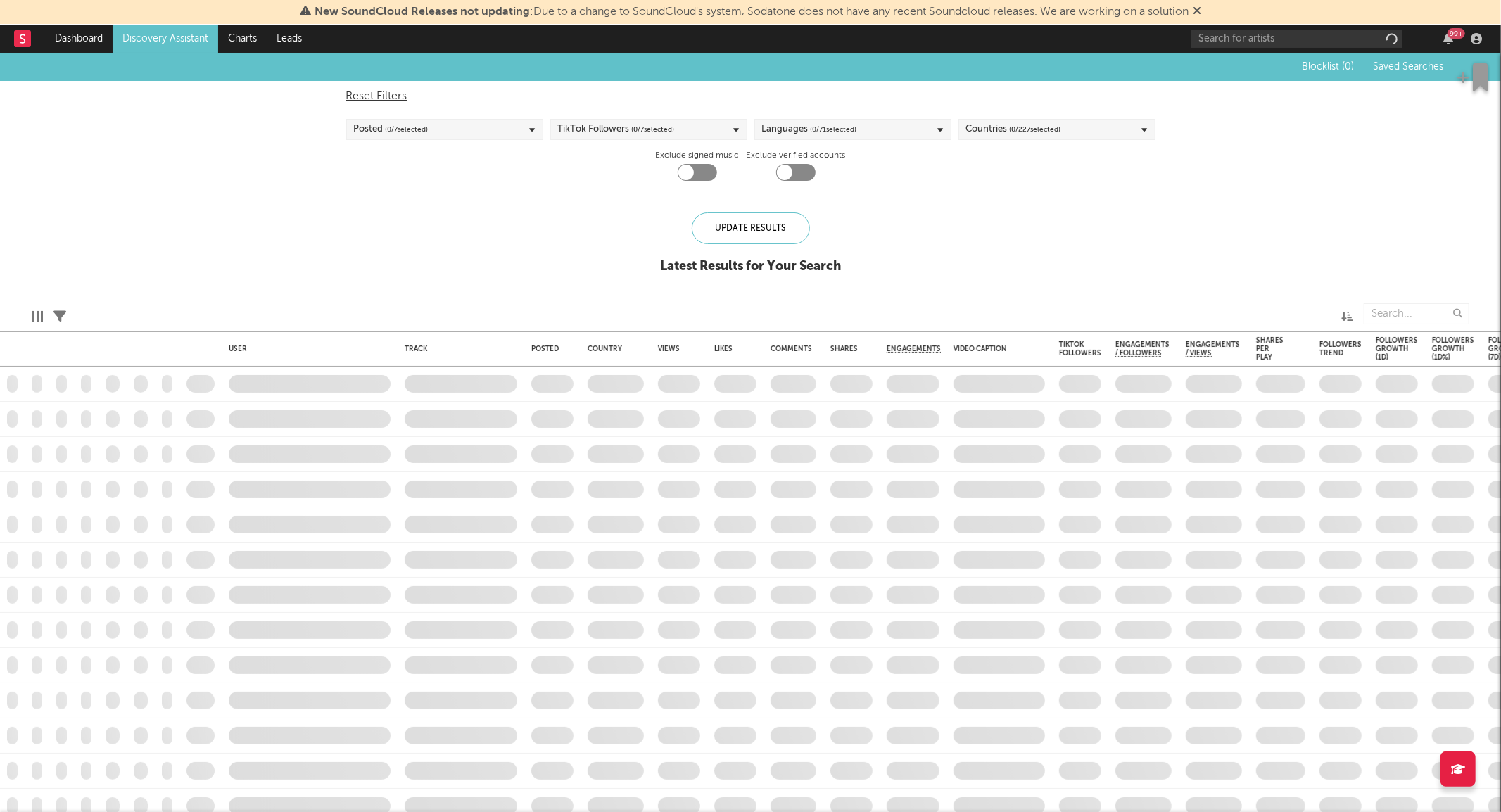
checkbox input "true"
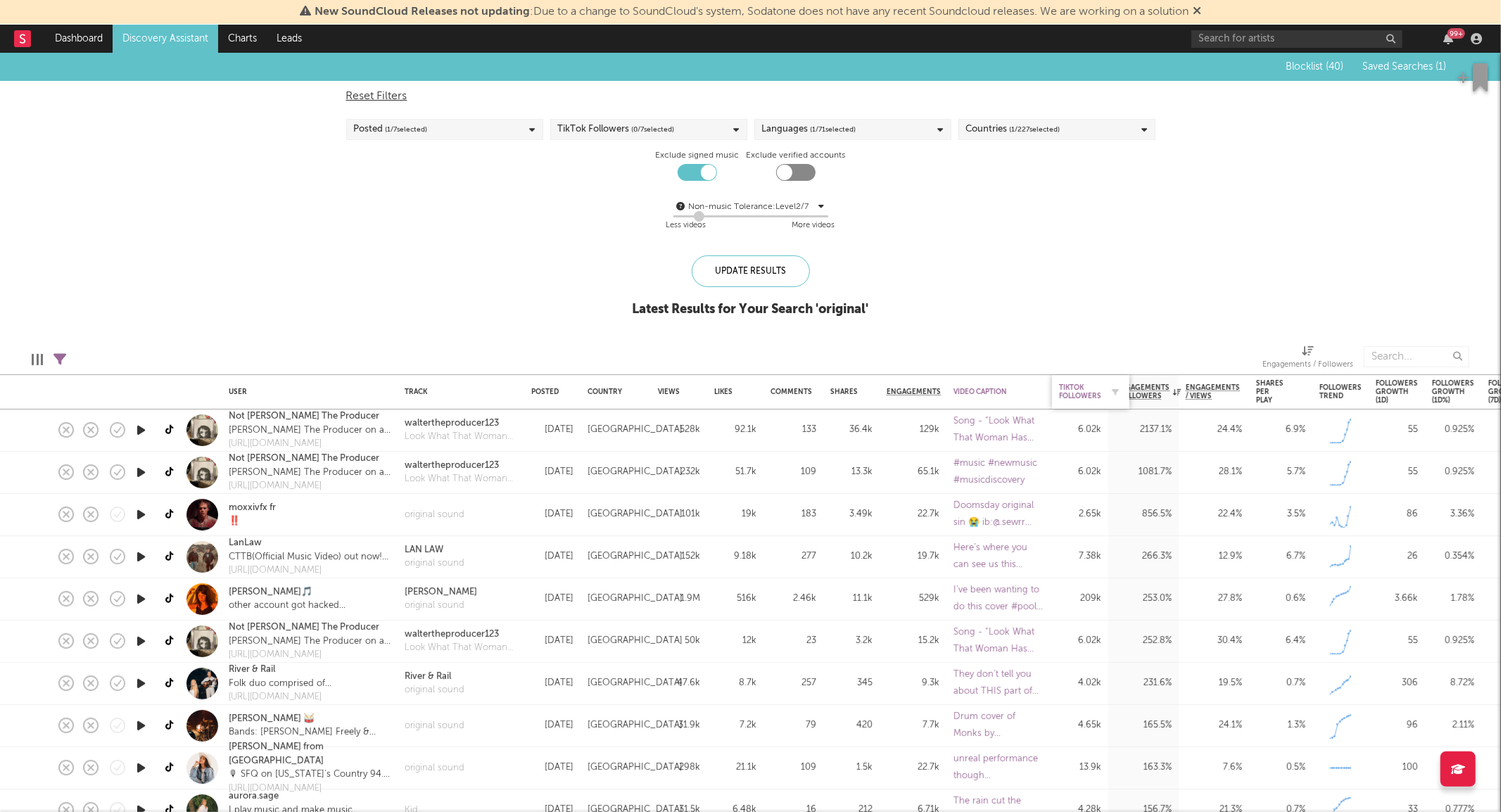
click at [1080, 394] on div "TikTok Followers" at bounding box center [1080, 392] width 42 height 17
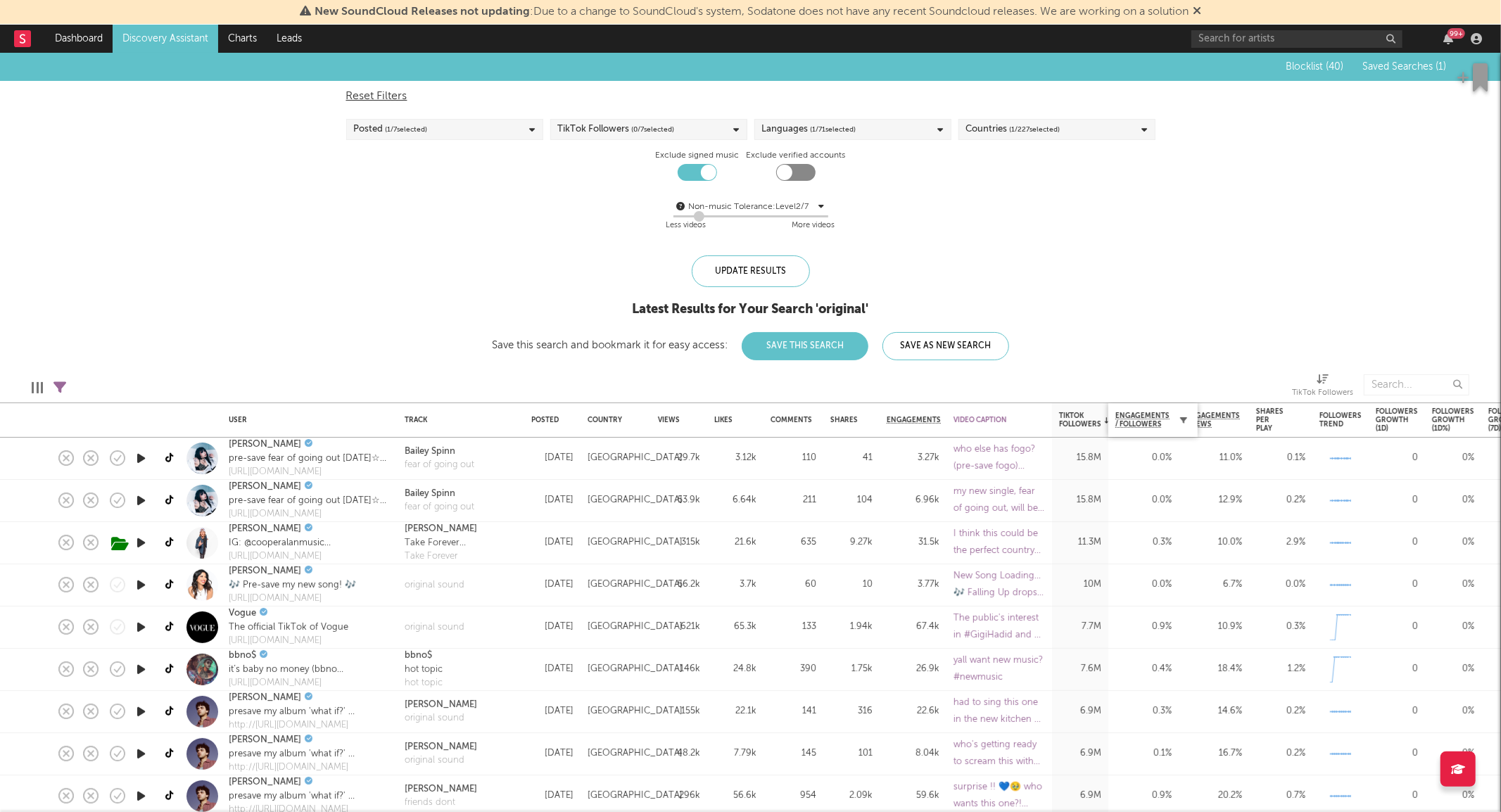
click at [1180, 418] on icon "button" at bounding box center [1183, 420] width 7 height 7
select select "or"
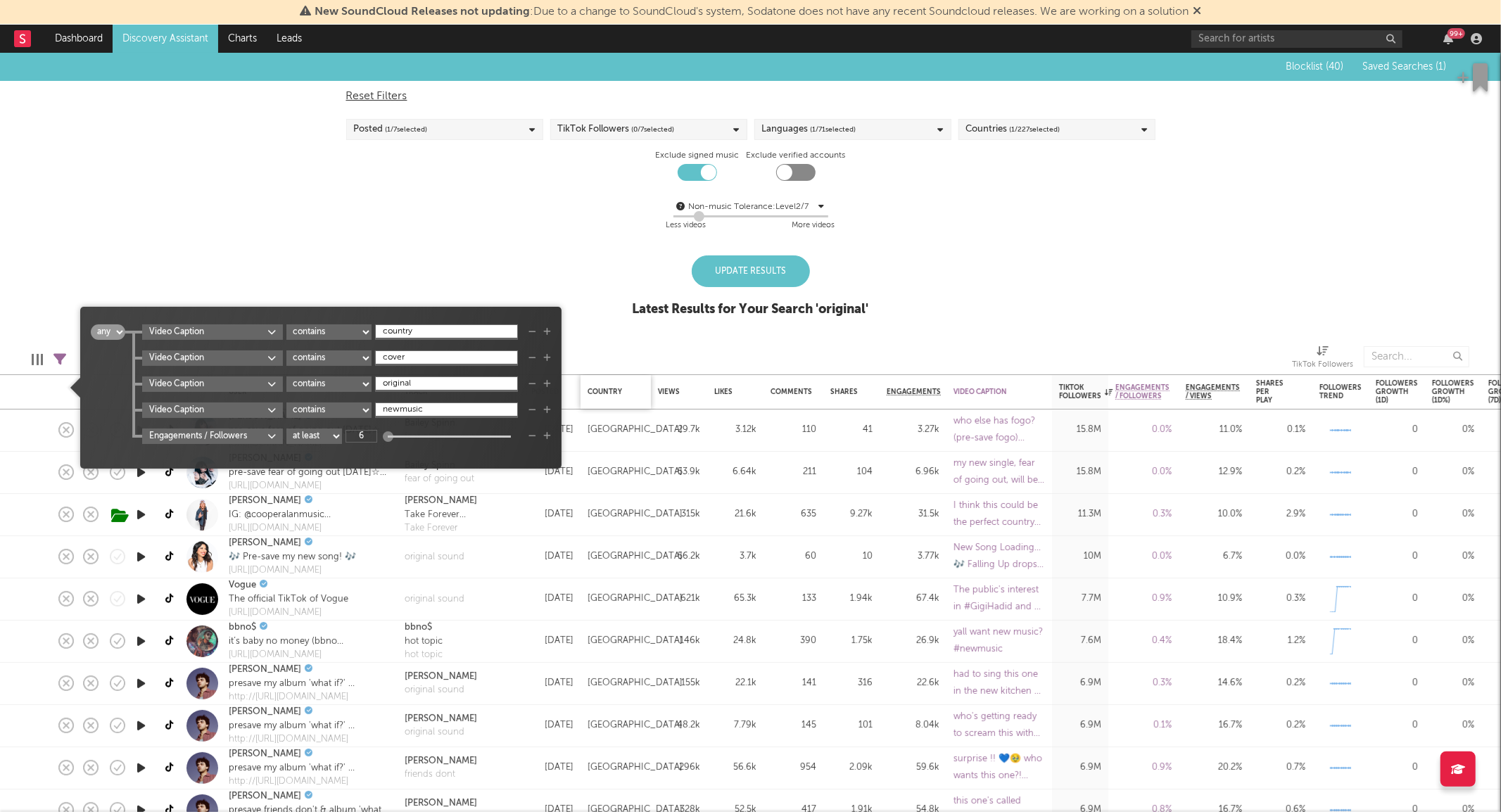
type input "60"
click at [758, 271] on div "Update Results" at bounding box center [751, 271] width 118 height 32
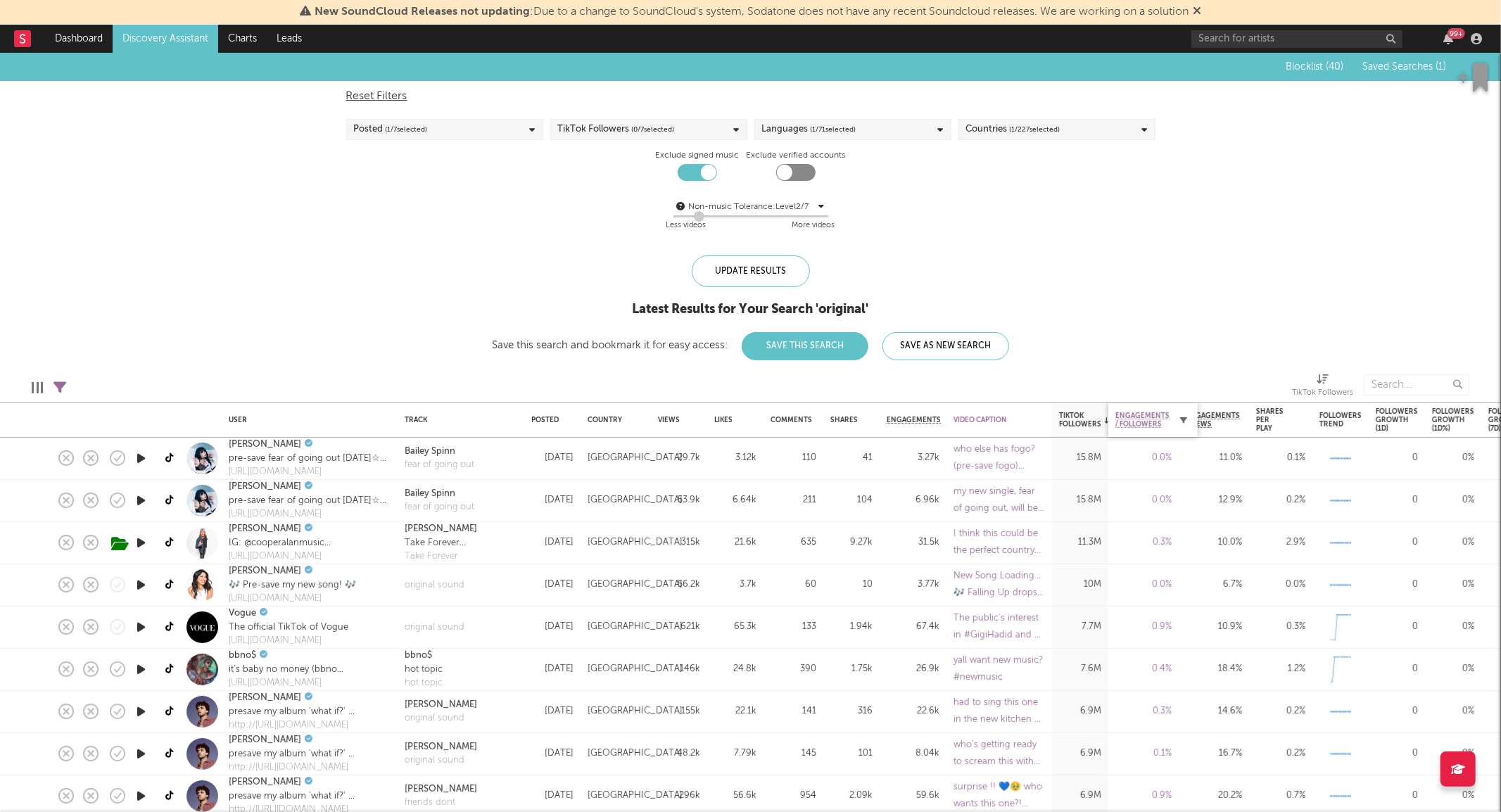
click at [1183, 420] on icon "button" at bounding box center [1183, 420] width 7 height 7
select select "or"
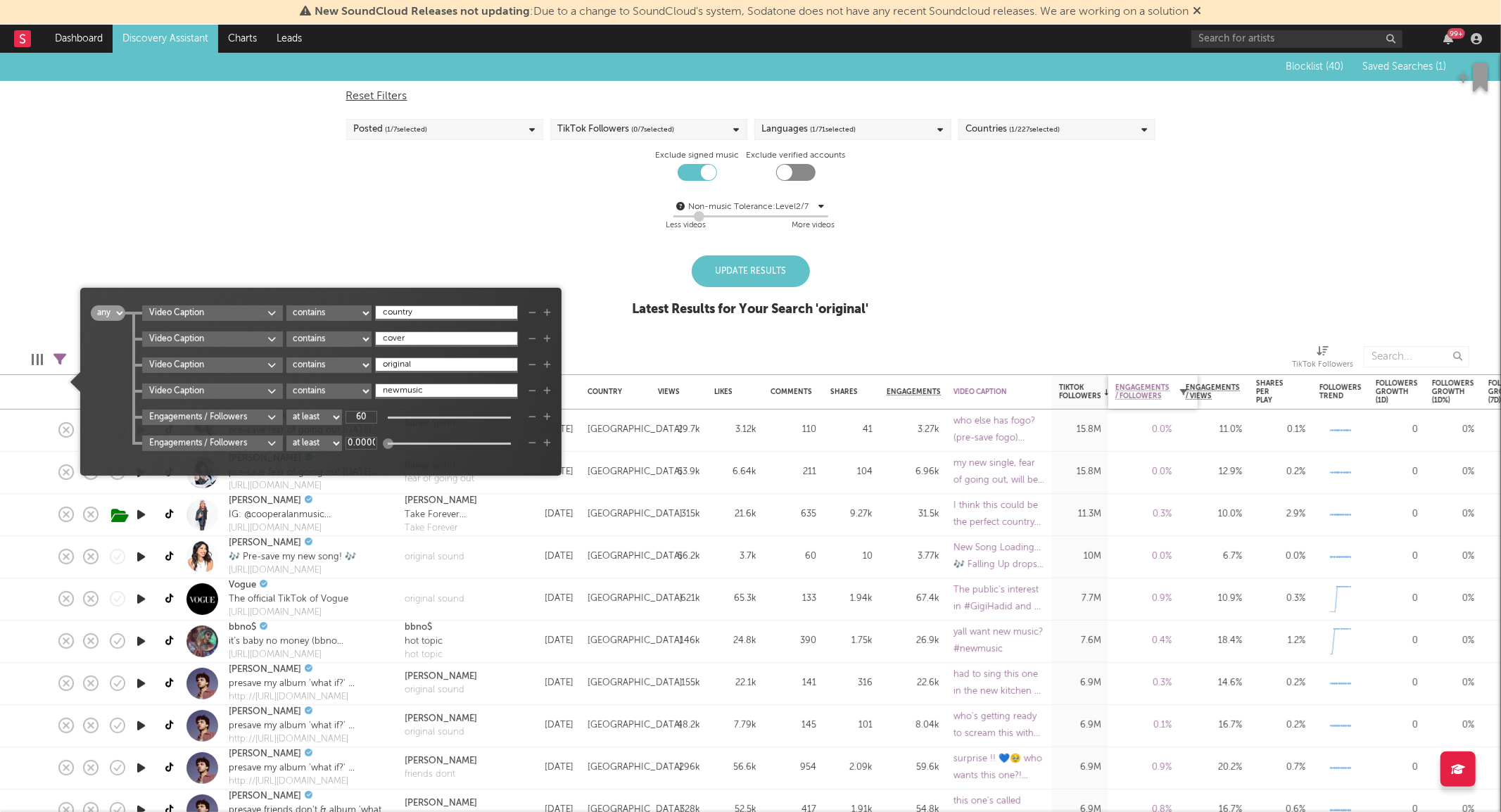
scroll to position [0, 10]
click at [535, 440] on icon "button" at bounding box center [532, 443] width 8 height 8
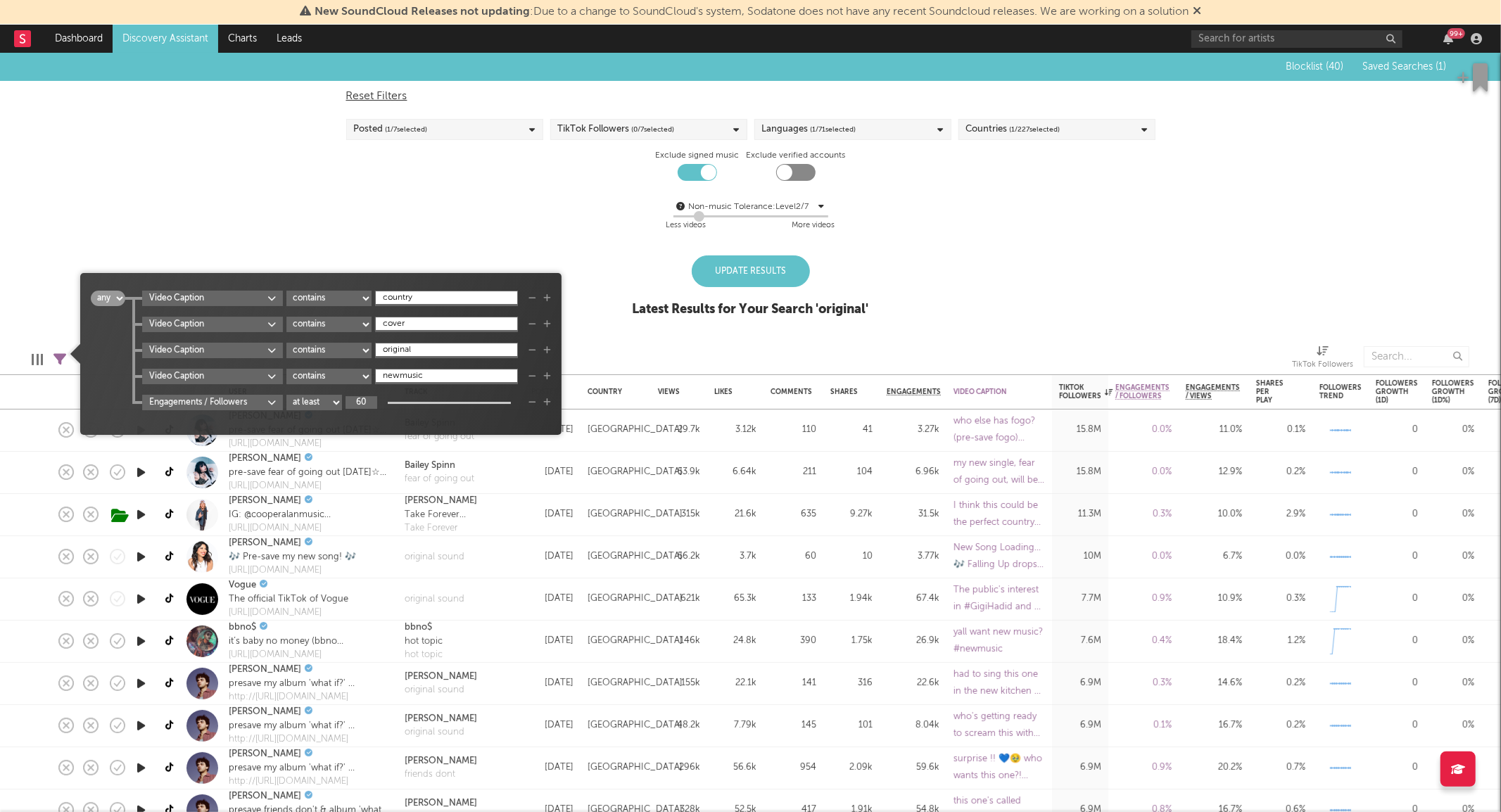
click at [364, 401] on input "60" at bounding box center [361, 402] width 32 height 12
type input "60"
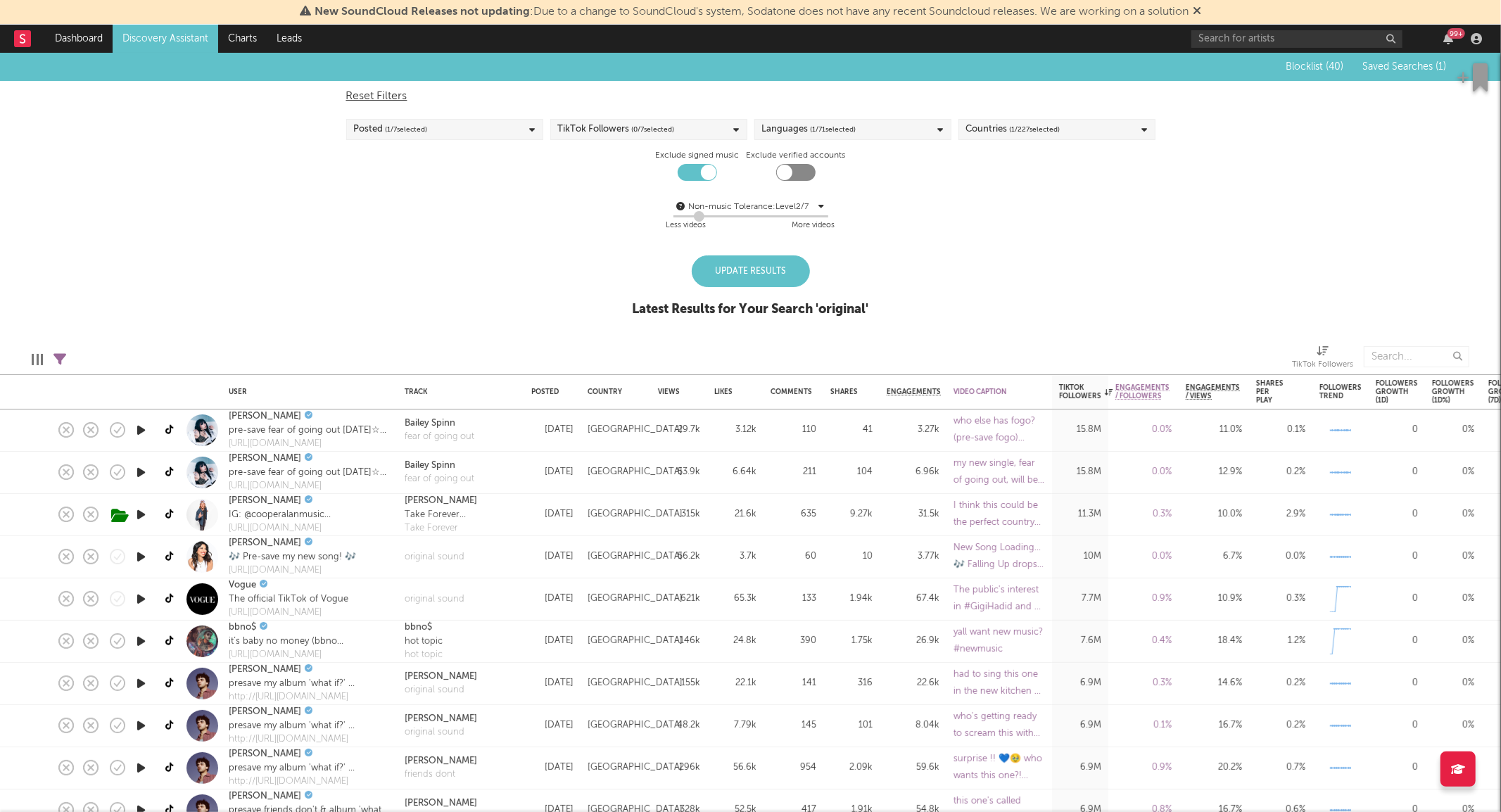
click at [732, 258] on div "Update Results" at bounding box center [751, 271] width 118 height 32
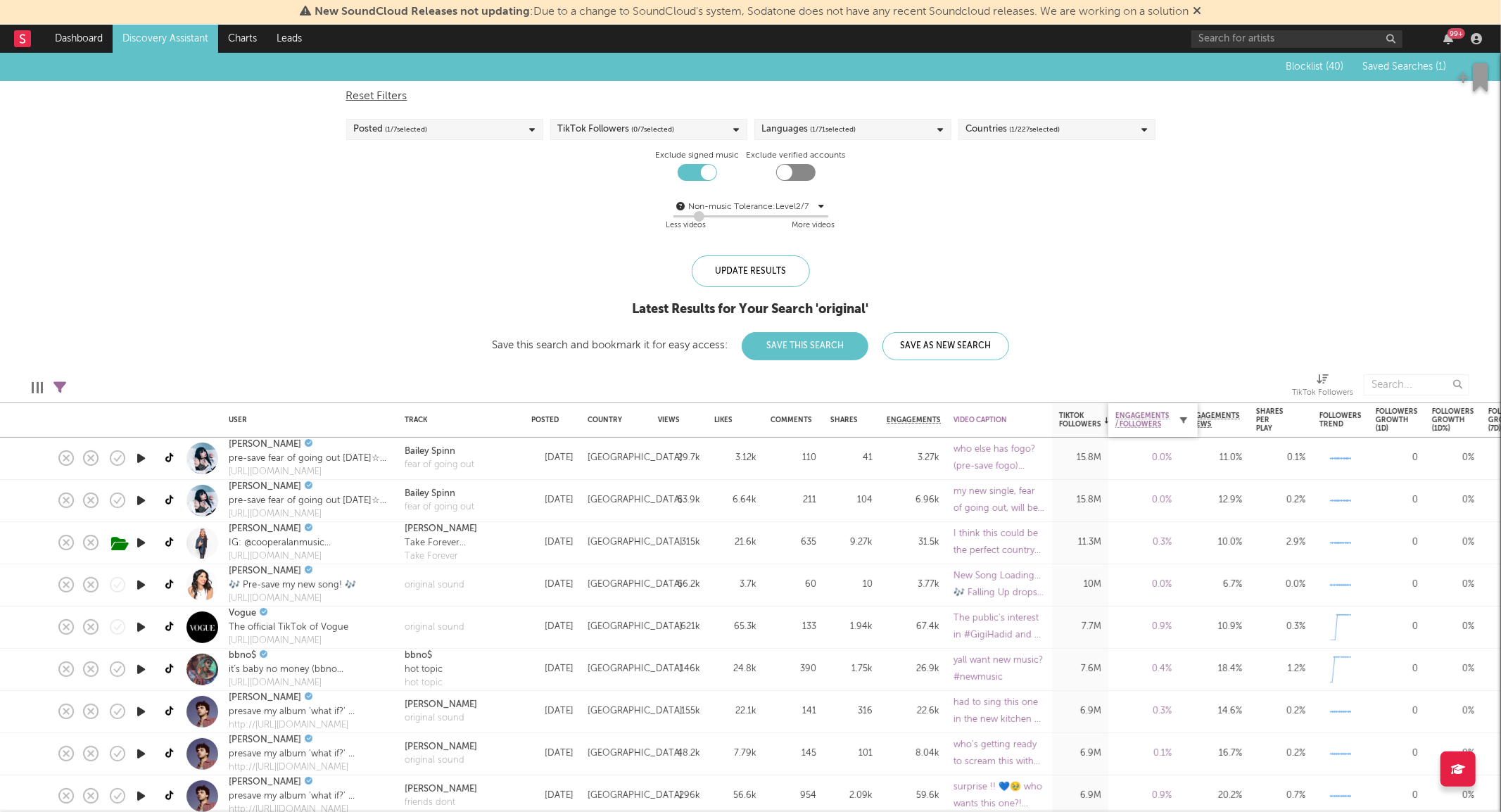
click at [1180, 419] on icon "button" at bounding box center [1183, 420] width 7 height 7
select select "or"
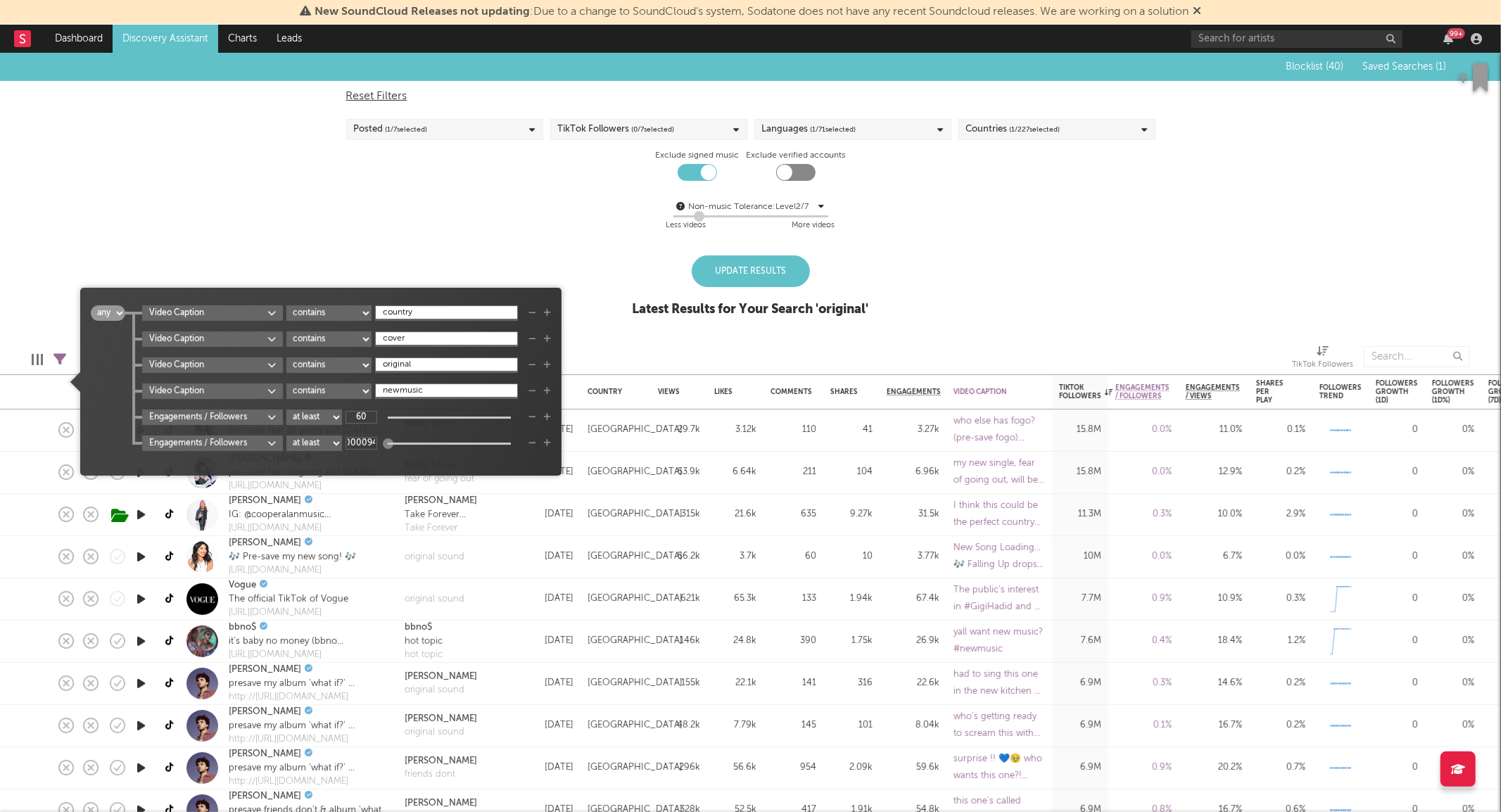
click at [364, 437] on input "0.000094" at bounding box center [361, 443] width 32 height 12
type input "0"
click at [530, 440] on icon "button" at bounding box center [532, 443] width 8 height 8
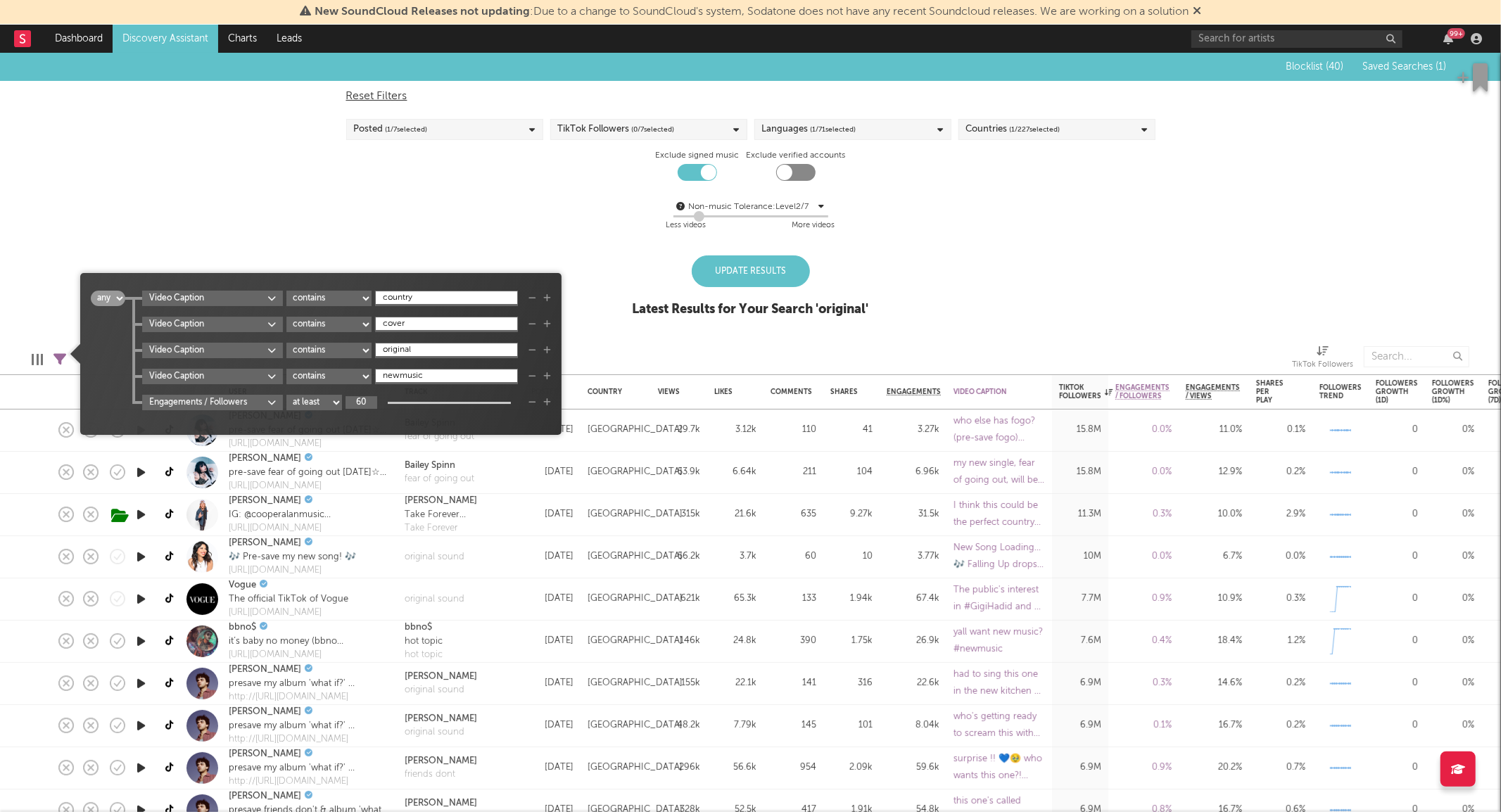
click at [364, 399] on input "60" at bounding box center [361, 402] width 32 height 12
click at [764, 263] on div "Update Results" at bounding box center [751, 271] width 118 height 32
type input "0.6"
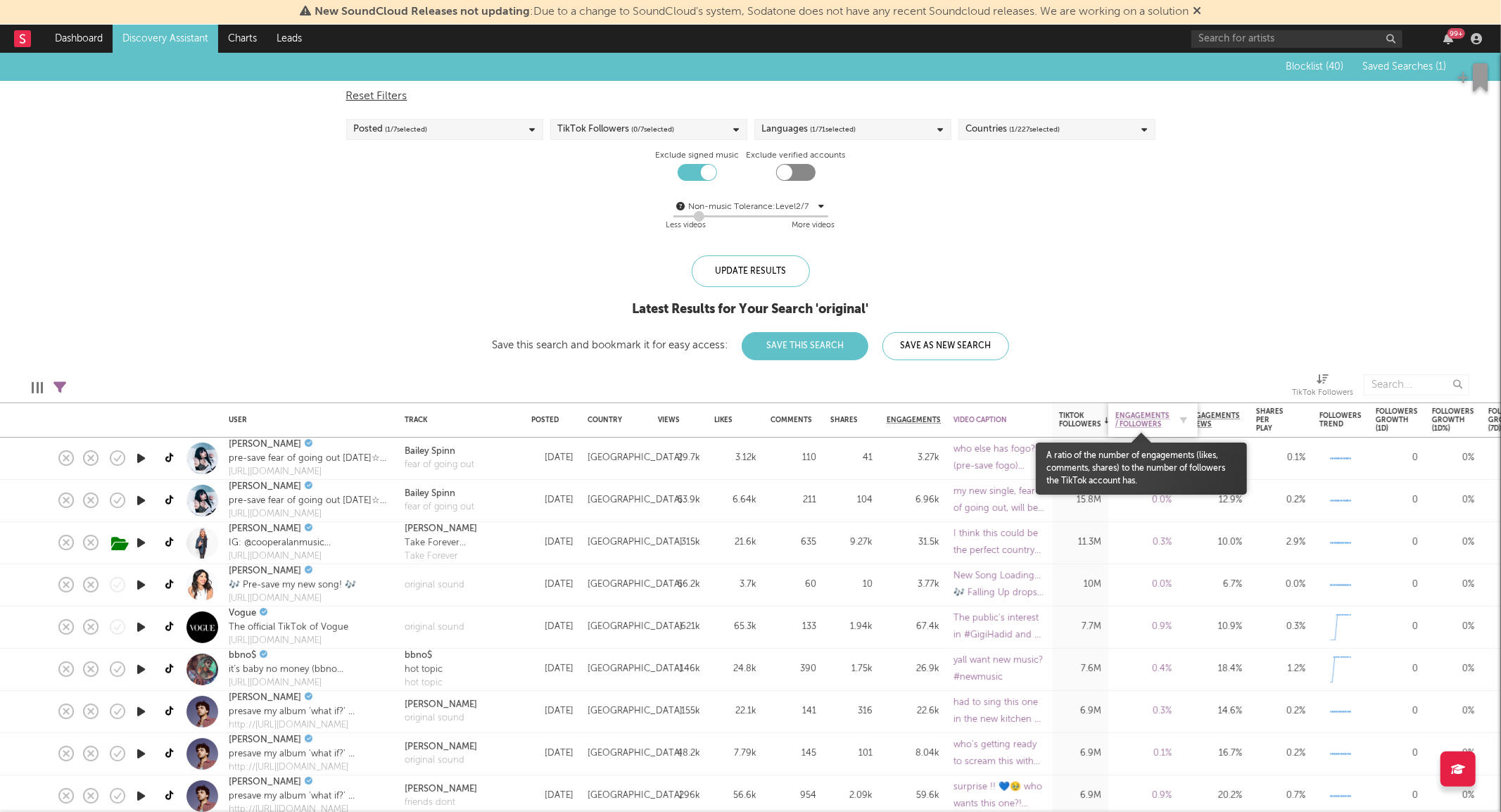
click at [1159, 418] on span "Engagements / Followers" at bounding box center [1142, 421] width 54 height 17
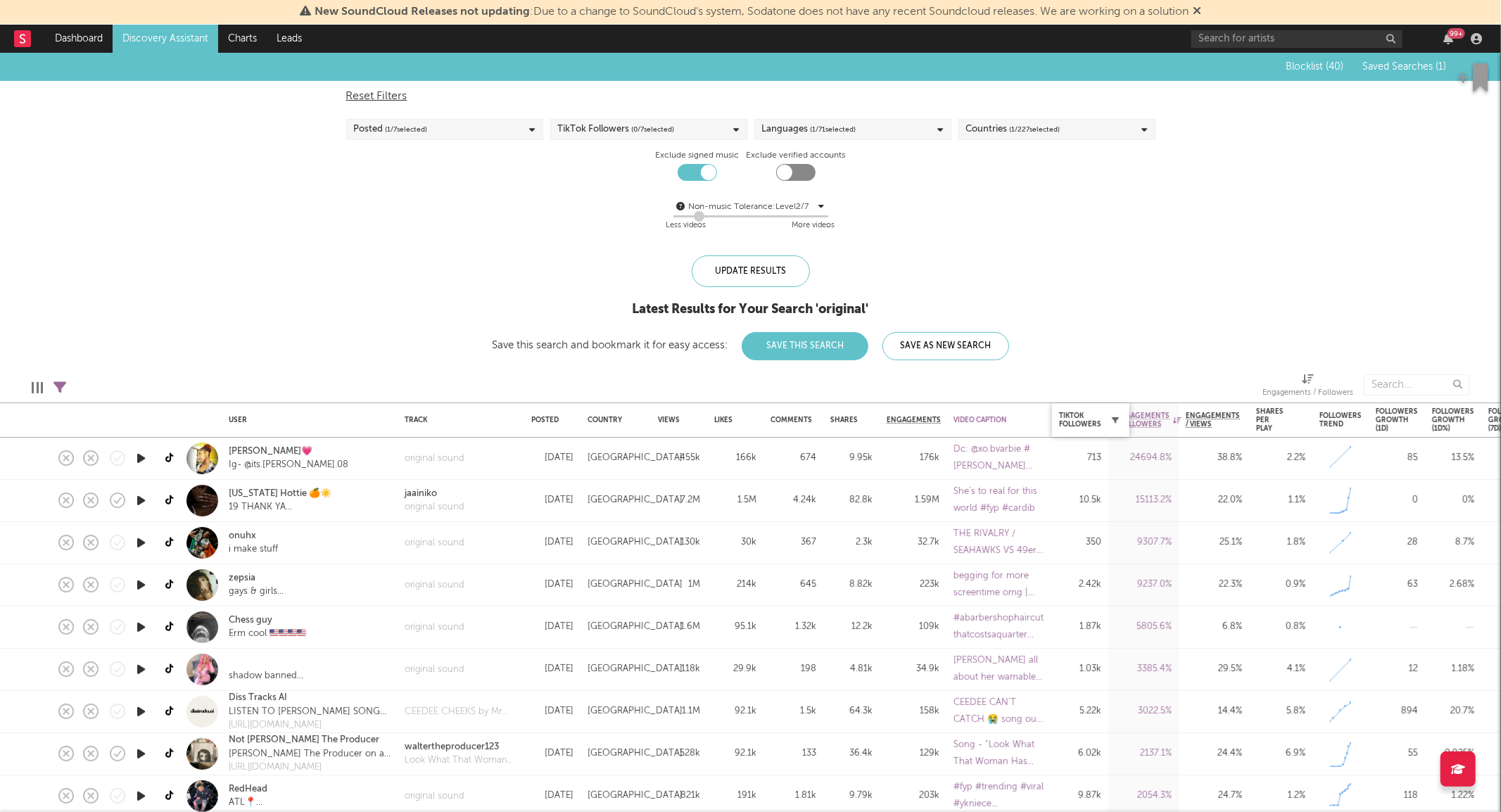
click at [1116, 417] on icon "button" at bounding box center [1114, 420] width 7 height 7
select select "or"
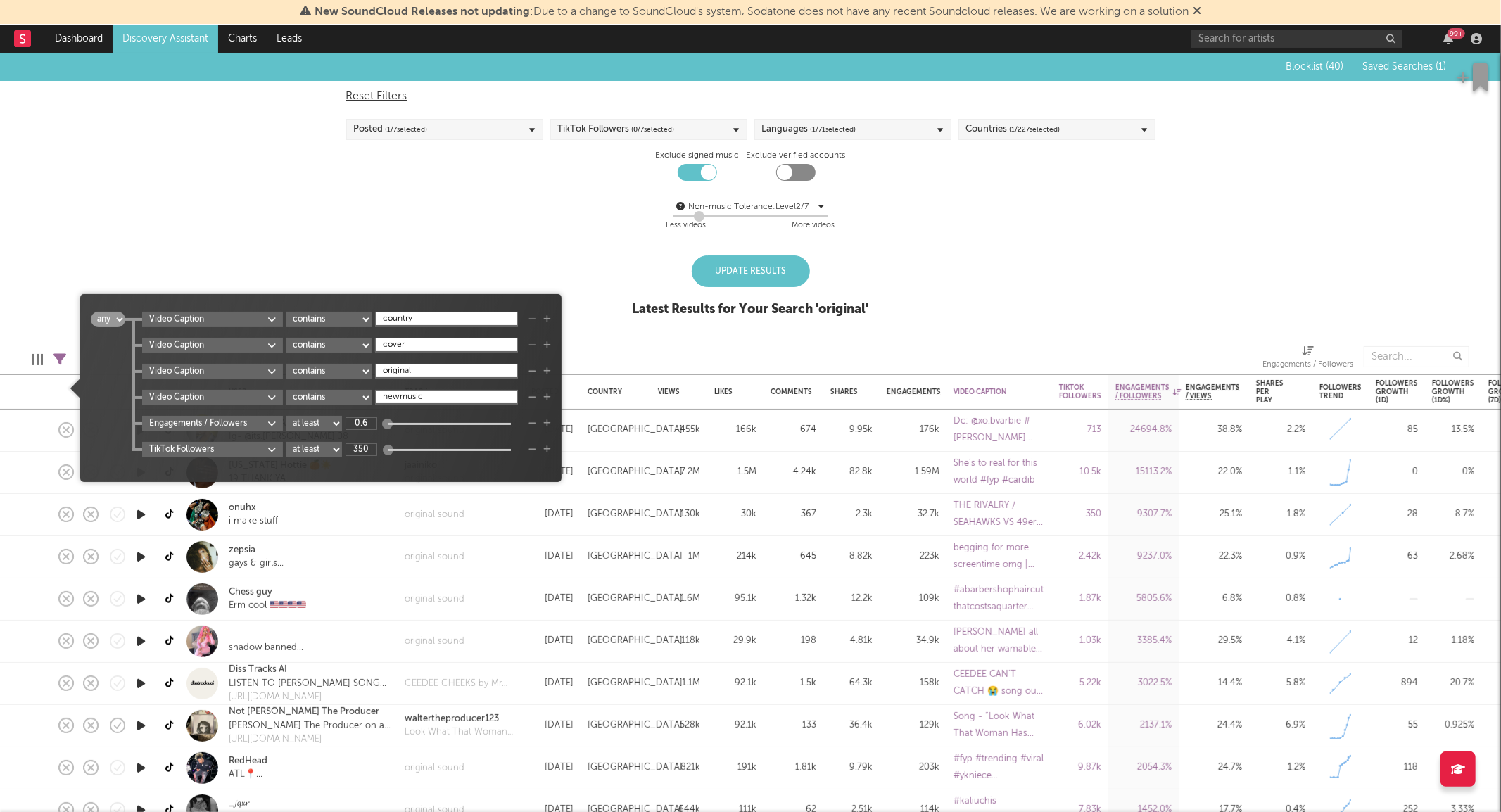
click at [531, 420] on icon "button" at bounding box center [532, 423] width 8 height 8
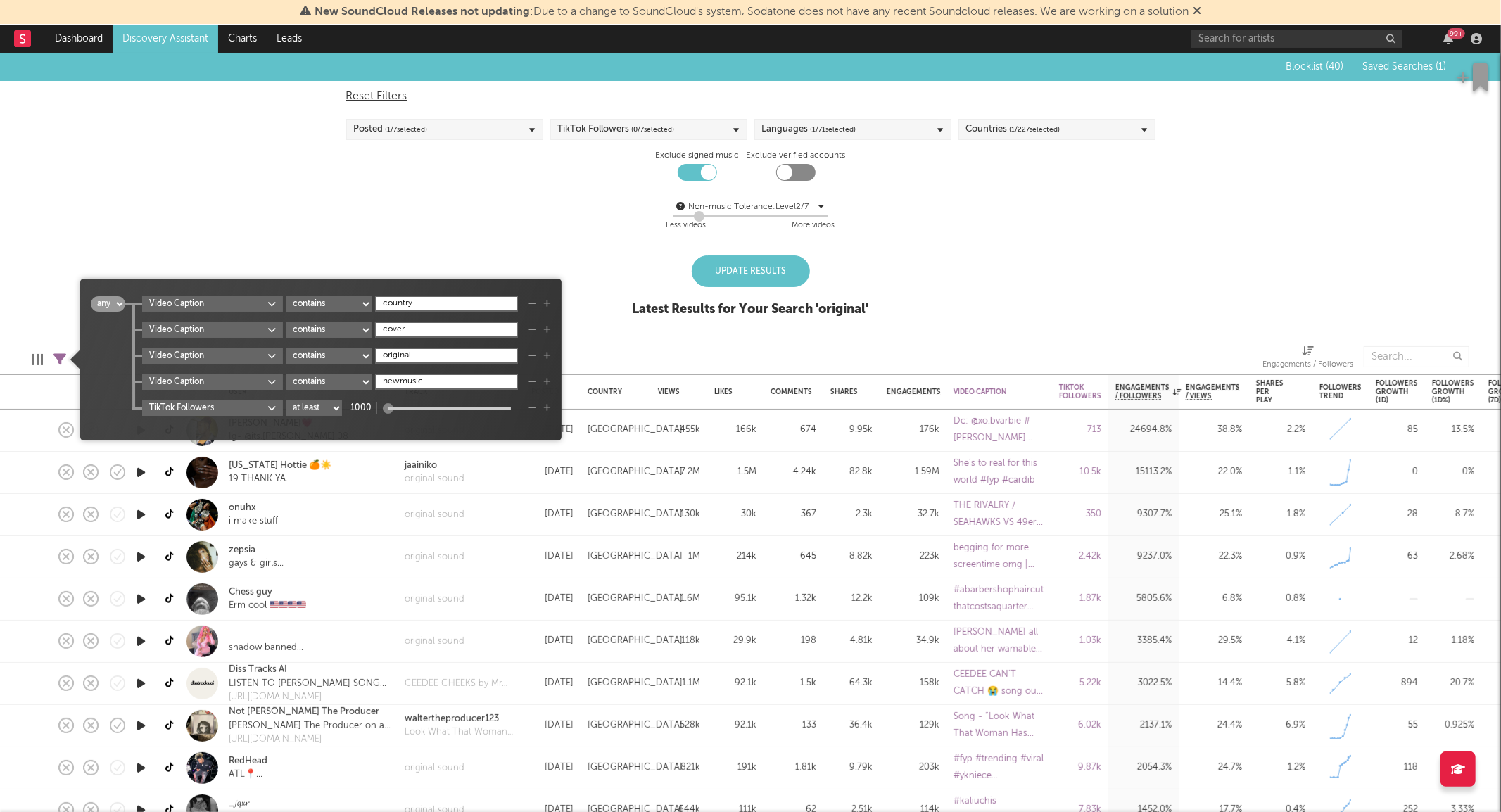
type input "10000"
click at [736, 268] on div "Update Results" at bounding box center [751, 271] width 118 height 32
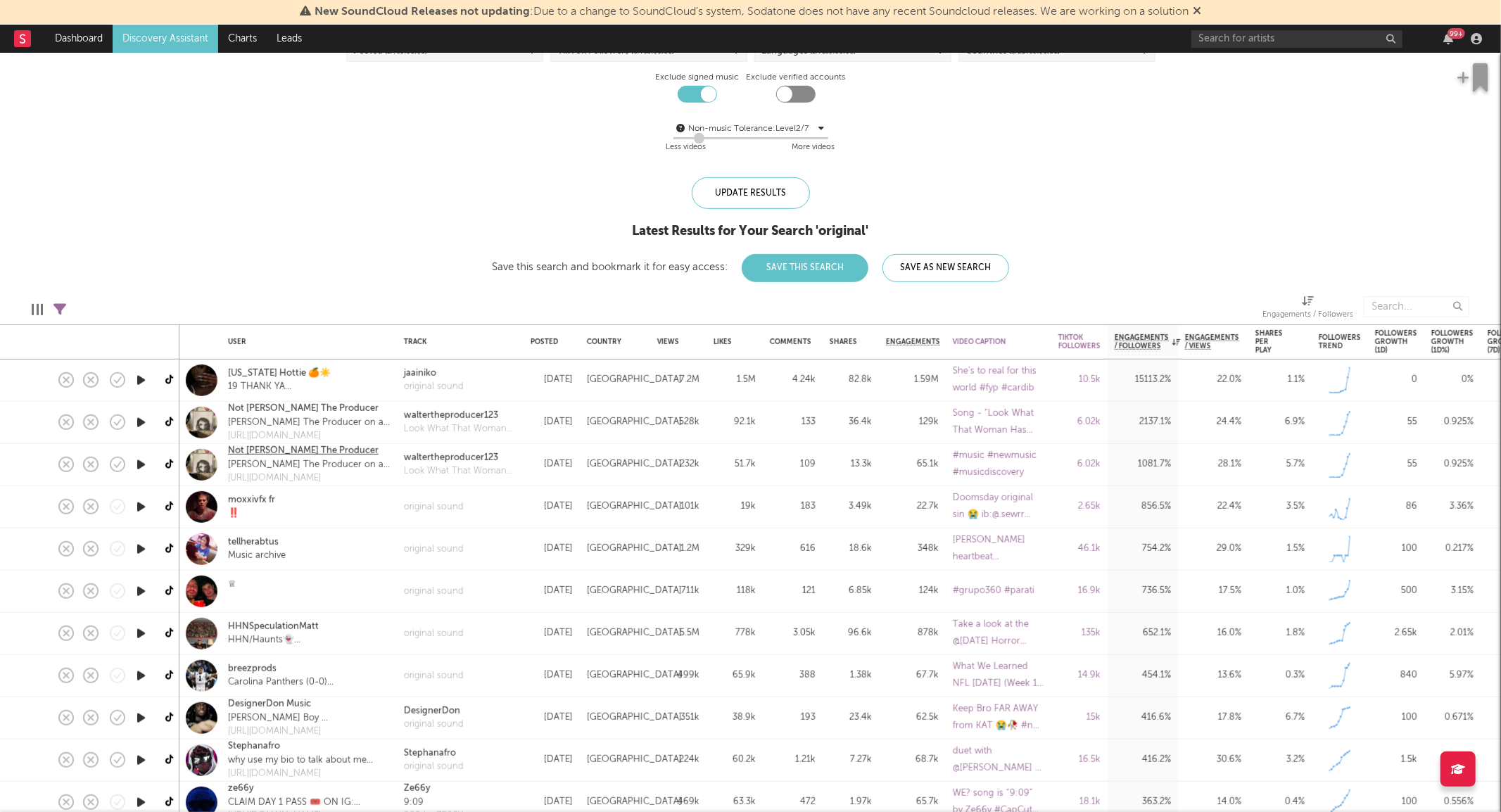
click at [258, 451] on link "Not Walter The Producer" at bounding box center [303, 451] width 150 height 14
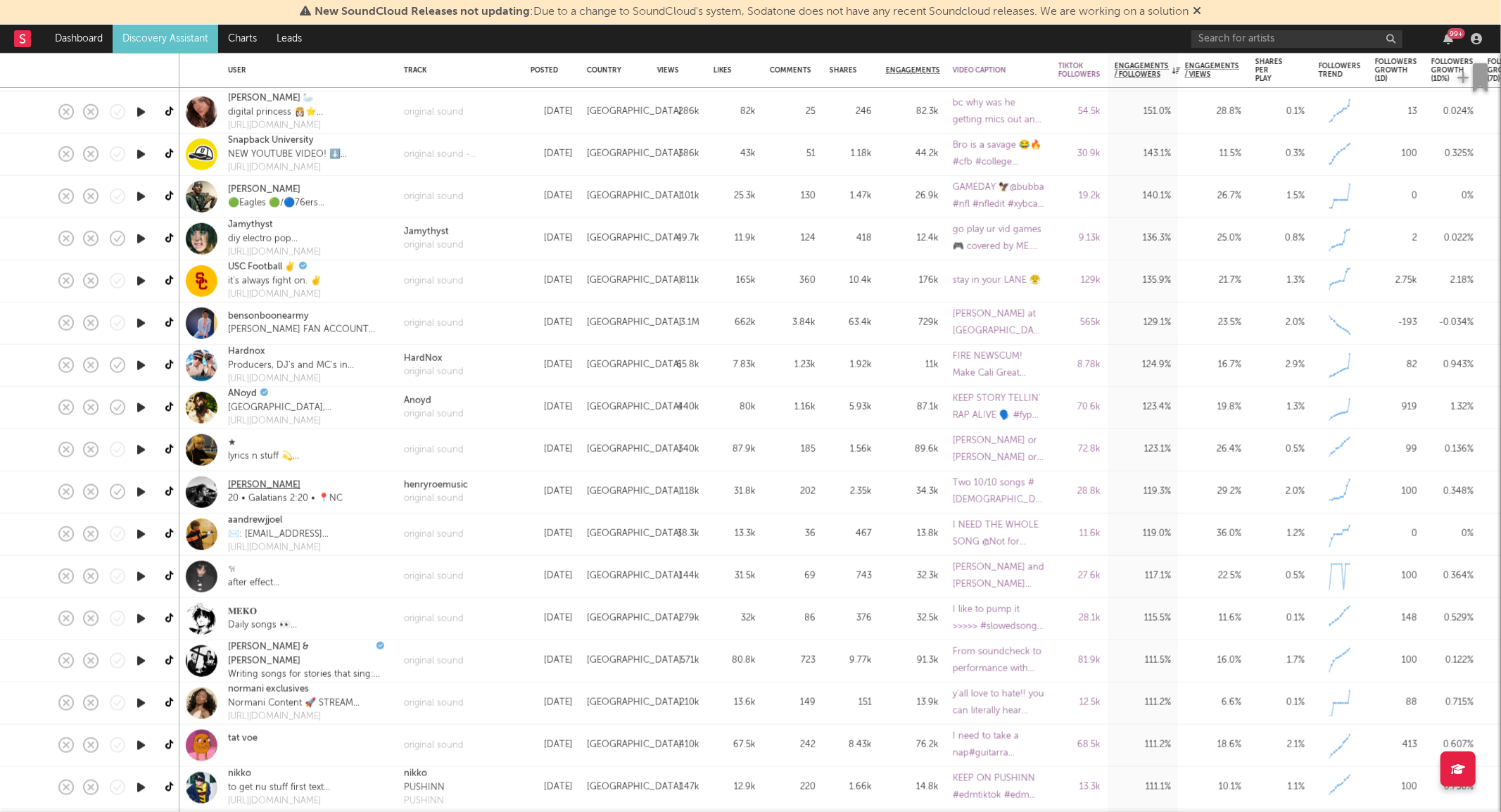
click at [257, 485] on link "Henry Roe" at bounding box center [264, 485] width 72 height 14
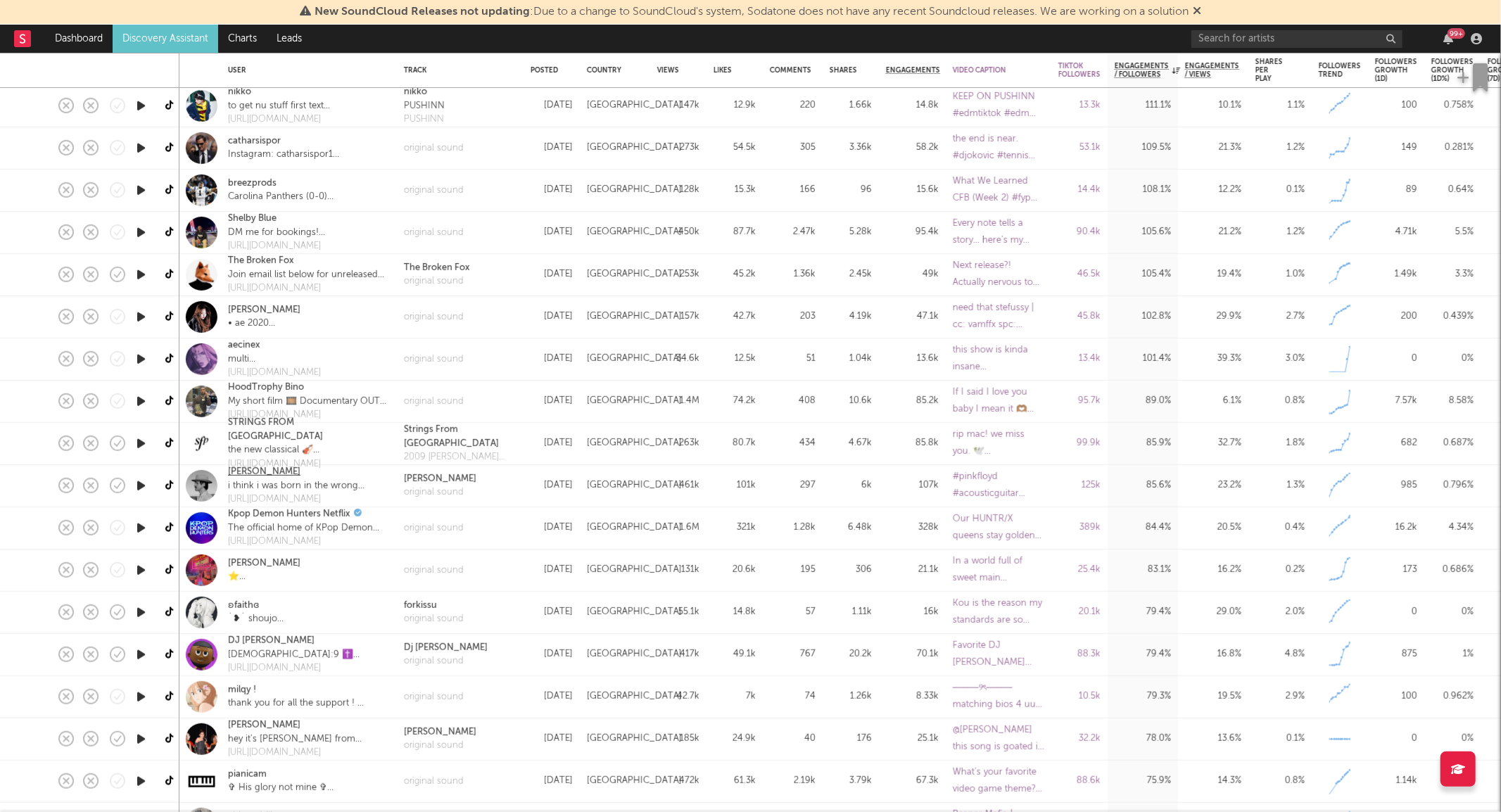
click at [276, 468] on link "[PERSON_NAME]" at bounding box center [264, 472] width 72 height 14
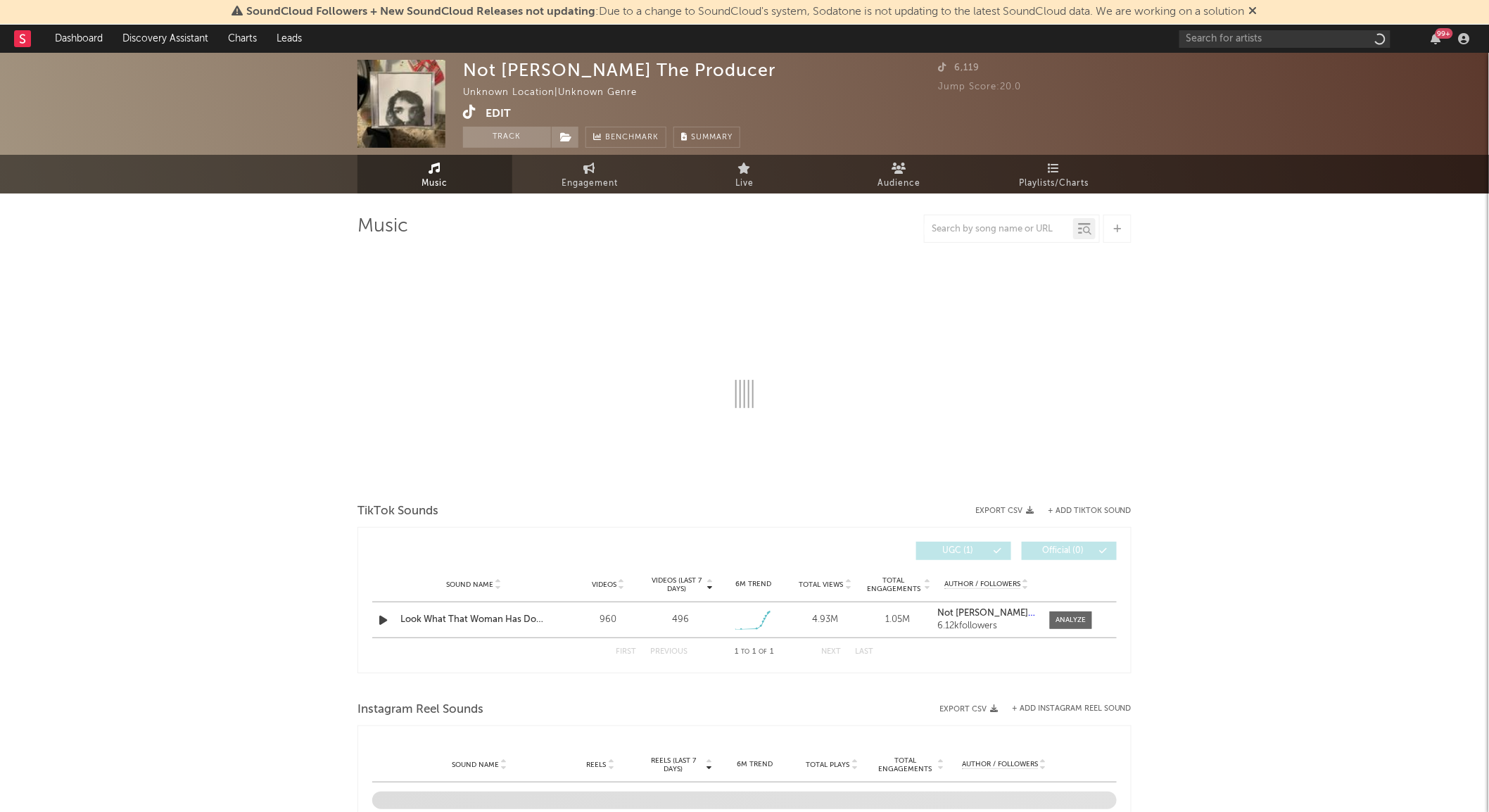
select select "1w"
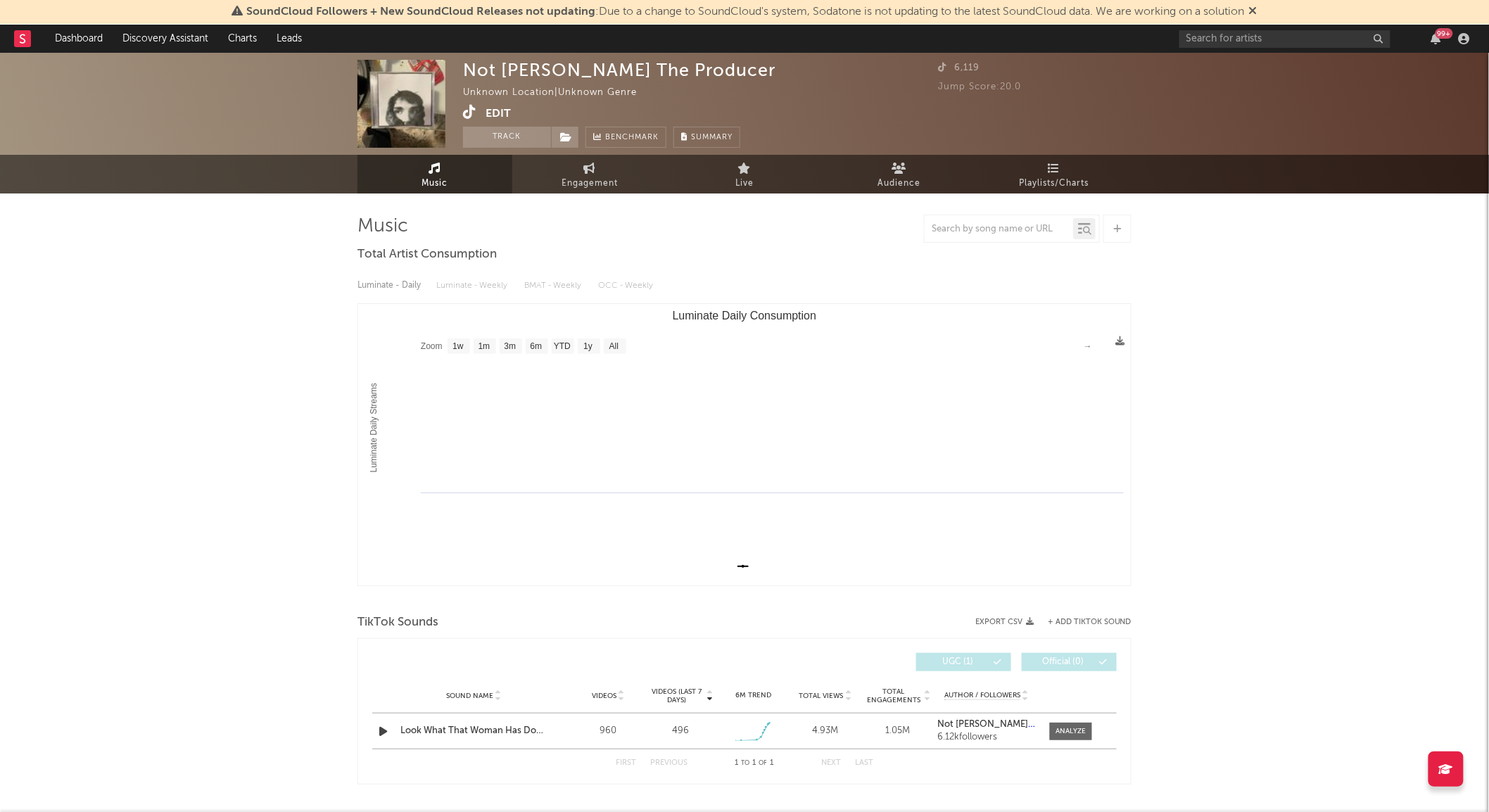
click at [468, 111] on icon at bounding box center [469, 112] width 13 height 14
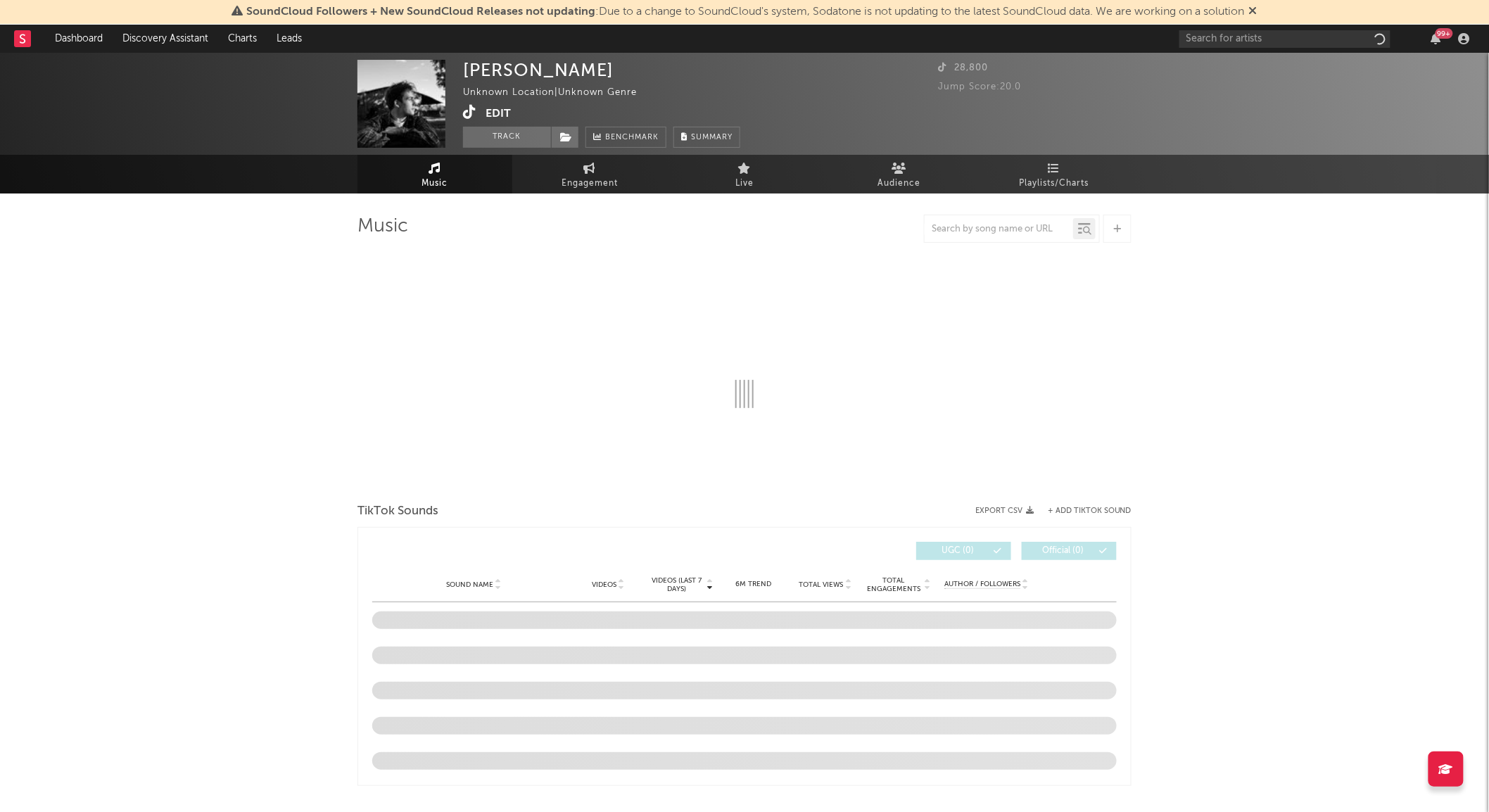
select select "1w"
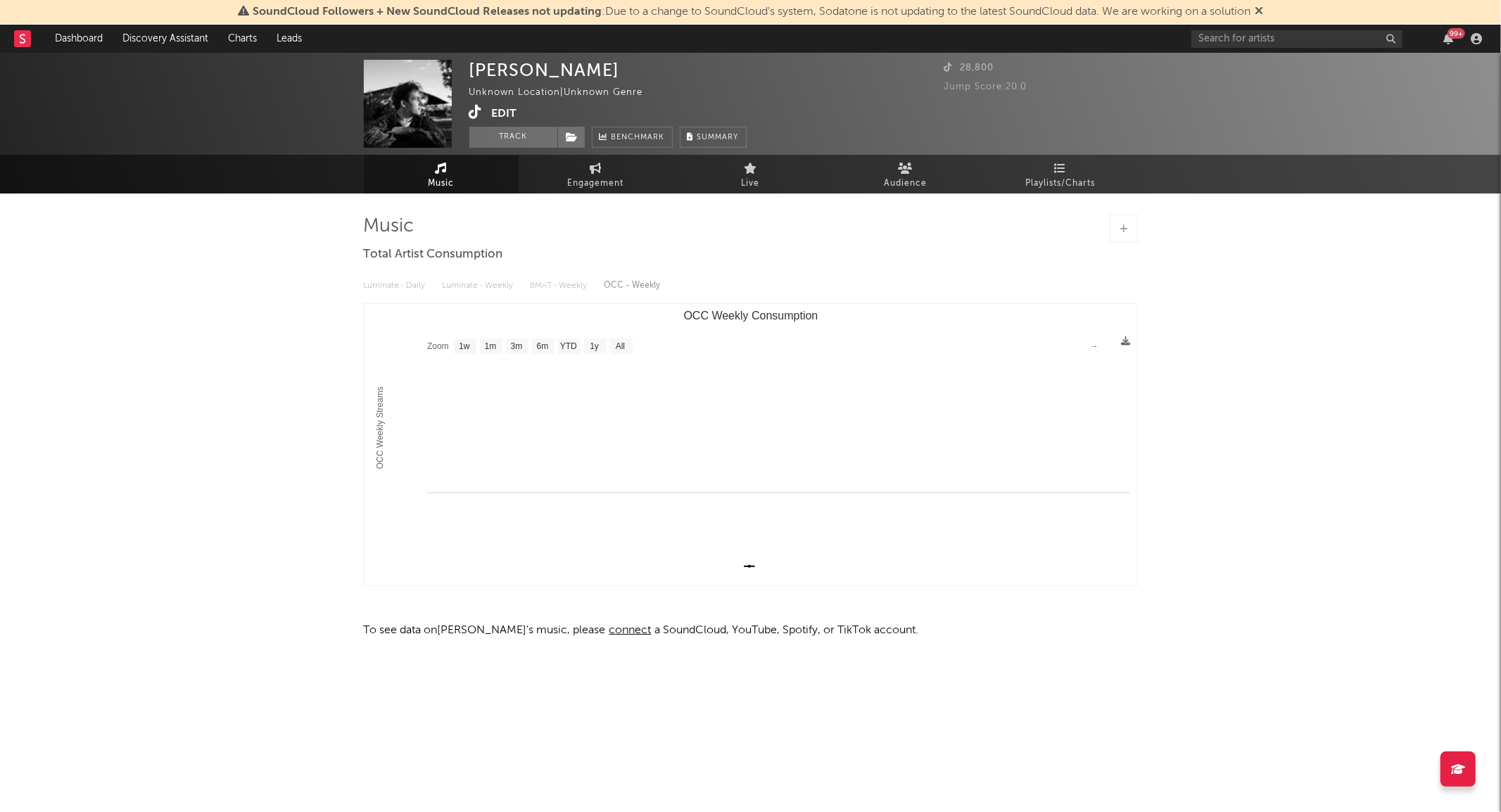
click at [475, 110] on icon at bounding box center [476, 112] width 13 height 14
click at [580, 185] on span "Engagement" at bounding box center [596, 184] width 56 height 17
select select "1w"
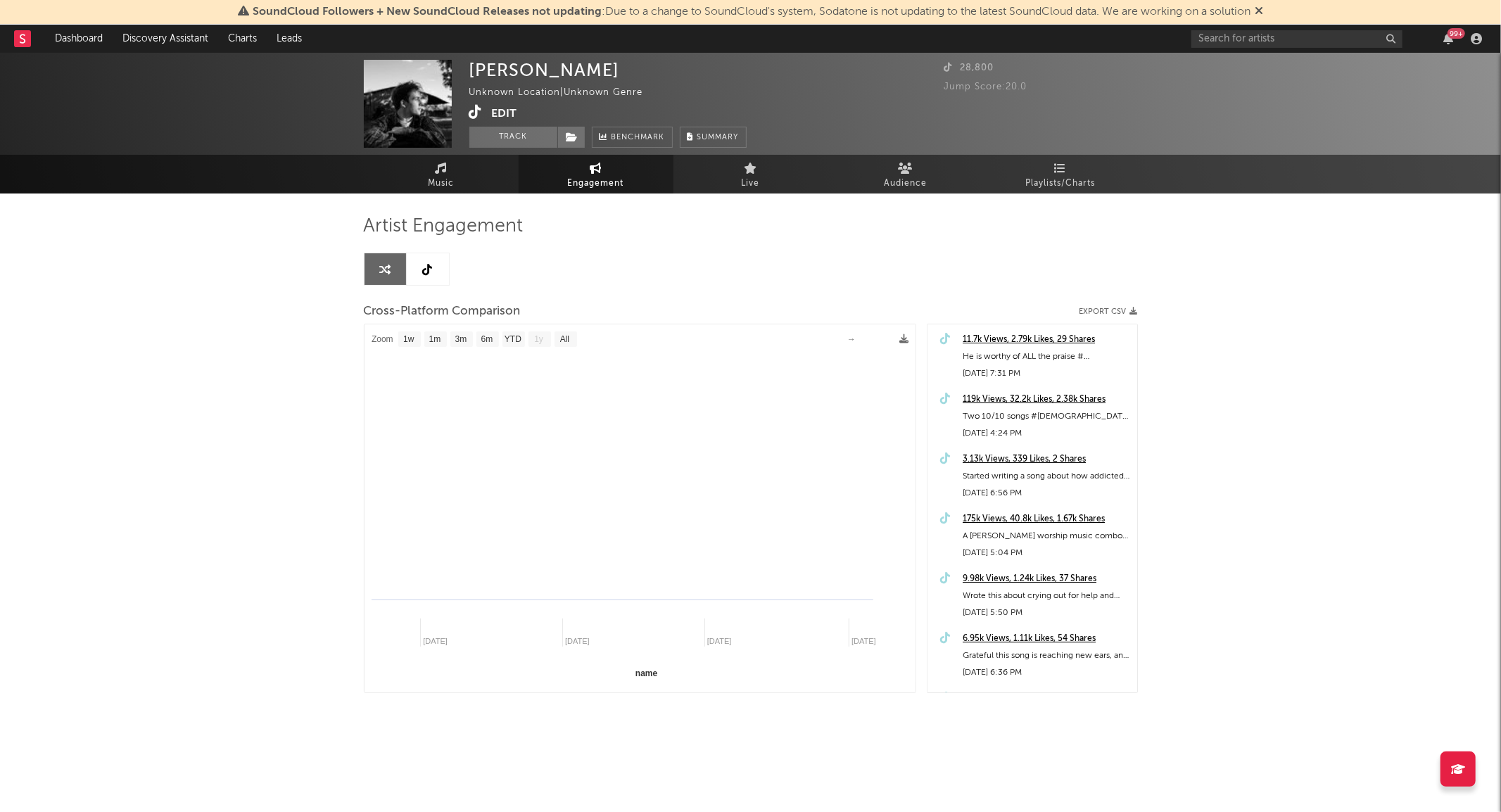
select select "1m"
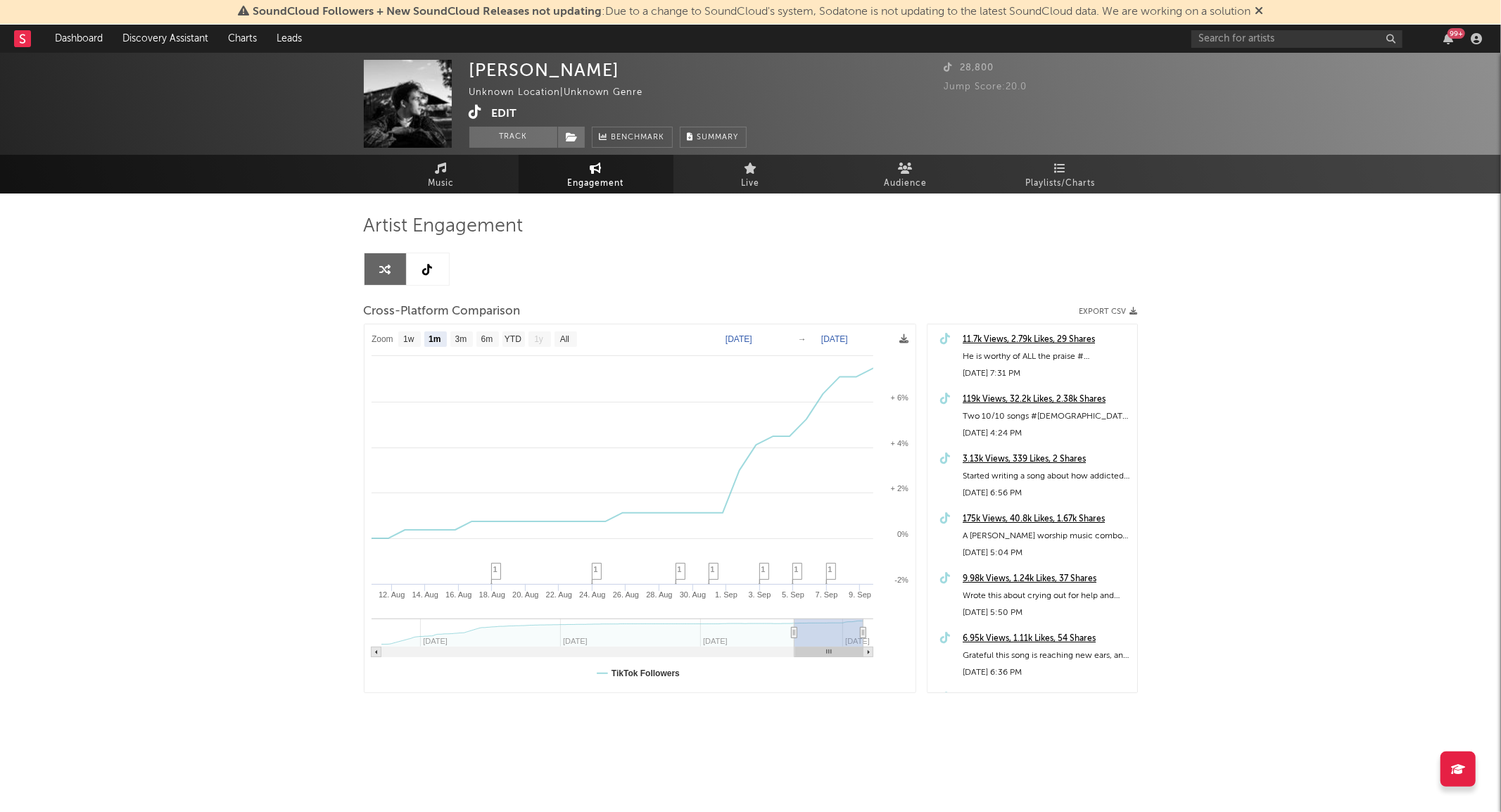
click at [427, 274] on icon at bounding box center [428, 269] width 9 height 11
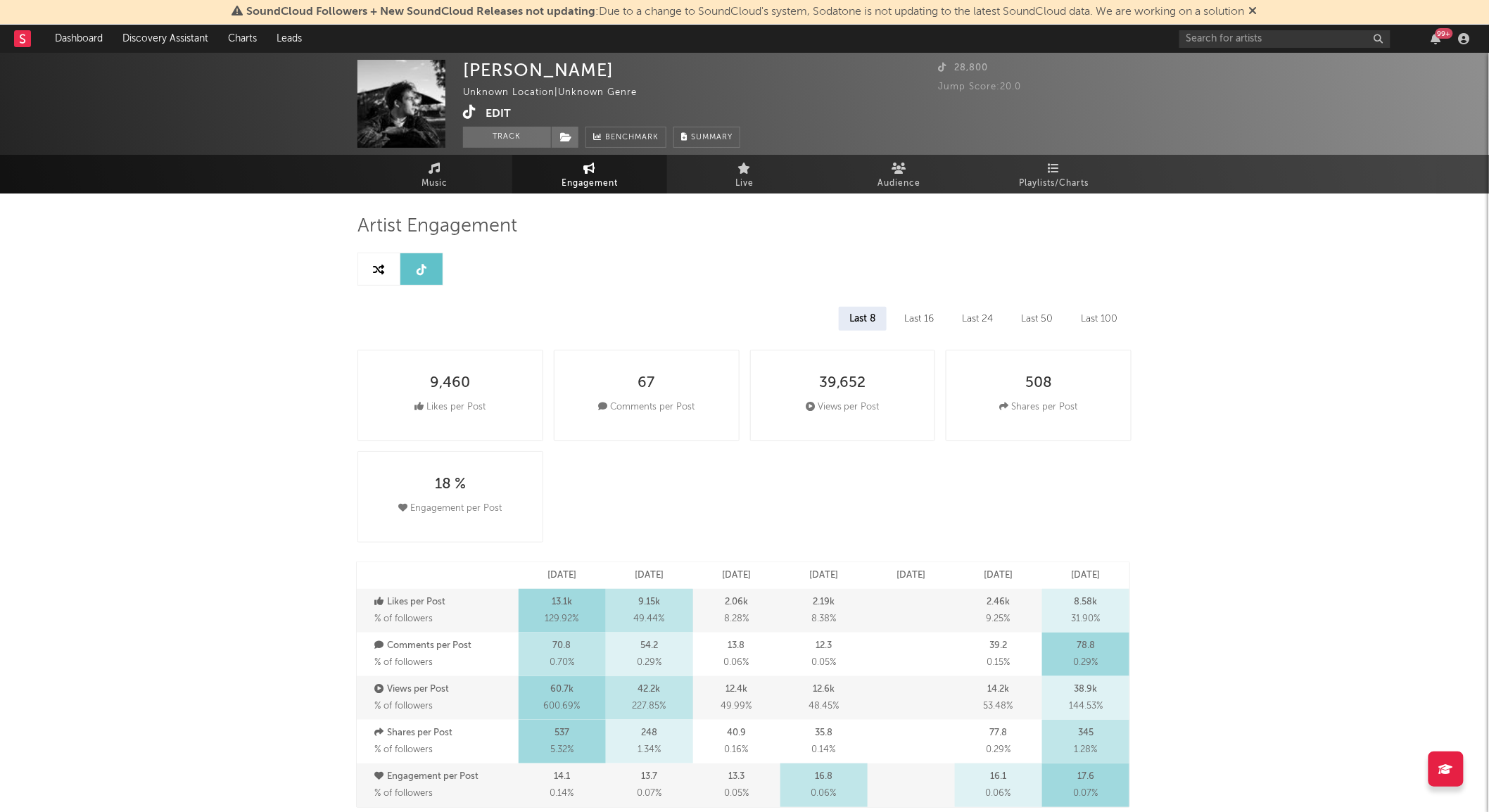
select select "6m"
click at [386, 266] on link at bounding box center [379, 269] width 42 height 32
select select "1m"
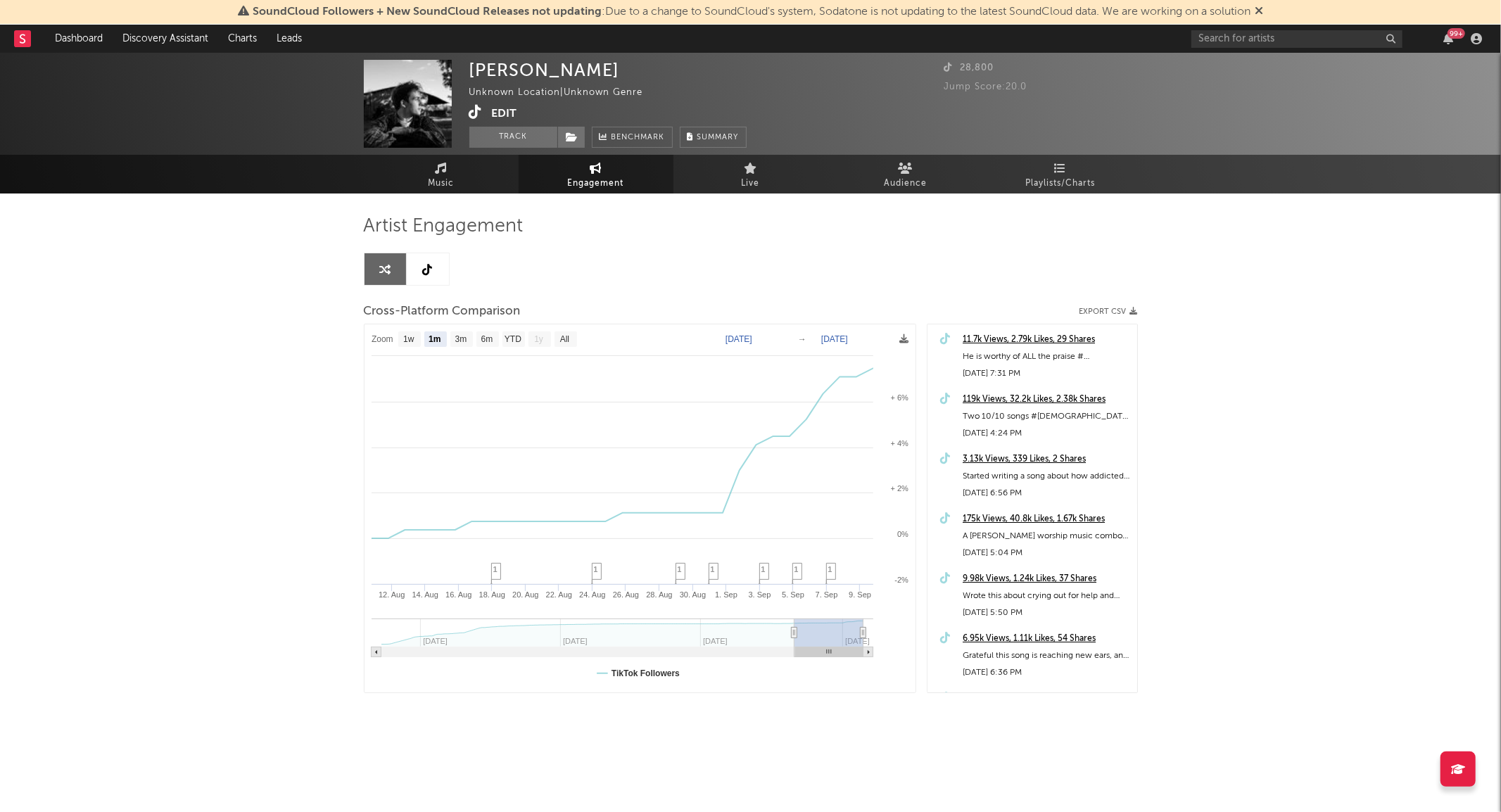
click at [424, 264] on icon at bounding box center [428, 269] width 9 height 11
select select "6m"
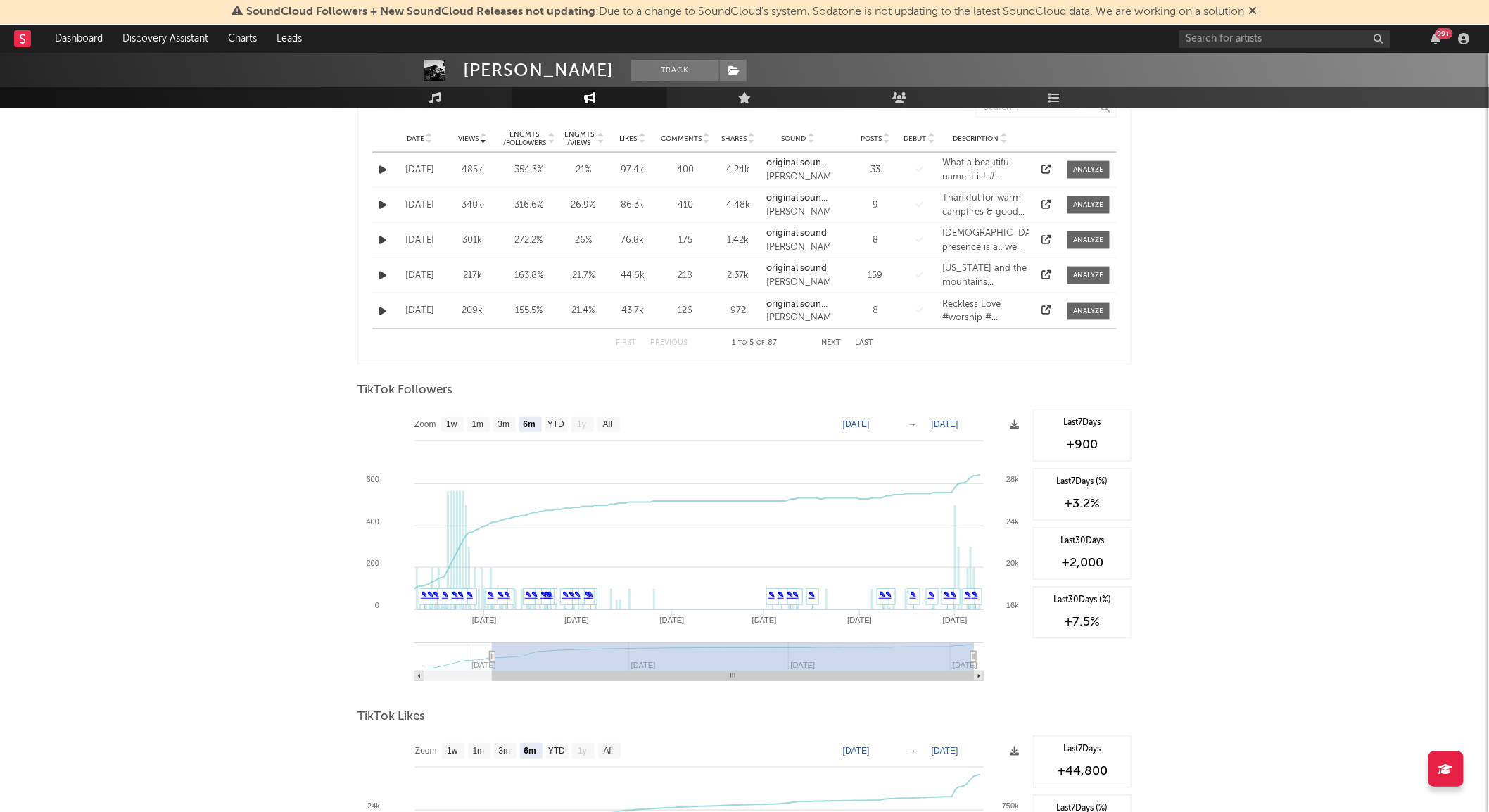
scroll to position [732, 0]
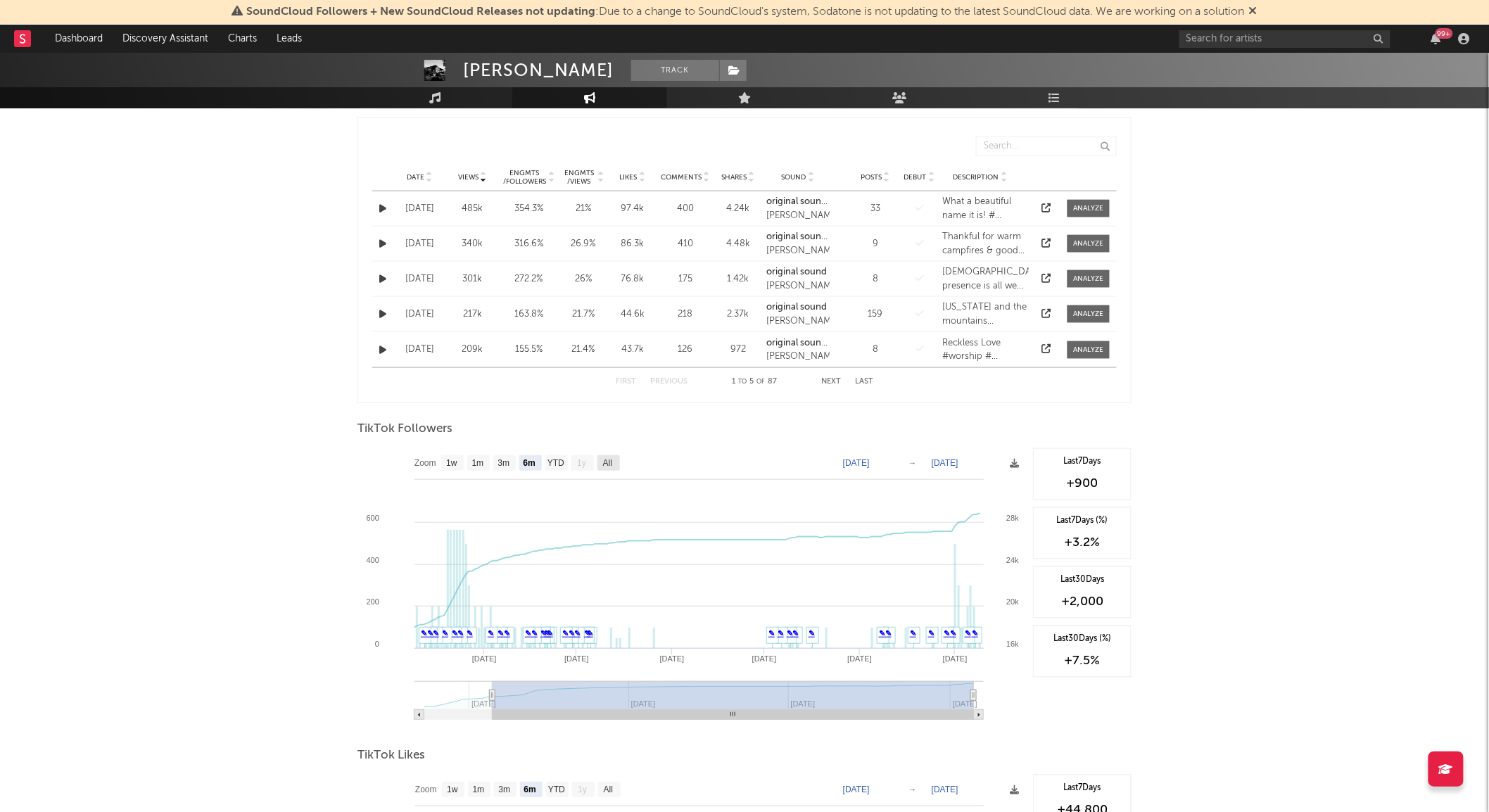
click at [608, 468] on text "All" at bounding box center [607, 464] width 9 height 9
select select "All"
type input "2025-02-11"
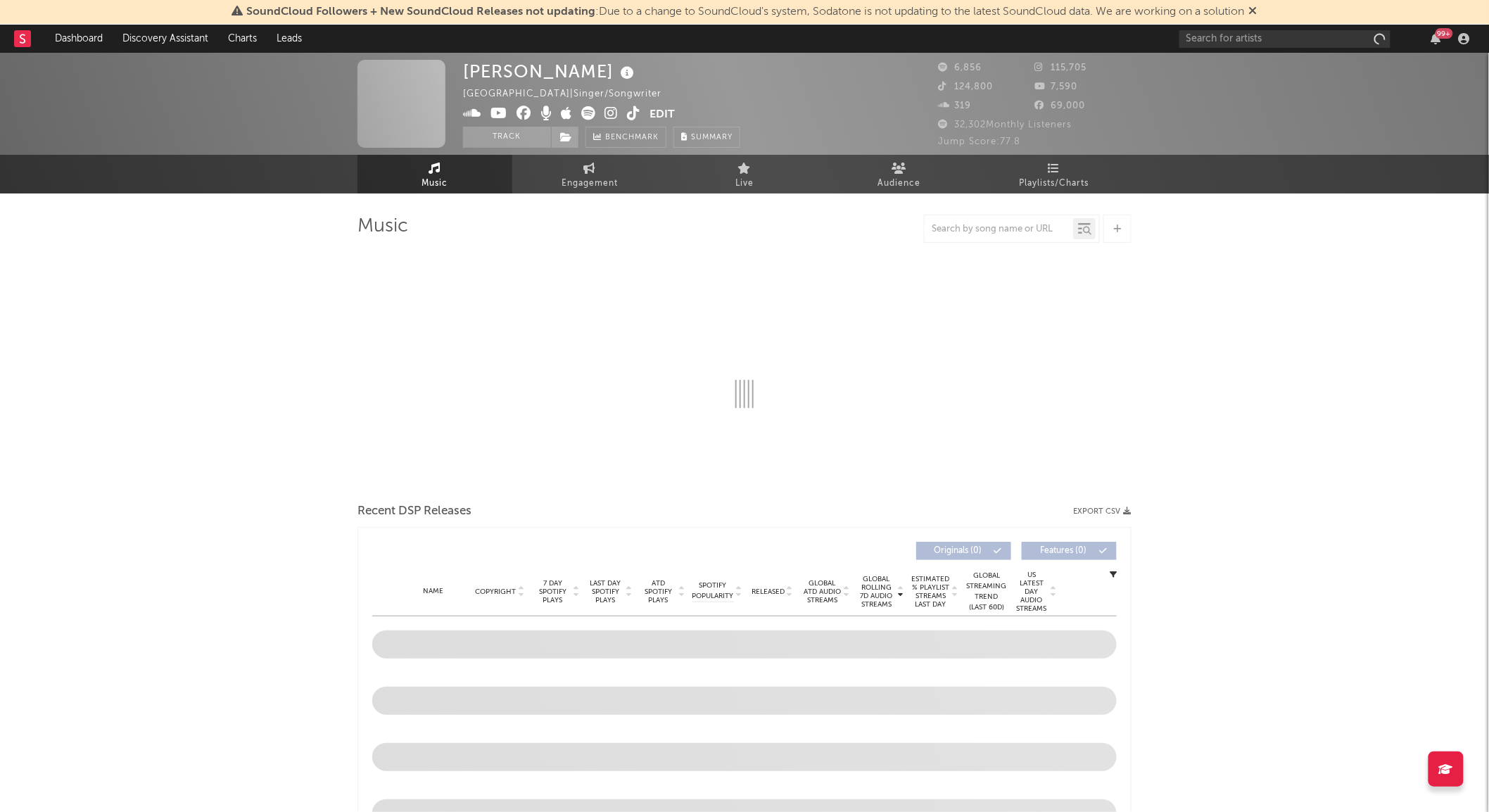
select select "6m"
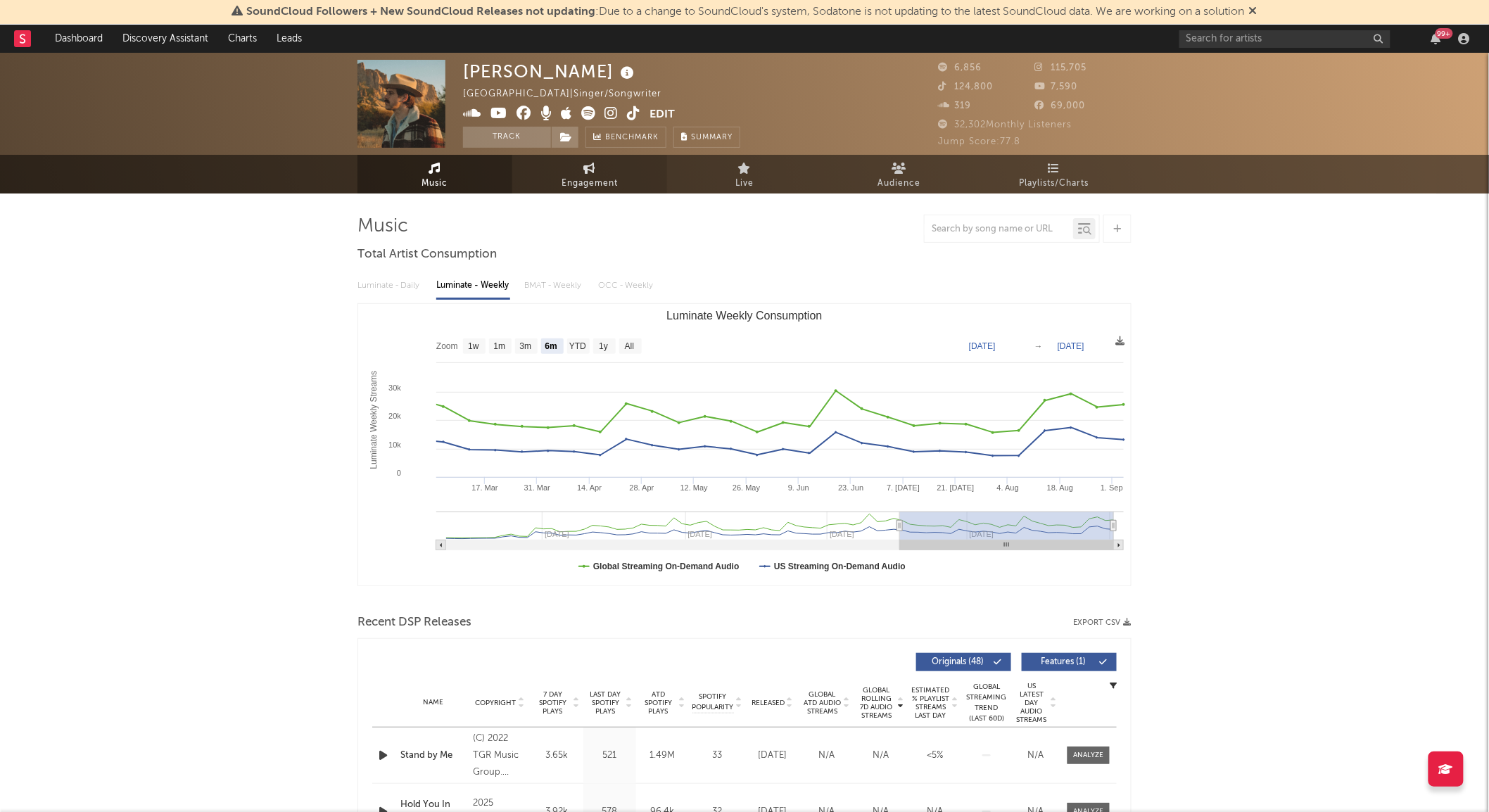
click at [574, 186] on span "Engagement" at bounding box center [590, 184] width 56 height 17
select select "1w"
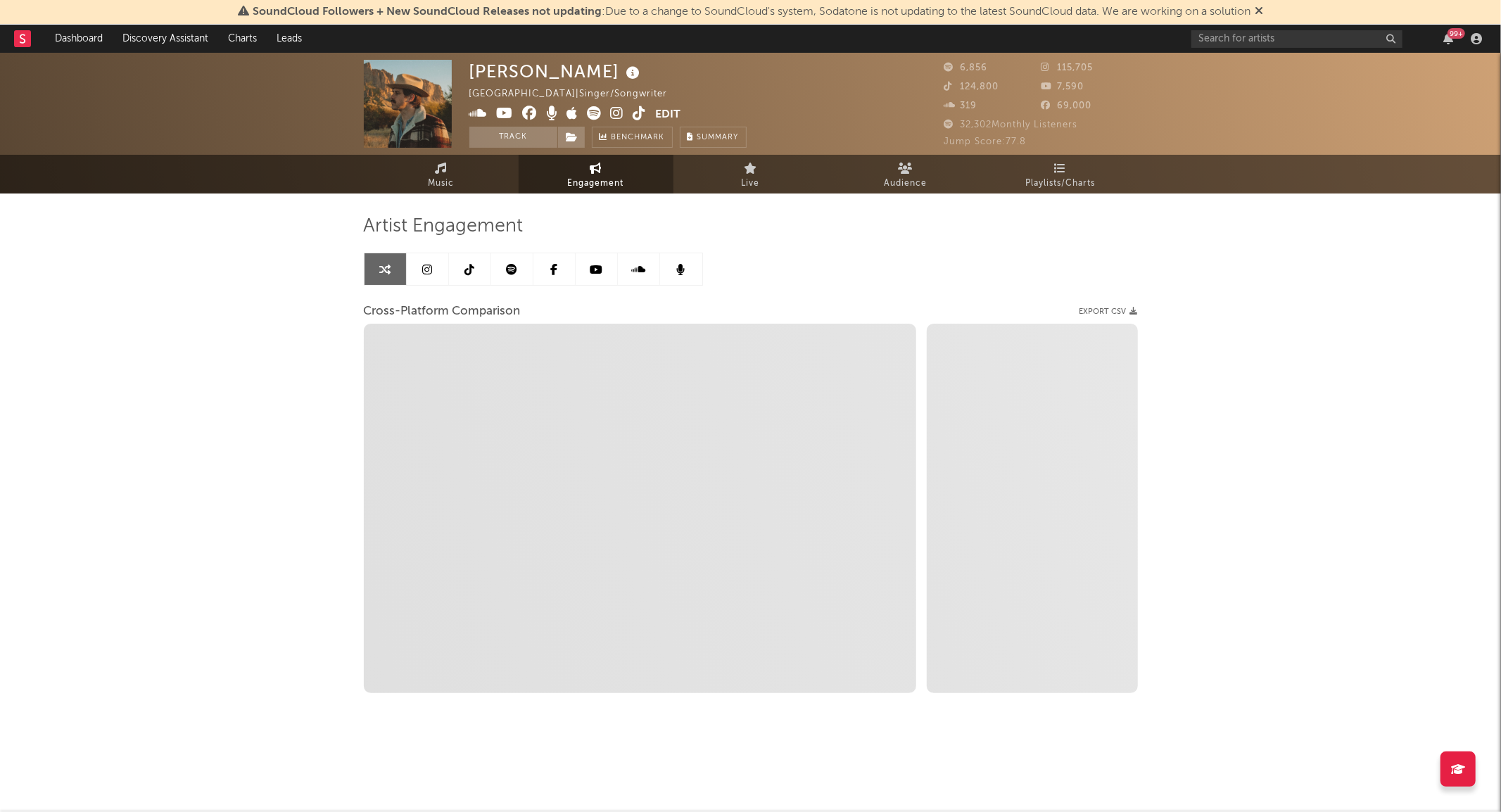
click at [473, 272] on icon at bounding box center [469, 269] width 9 height 11
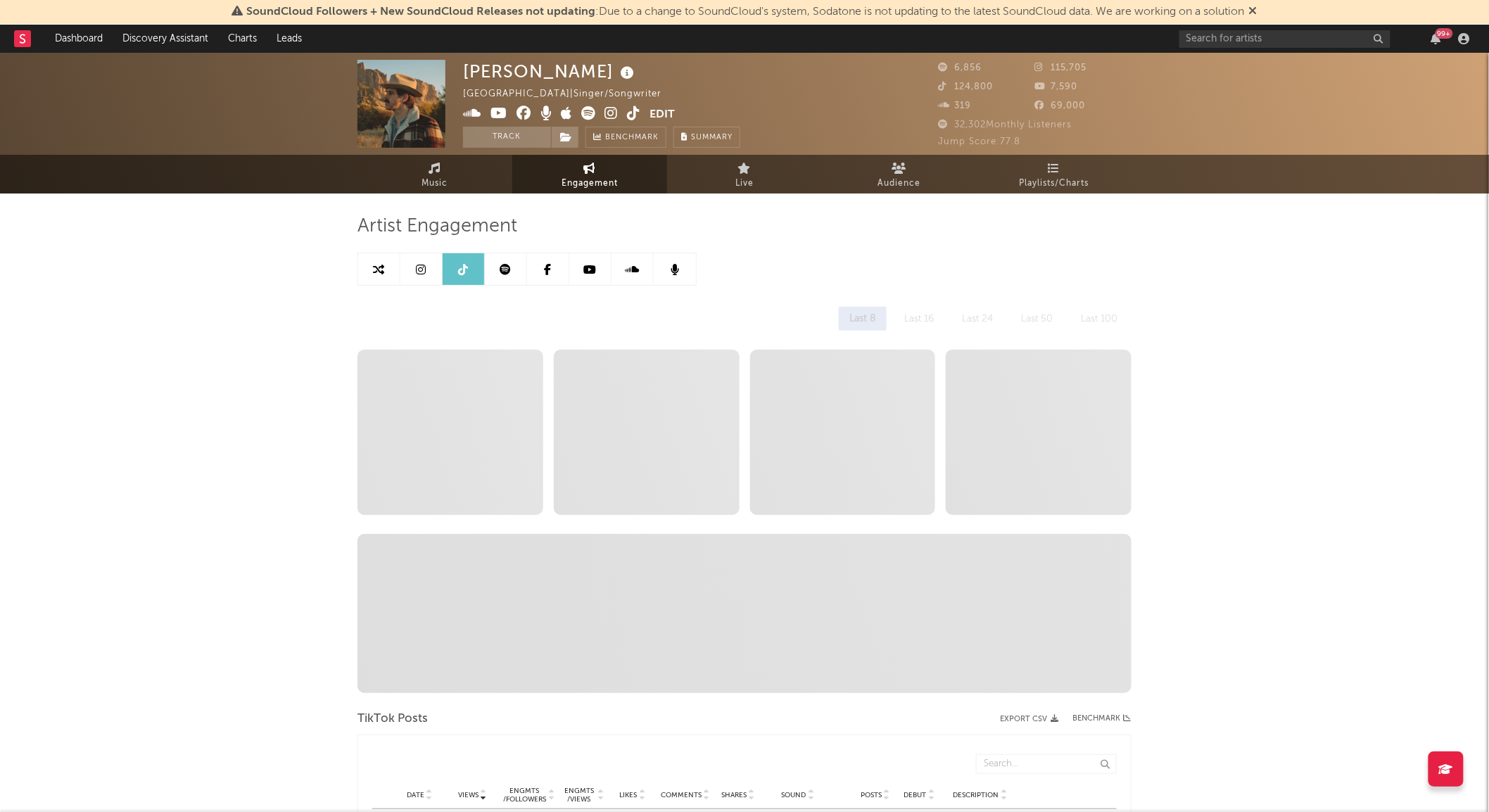
select select "6m"
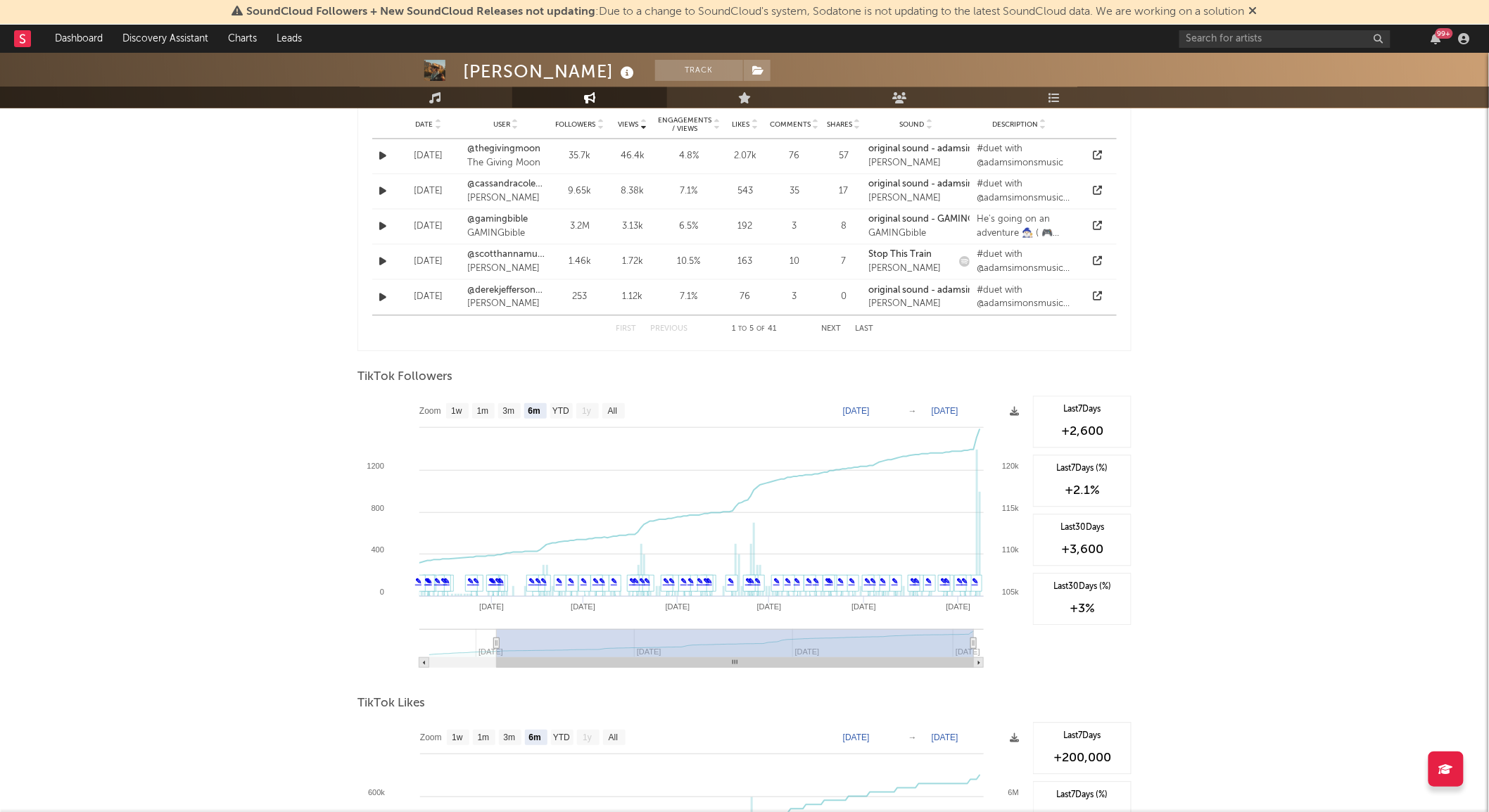
scroll to position [1112, 0]
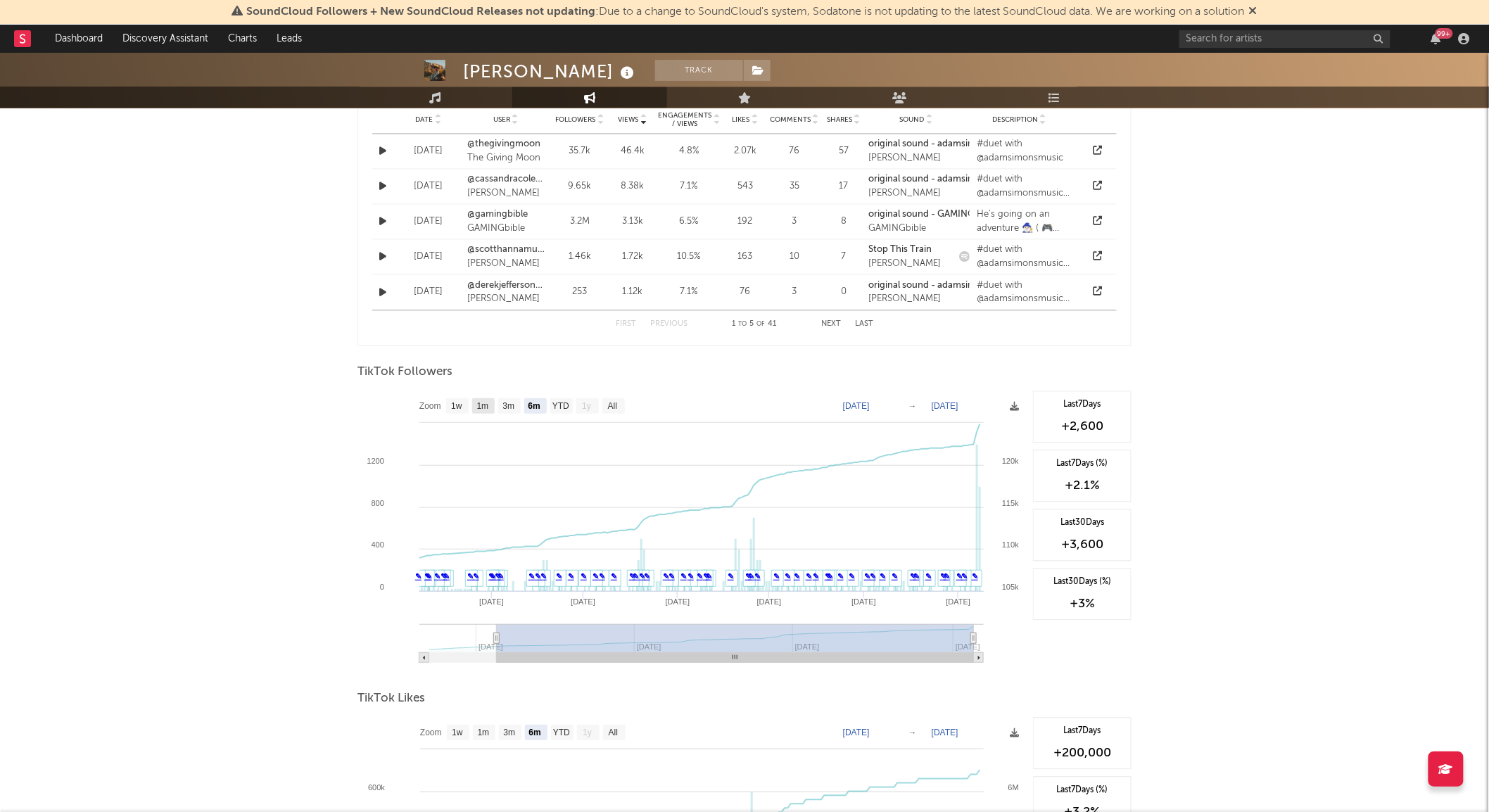
click at [484, 402] on text "1m" at bounding box center [483, 406] width 12 height 9
select select "1m"
type input "[DATE]"
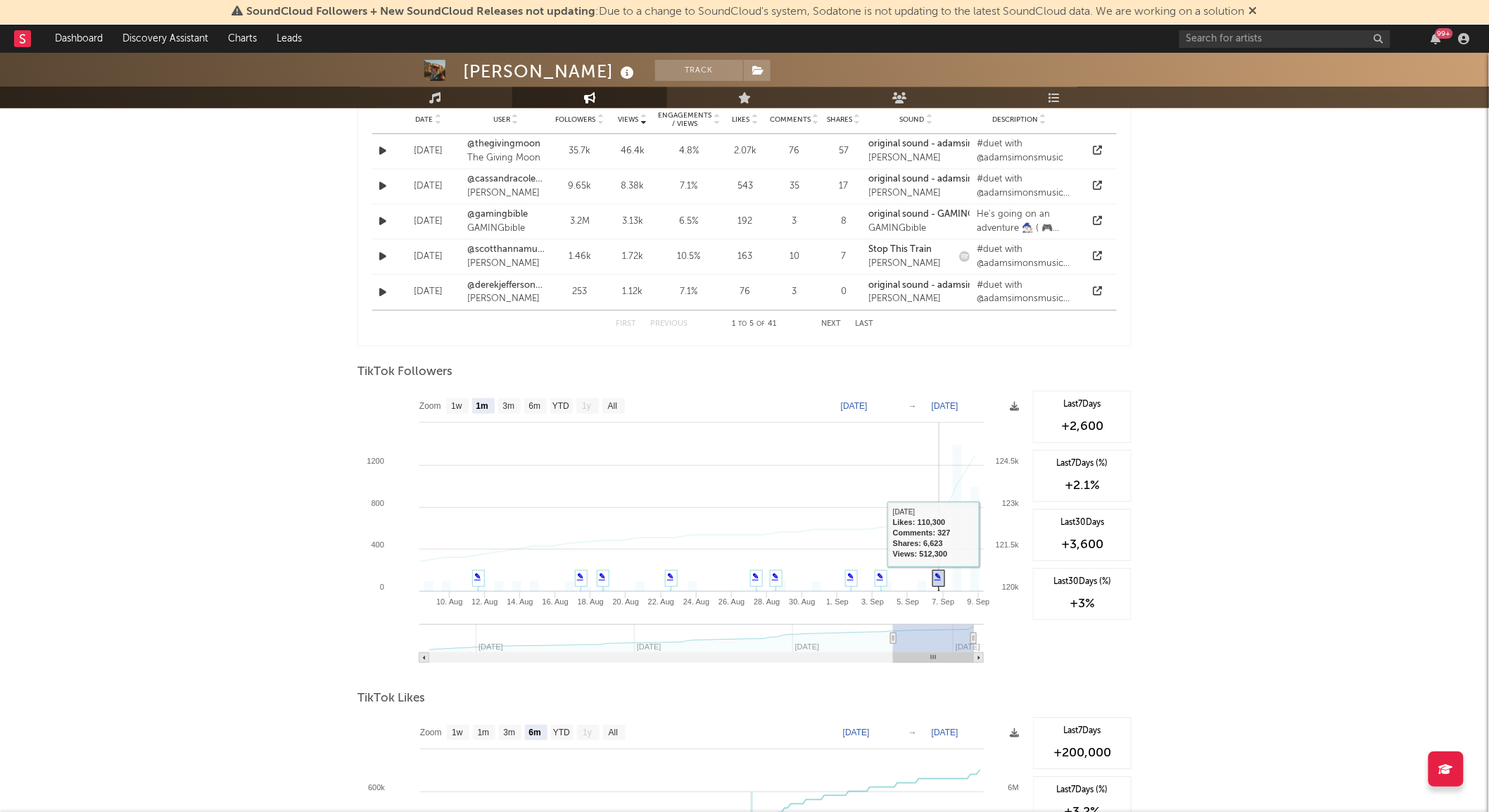
click at [939, 577] on link "✎" at bounding box center [938, 575] width 7 height 8
